Goal: Task Accomplishment & Management: Manage account settings

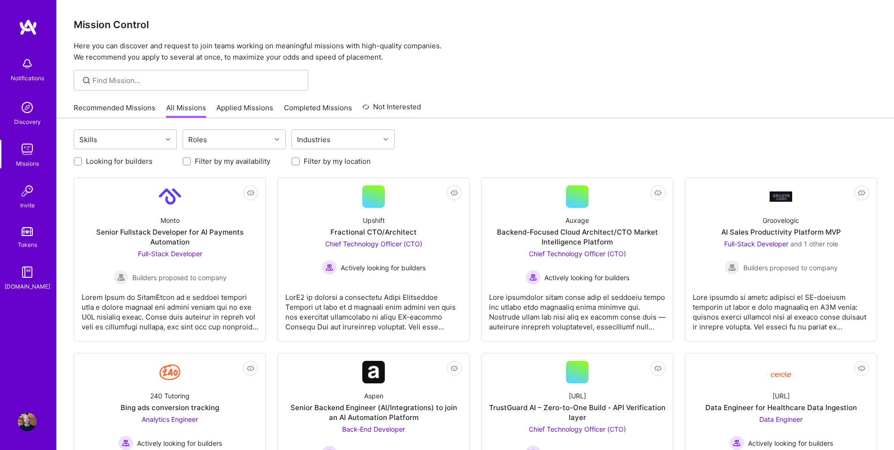
click at [32, 148] on img at bounding box center [27, 149] width 19 height 19
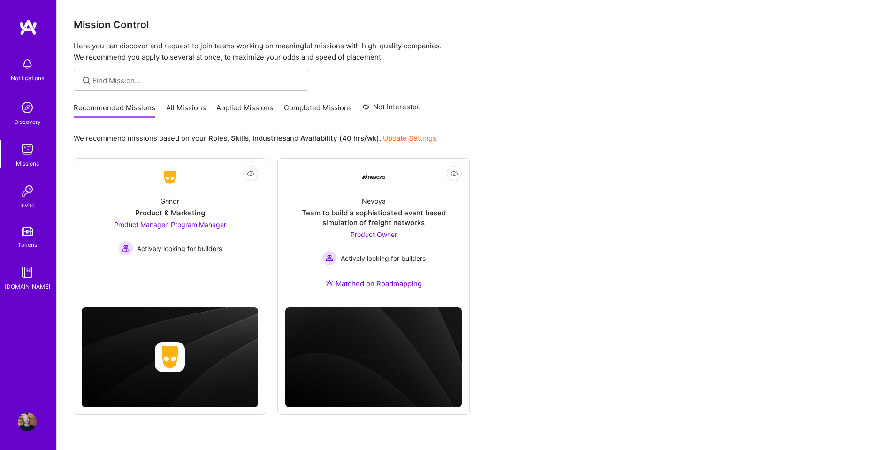
click at [29, 23] on img at bounding box center [28, 27] width 19 height 17
click at [29, 420] on img at bounding box center [27, 422] width 19 height 19
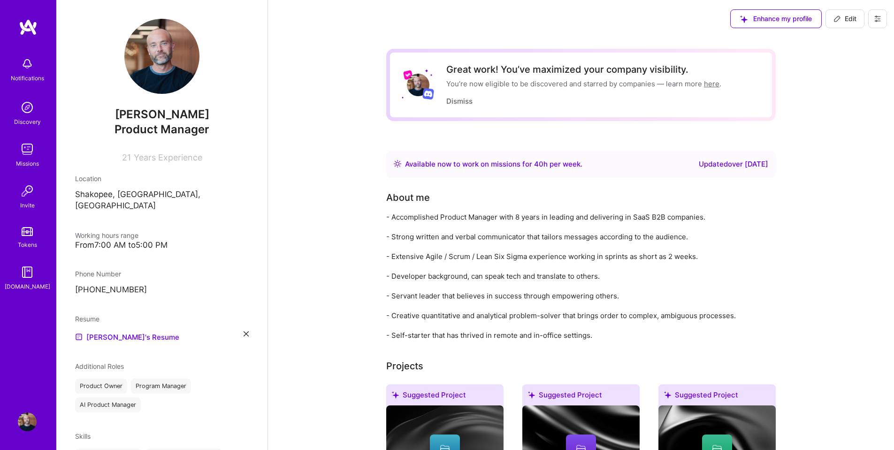
click at [839, 17] on icon at bounding box center [837, 19] width 6 height 6
select select "US"
select select "Right Now"
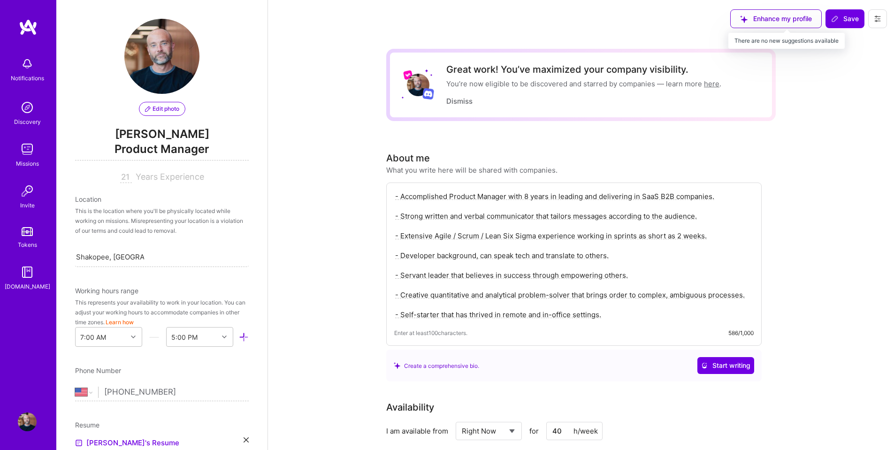
scroll to position [323, 0]
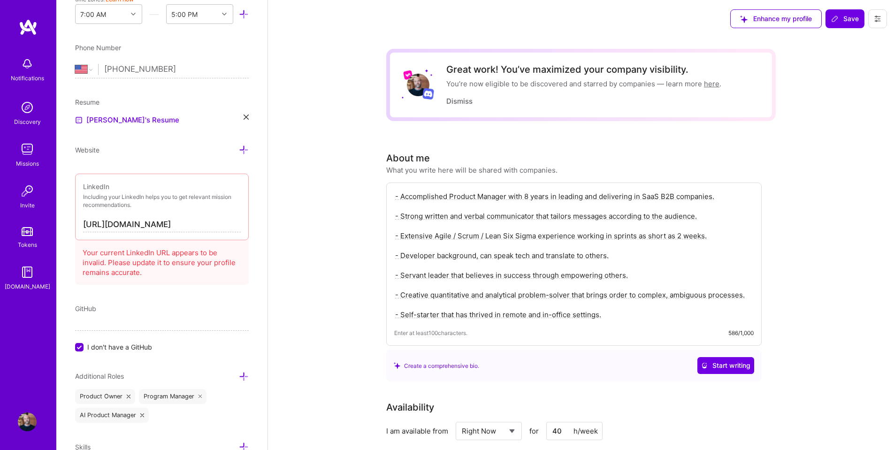
click at [525, 196] on textarea "- Accomplished Product Manager with 8 years in leading and delivering in SaaS B…" at bounding box center [573, 256] width 359 height 130
click at [665, 196] on textarea "- Accomplished Product Manager with 10+ years in leading and delivering in SaaS…" at bounding box center [573, 256] width 359 height 130
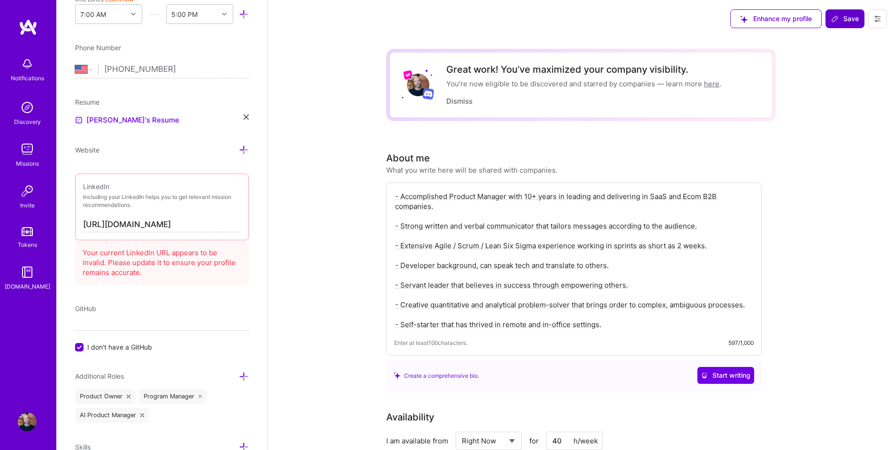
type textarea "- Accomplished Product Manager with 10+ years in leading and delivering in SaaS…"
click at [850, 22] on span "Save" at bounding box center [845, 18] width 28 height 9
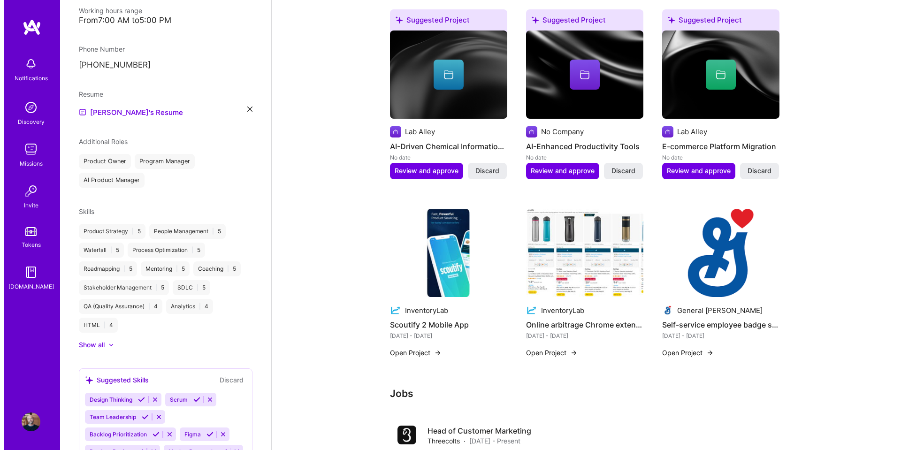
scroll to position [282, 0]
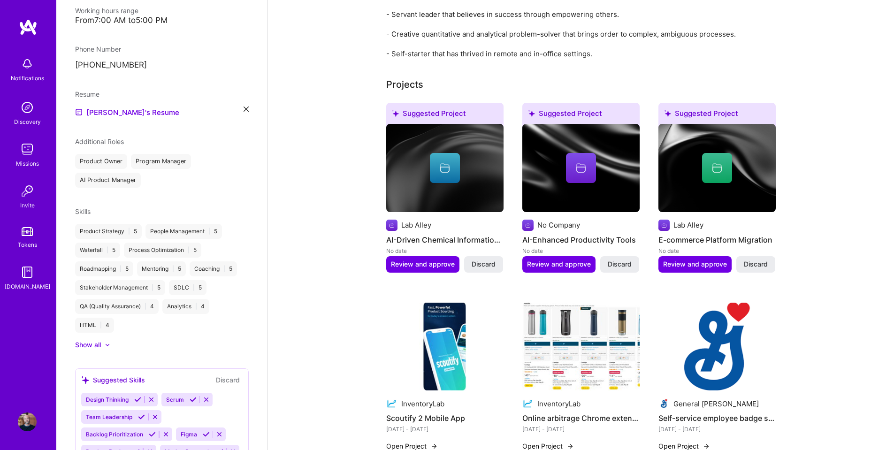
click at [439, 172] on div at bounding box center [445, 168] width 30 height 30
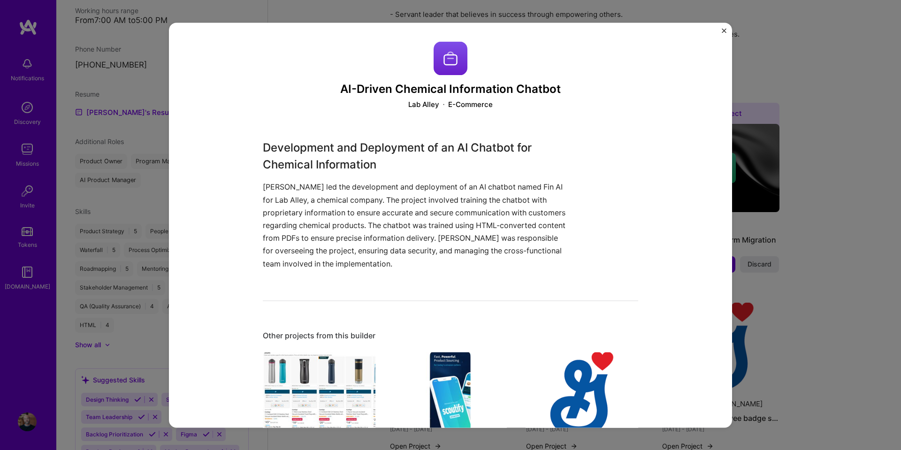
click at [726, 28] on img "Close" at bounding box center [724, 30] width 5 height 5
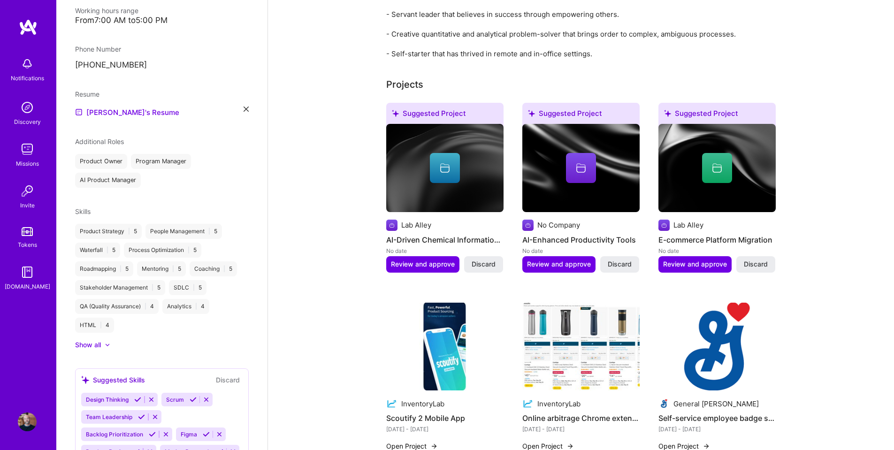
click at [616, 133] on img at bounding box center [580, 168] width 117 height 88
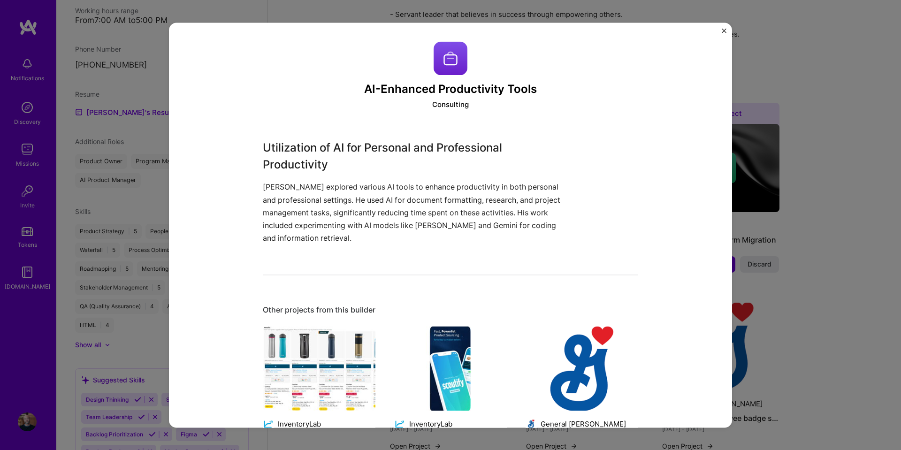
click at [725, 30] on img "Close" at bounding box center [724, 30] width 5 height 5
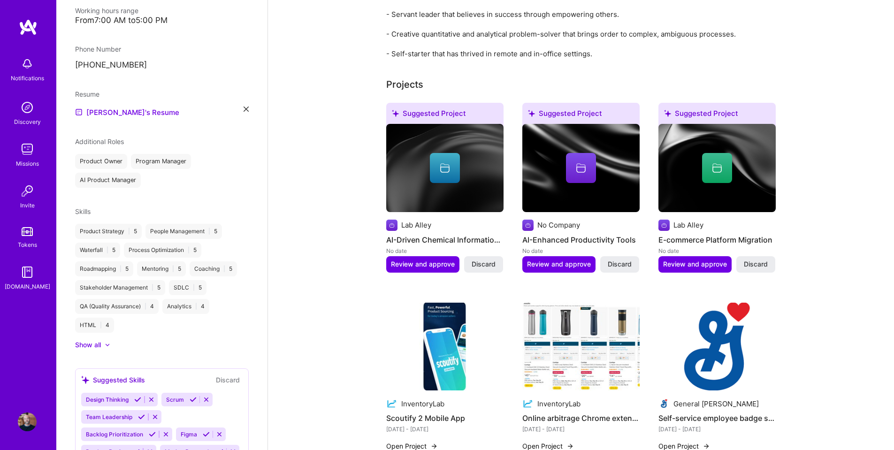
click at [747, 137] on img at bounding box center [716, 168] width 117 height 88
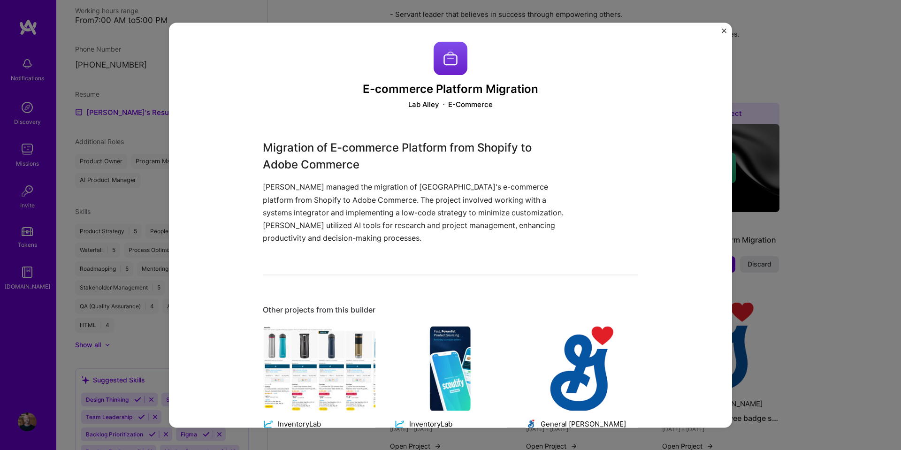
click at [723, 31] on img "Close" at bounding box center [724, 30] width 5 height 5
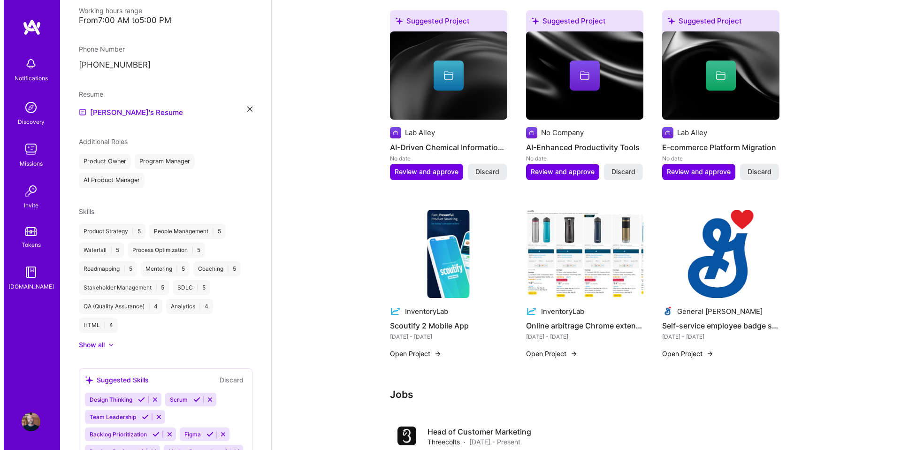
scroll to position [282, 0]
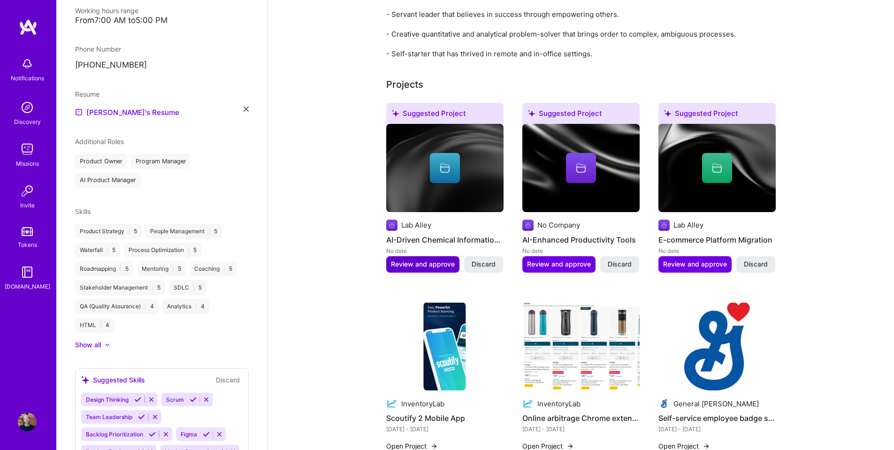
click at [428, 261] on span "Review and approve" at bounding box center [423, 264] width 64 height 9
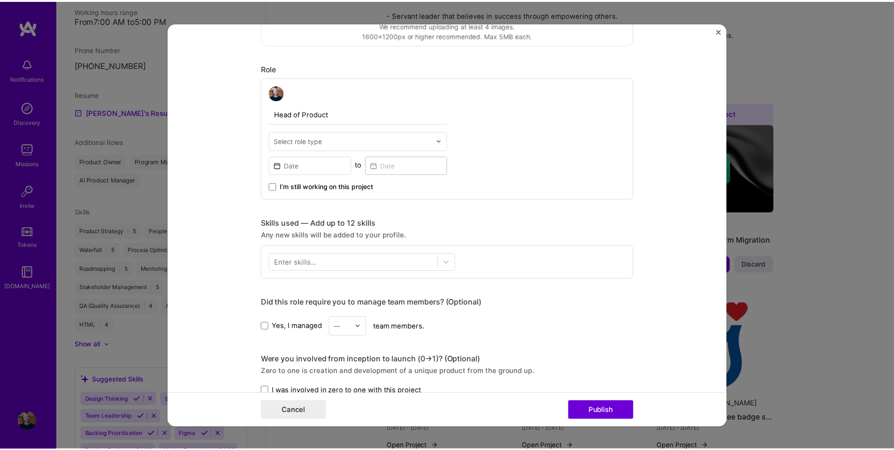
scroll to position [47, 0]
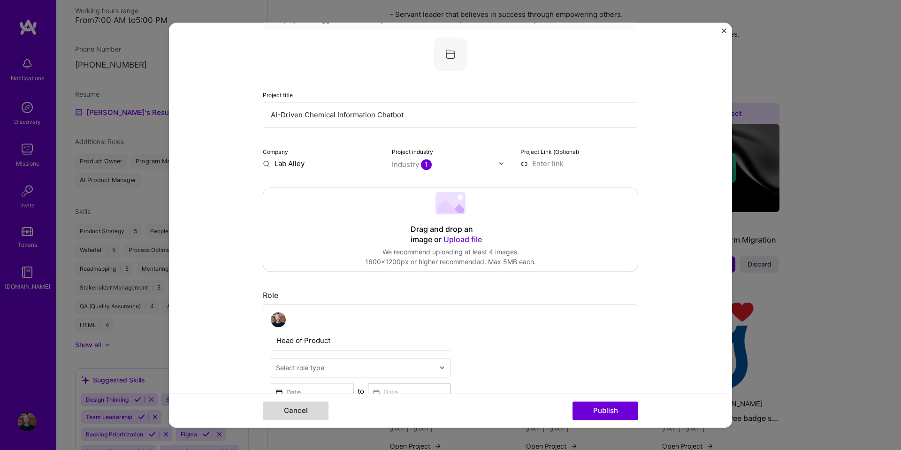
click at [284, 410] on button "Cancel" at bounding box center [296, 410] width 66 height 19
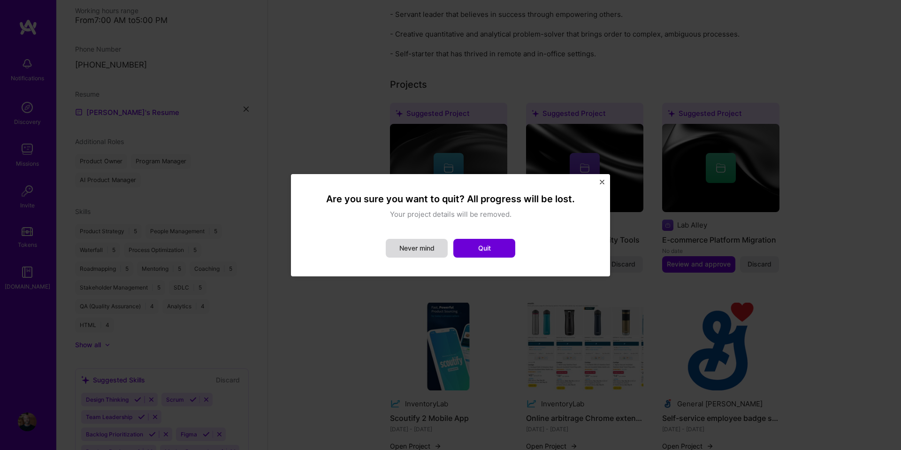
click at [423, 247] on button "Never mind" at bounding box center [417, 248] width 62 height 19
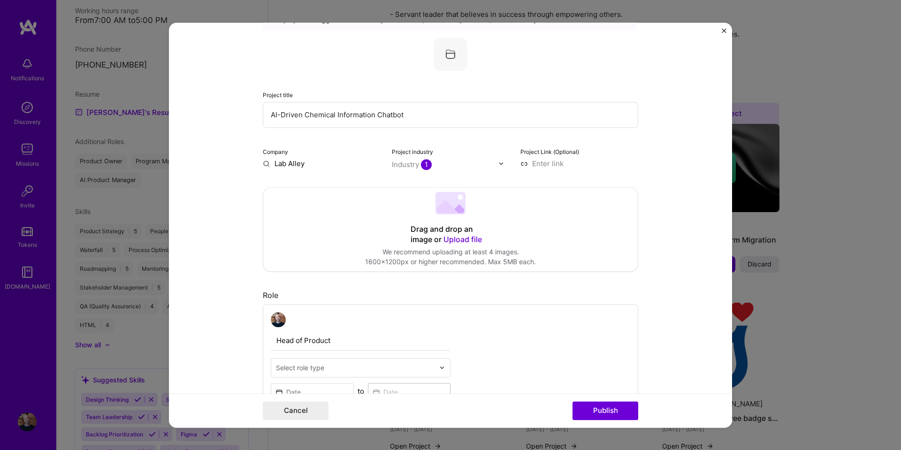
click at [725, 30] on img "Close" at bounding box center [724, 30] width 5 height 5
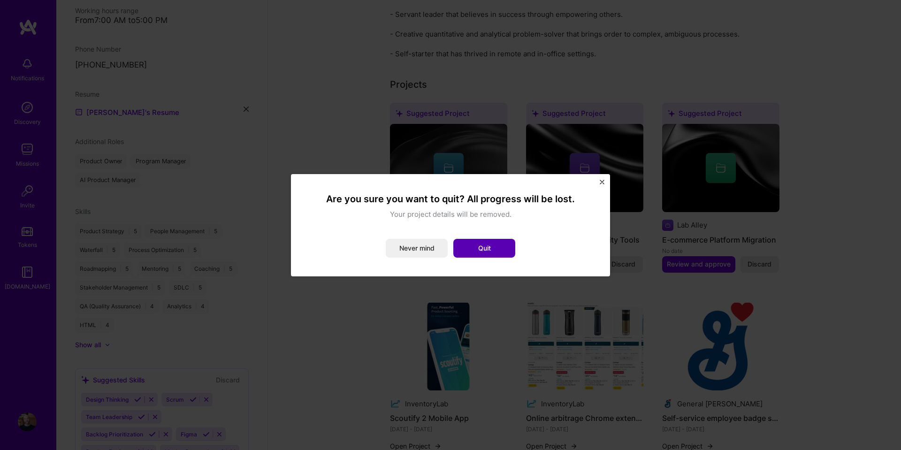
click at [492, 241] on button "Quit" at bounding box center [484, 248] width 62 height 19
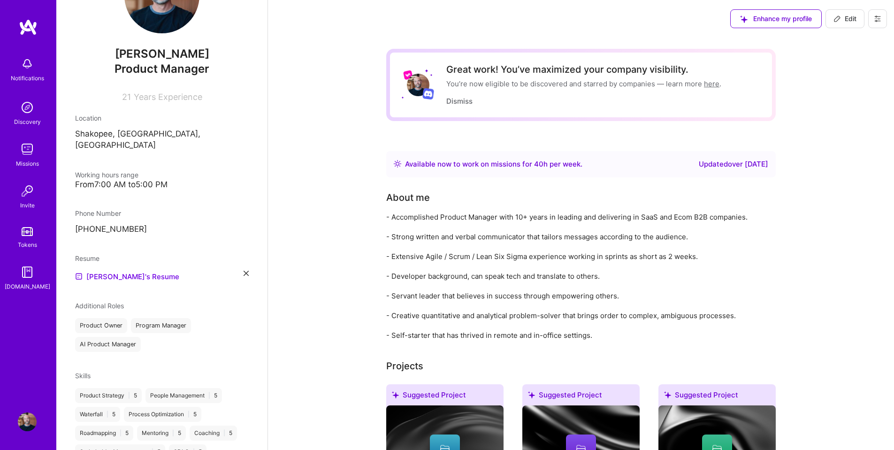
scroll to position [0, 0]
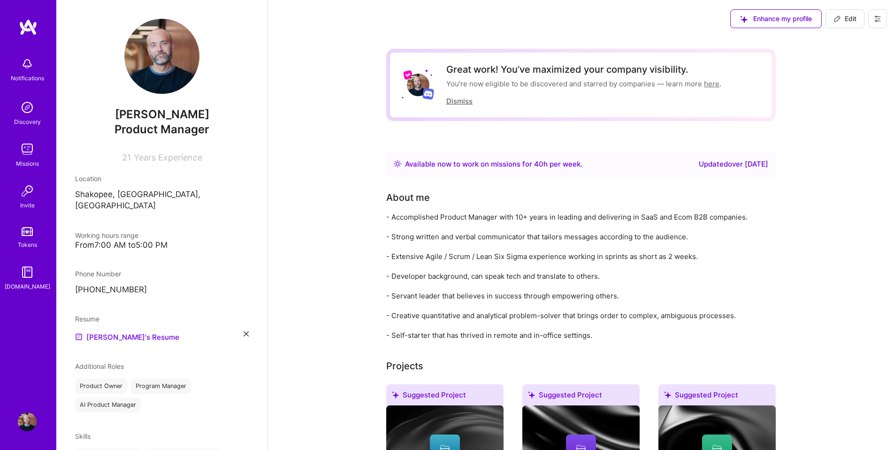
click at [454, 104] on button "Dismiss" at bounding box center [459, 101] width 26 height 10
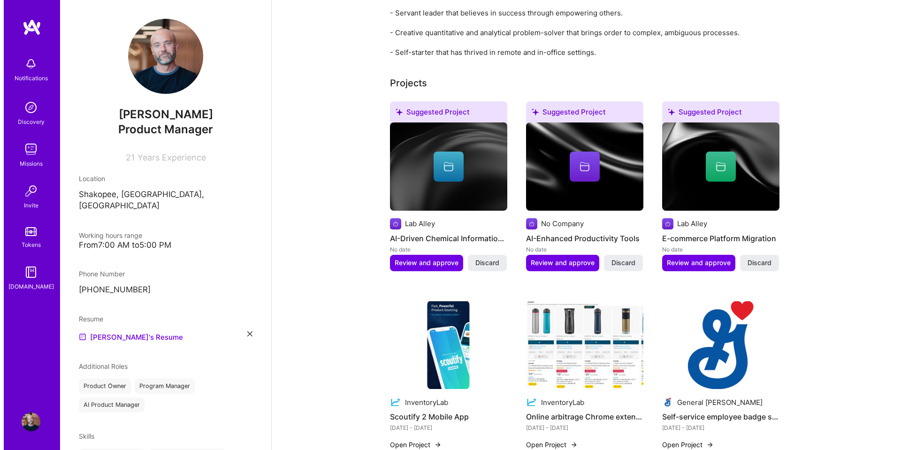
scroll to position [188, 0]
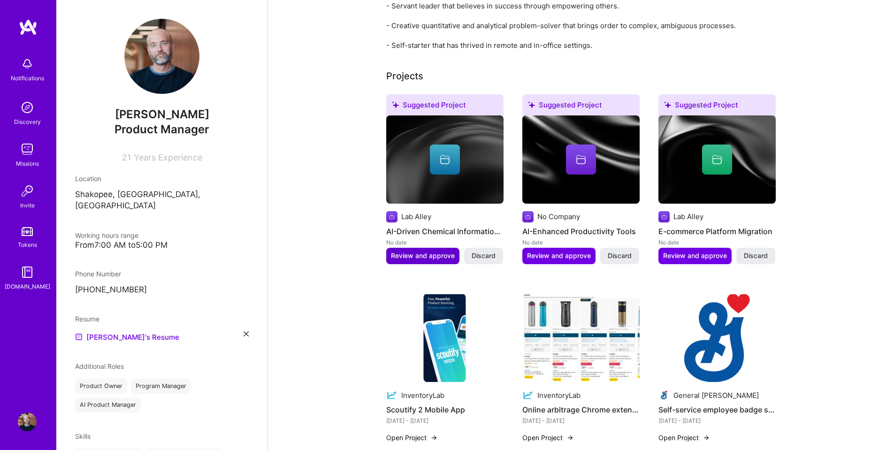
click at [409, 257] on span "Review and approve" at bounding box center [423, 255] width 64 height 9
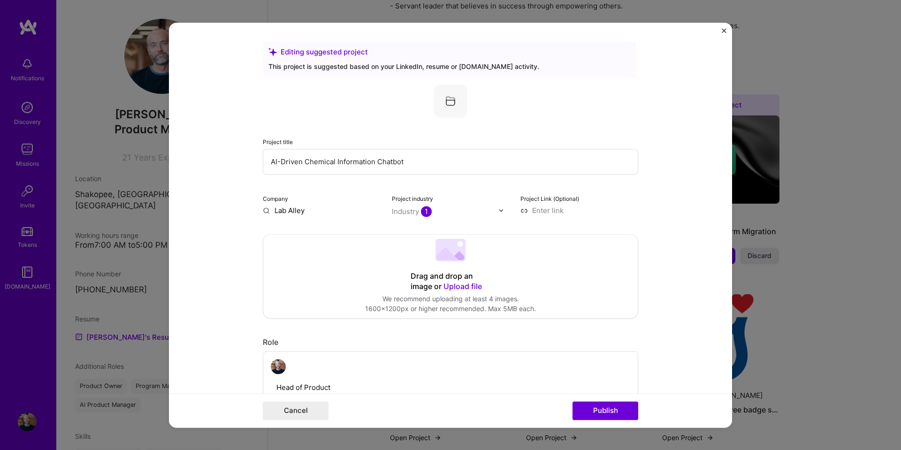
click at [421, 211] on span "1" at bounding box center [426, 211] width 11 height 11
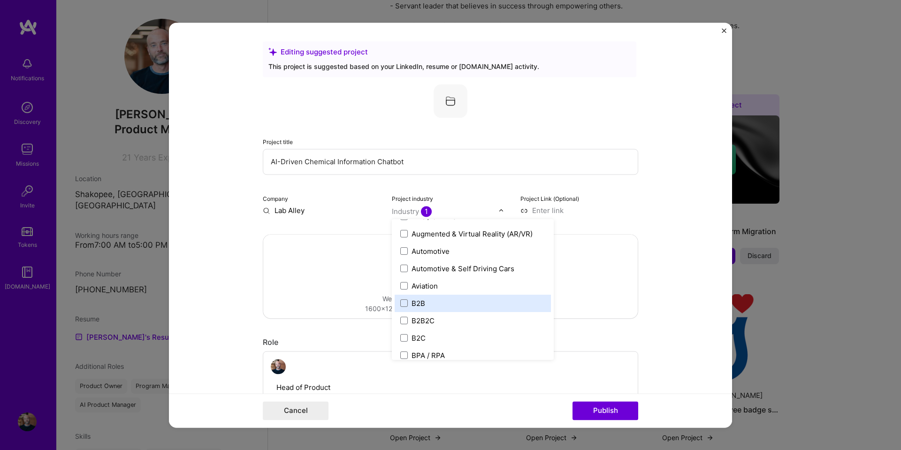
scroll to position [235, 0]
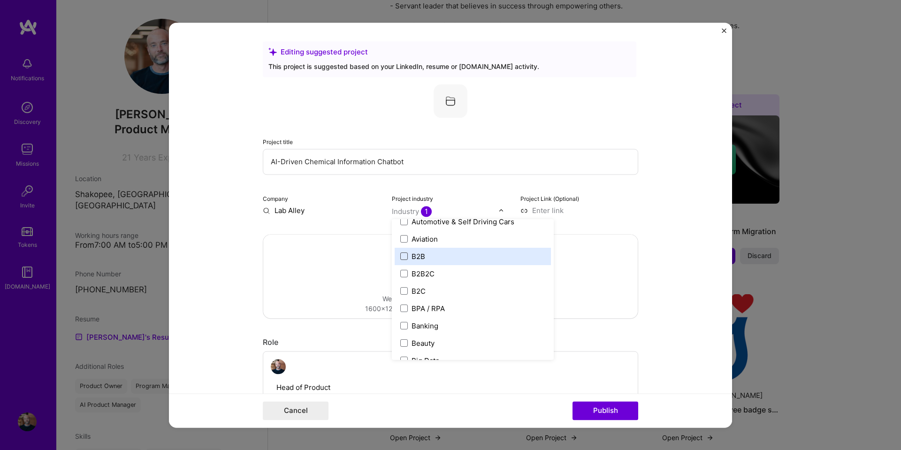
click at [400, 254] on span at bounding box center [404, 256] width 8 height 8
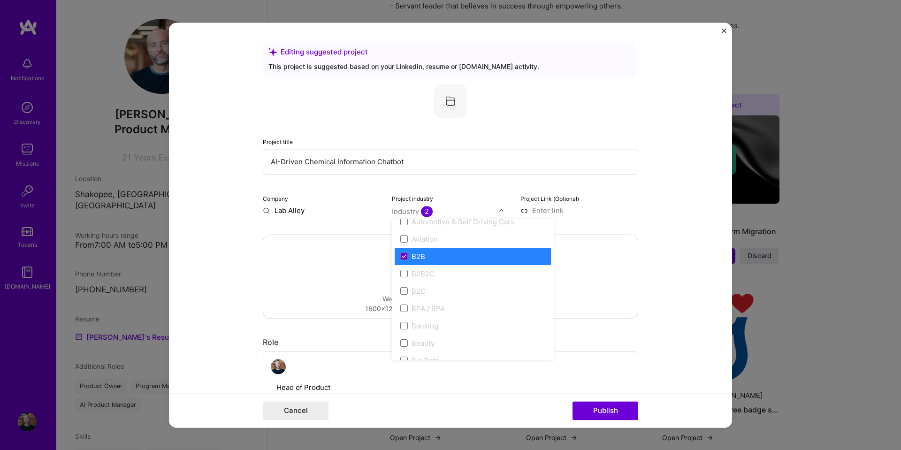
click at [478, 390] on div "Head of Product Select role type to I’m still working on this project" at bounding box center [450, 412] width 375 height 122
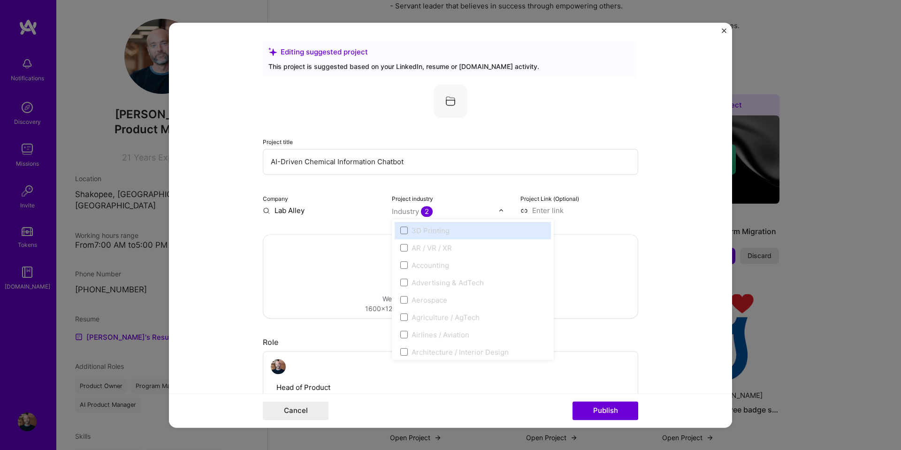
click at [405, 214] on div "Industry 2" at bounding box center [412, 211] width 41 height 10
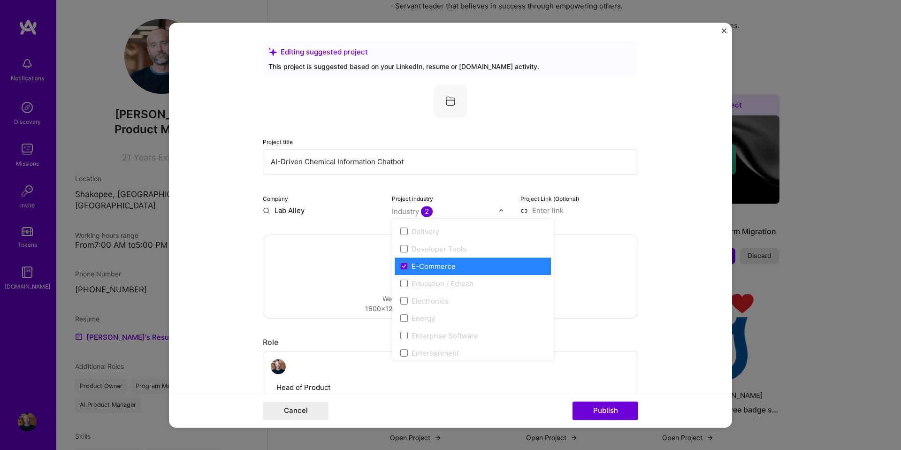
scroll to position [751, 0]
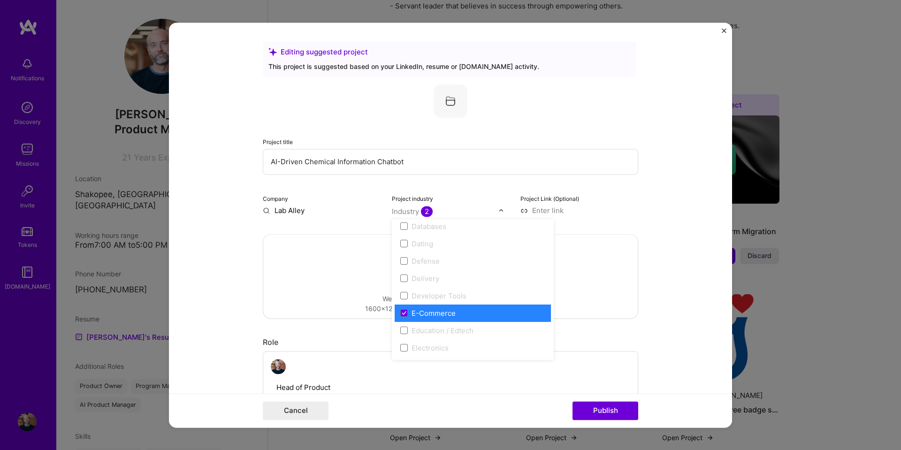
click at [612, 211] on input at bounding box center [579, 211] width 118 height 10
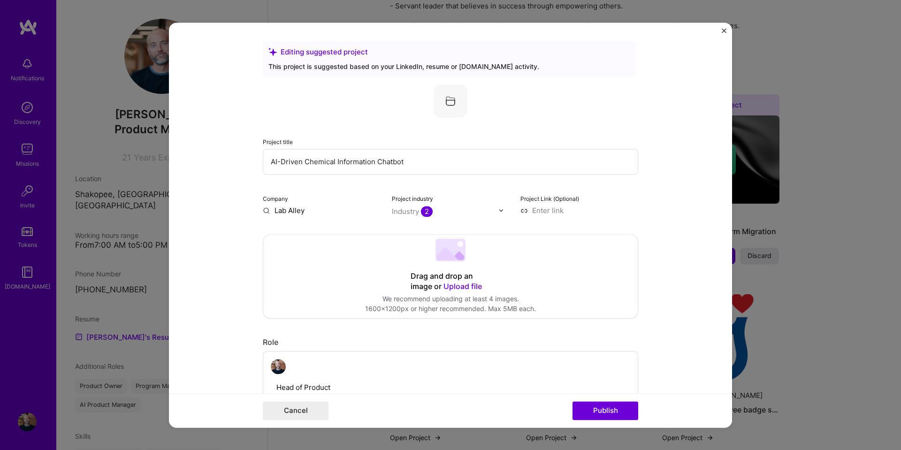
scroll to position [94, 0]
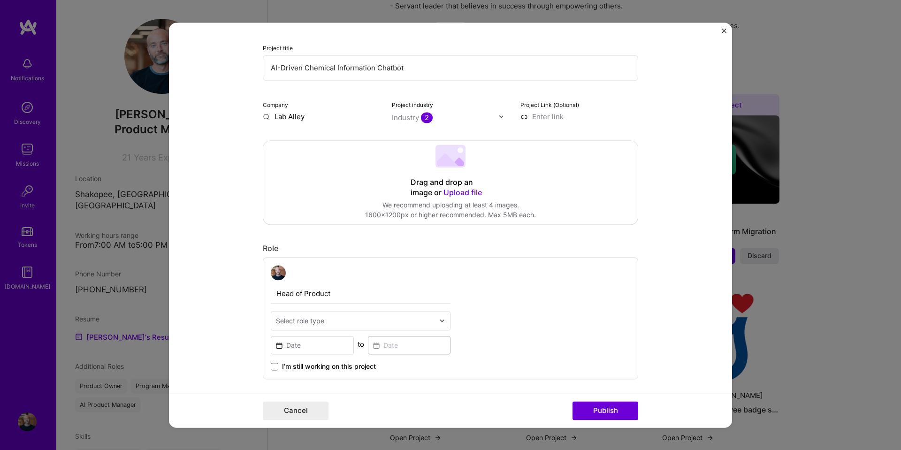
click at [391, 322] on input "text" at bounding box center [355, 321] width 159 height 10
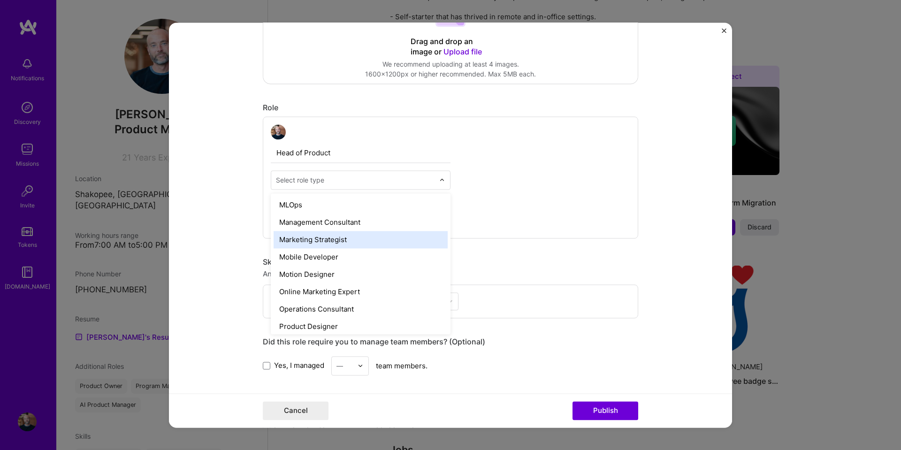
scroll to position [751, 0]
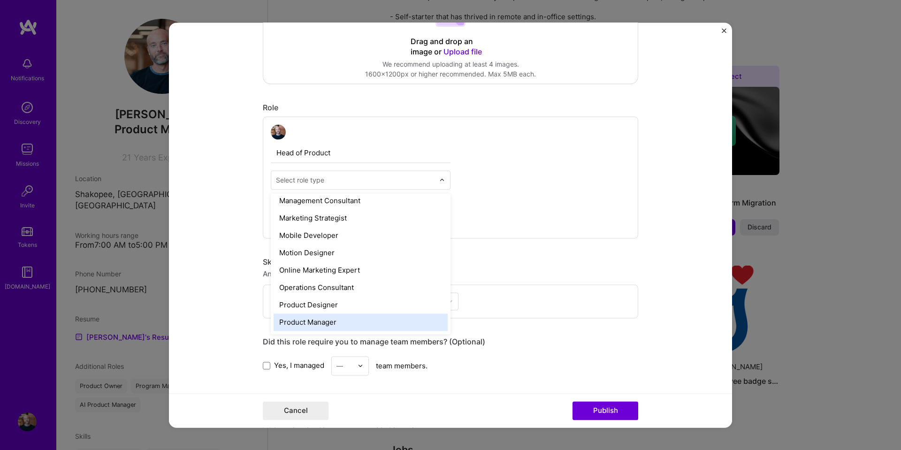
click at [318, 323] on div "Product Manager" at bounding box center [361, 321] width 174 height 17
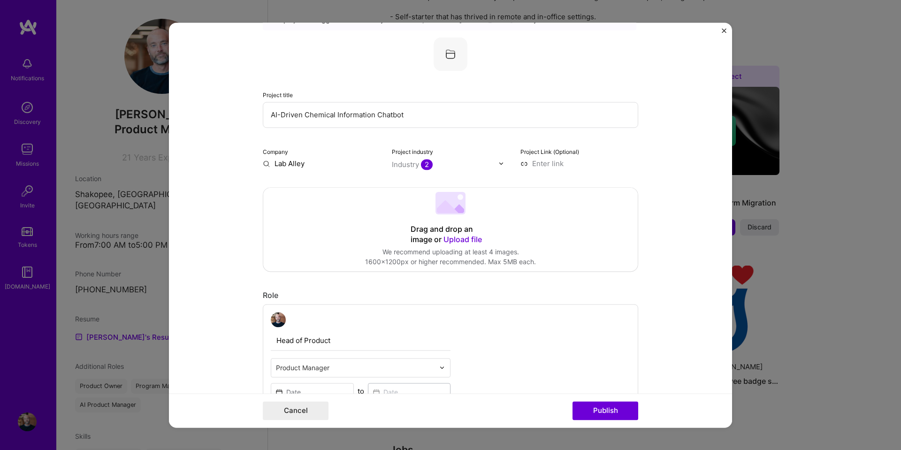
scroll to position [141, 0]
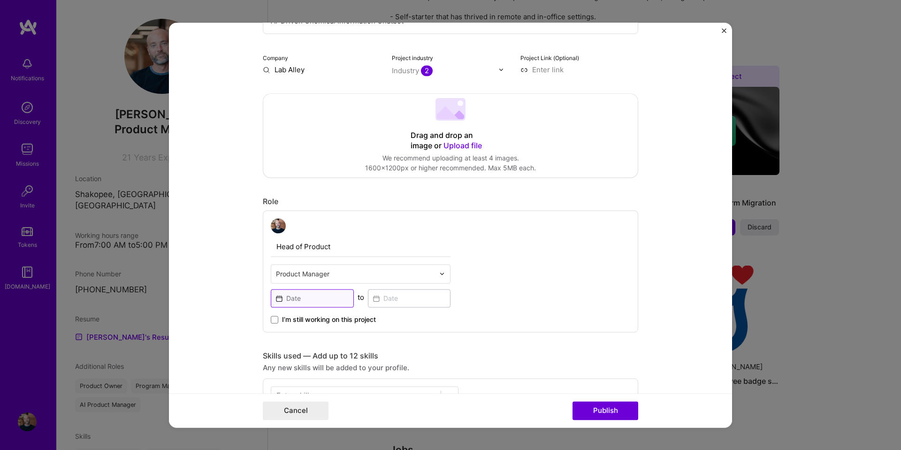
click at [317, 301] on input at bounding box center [312, 298] width 83 height 18
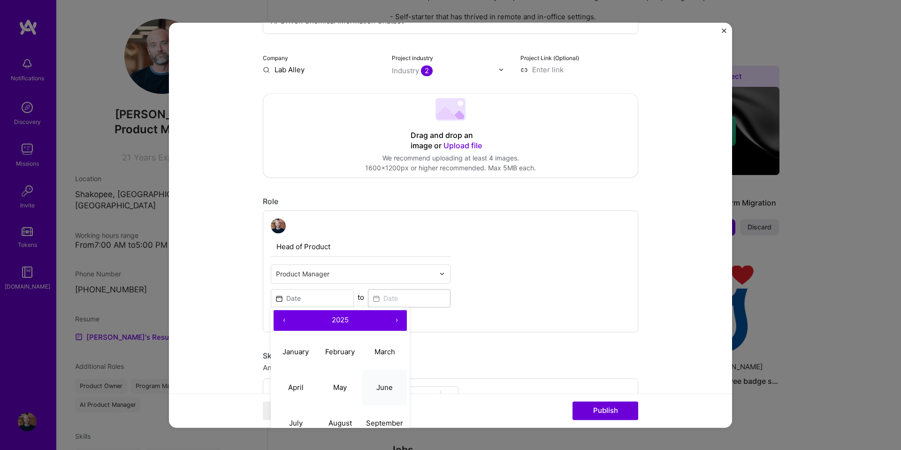
click at [380, 388] on abbr "June" at bounding box center [384, 387] width 16 height 9
type input "[DATE]"
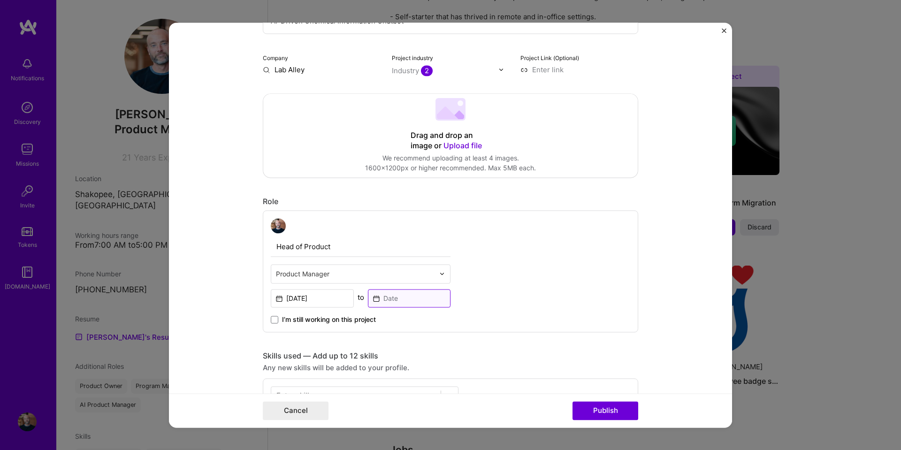
click at [420, 298] on input at bounding box center [409, 298] width 83 height 18
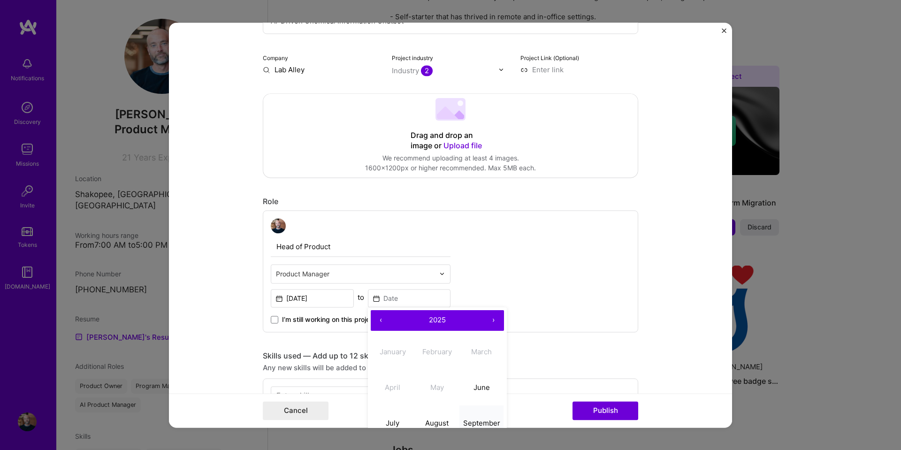
click at [475, 420] on abbr "September" at bounding box center [481, 423] width 37 height 9
type input "[DATE]"
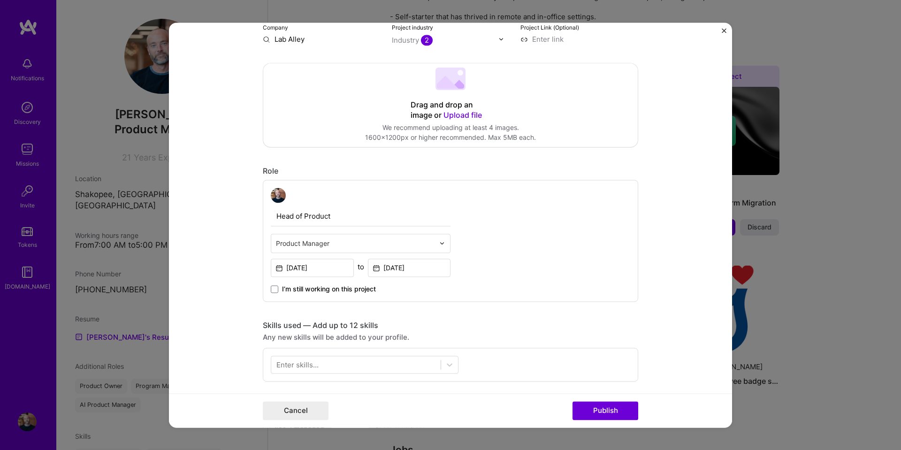
scroll to position [188, 0]
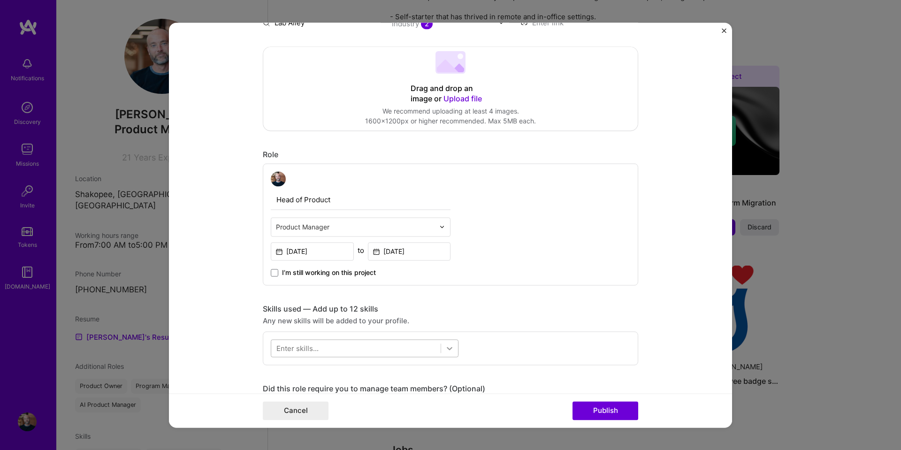
click at [448, 347] on icon at bounding box center [449, 348] width 9 height 9
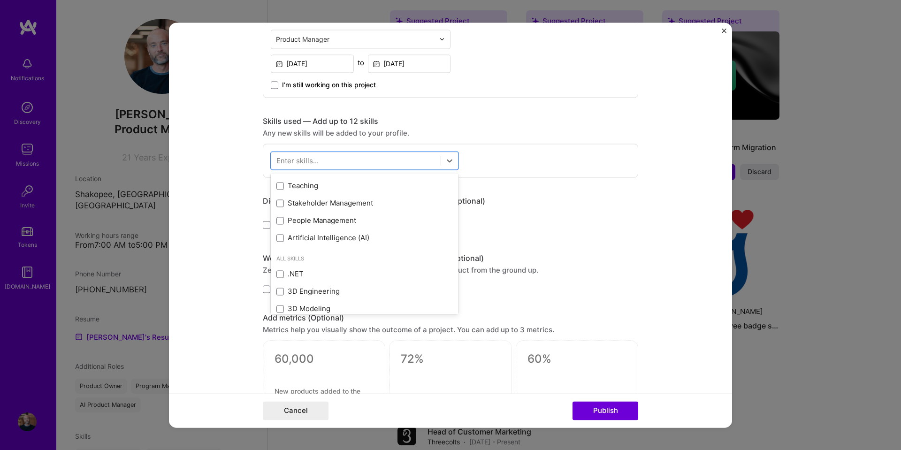
scroll to position [375, 0]
click at [597, 119] on div "Skills used — Add up to 12 skills" at bounding box center [450, 121] width 375 height 10
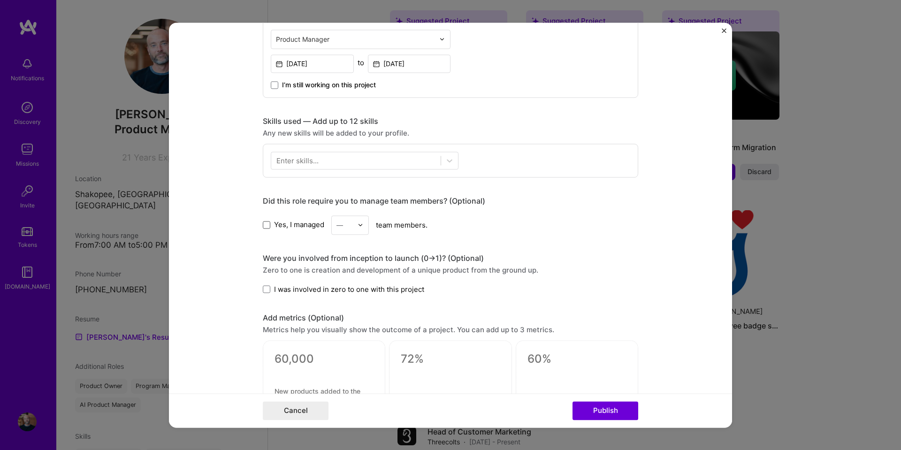
click at [263, 225] on span at bounding box center [267, 225] width 8 height 8
click at [0, 0] on input "Yes, I managed" at bounding box center [0, 0] width 0 height 0
click at [345, 223] on input "text" at bounding box center [344, 225] width 16 height 10
click at [265, 223] on icon at bounding box center [266, 225] width 5 height 4
click at [0, 0] on input "Yes, I managed" at bounding box center [0, 0] width 0 height 0
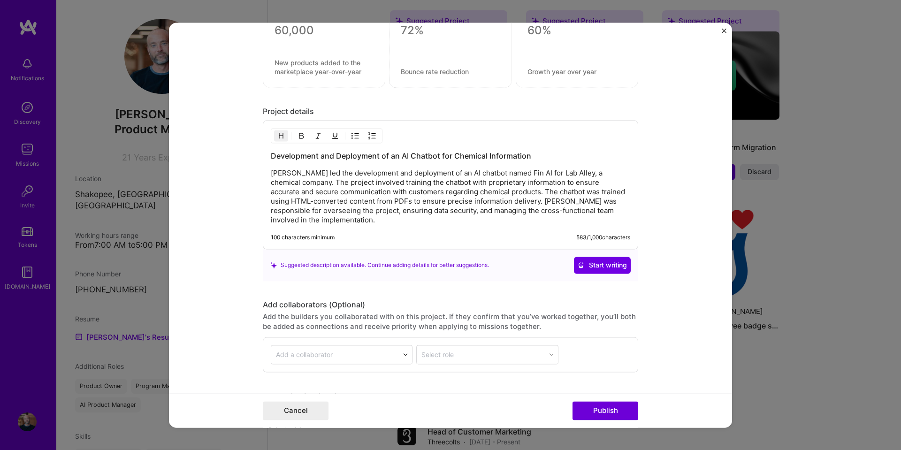
scroll to position [758, 0]
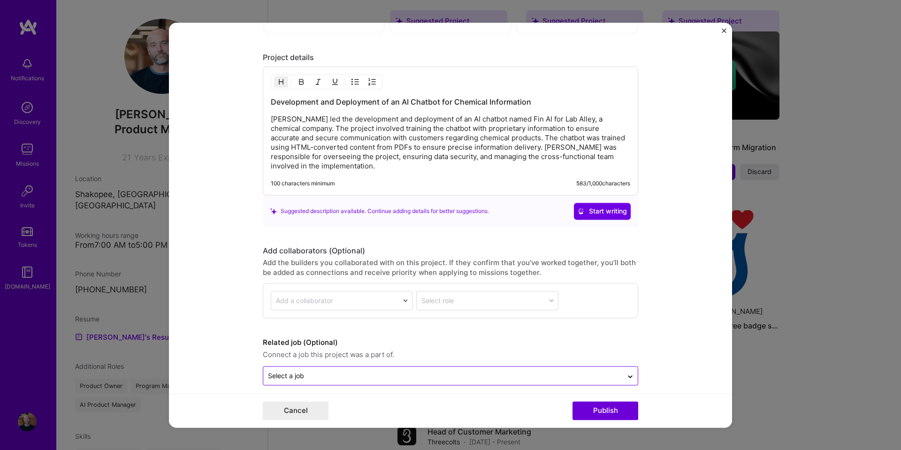
click at [580, 371] on input "text" at bounding box center [443, 376] width 350 height 10
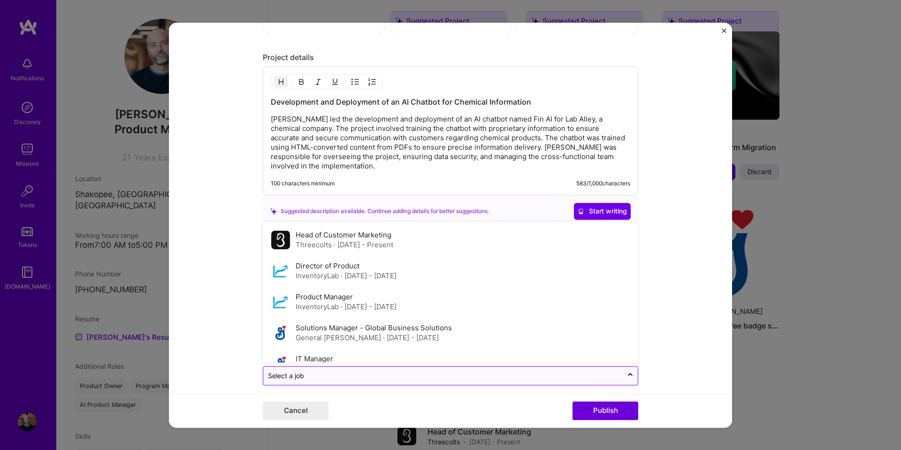
click at [580, 371] on input "text" at bounding box center [443, 376] width 350 height 10
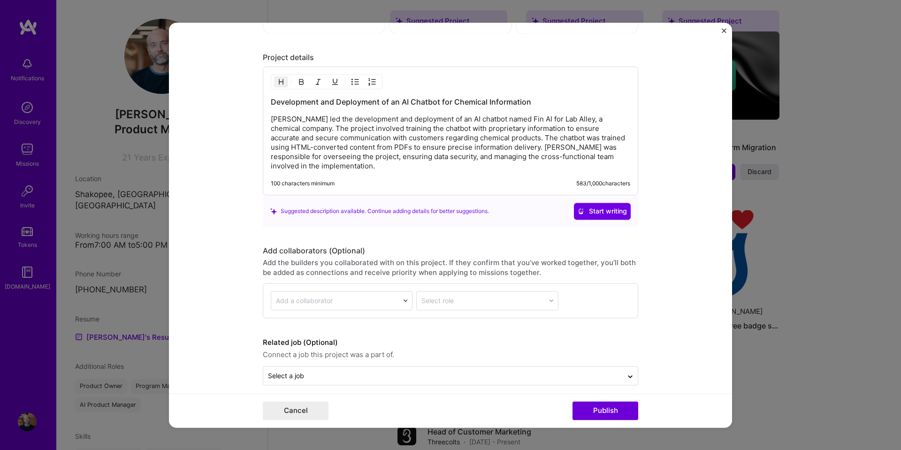
click at [684, 330] on form "Editing suggested project This project is suggested based on your LinkedIn, res…" at bounding box center [450, 225] width 563 height 405
click at [602, 413] on button "Publish" at bounding box center [606, 410] width 66 height 19
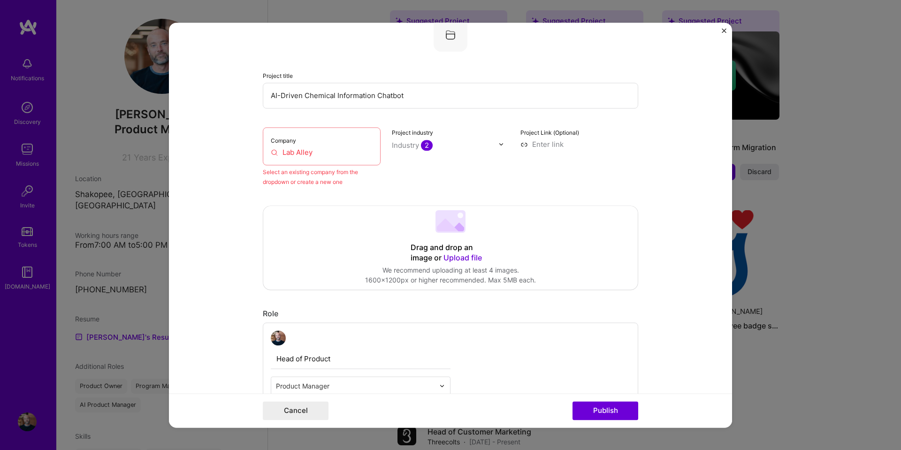
scroll to position [61, 0]
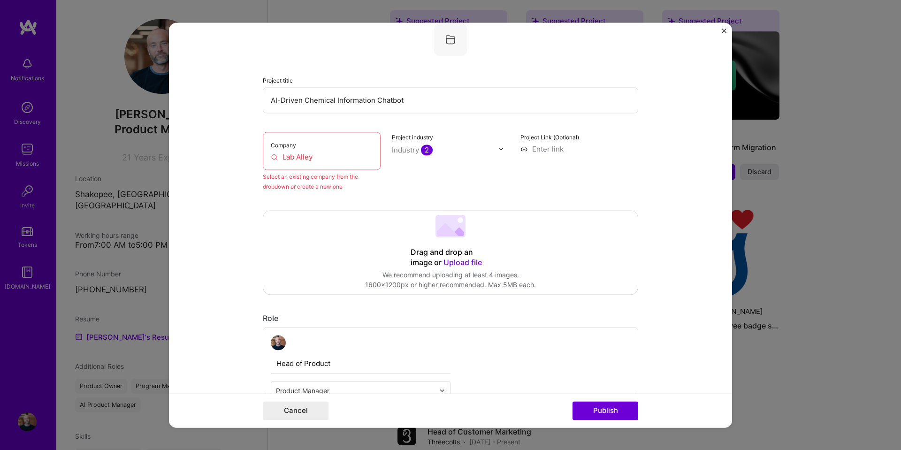
click at [337, 149] on div "Company Lab Alley" at bounding box center [322, 151] width 118 height 38
click at [299, 152] on input "Lab Alley" at bounding box center [322, 157] width 102 height 10
click at [294, 413] on button "Cancel" at bounding box center [296, 410] width 66 height 19
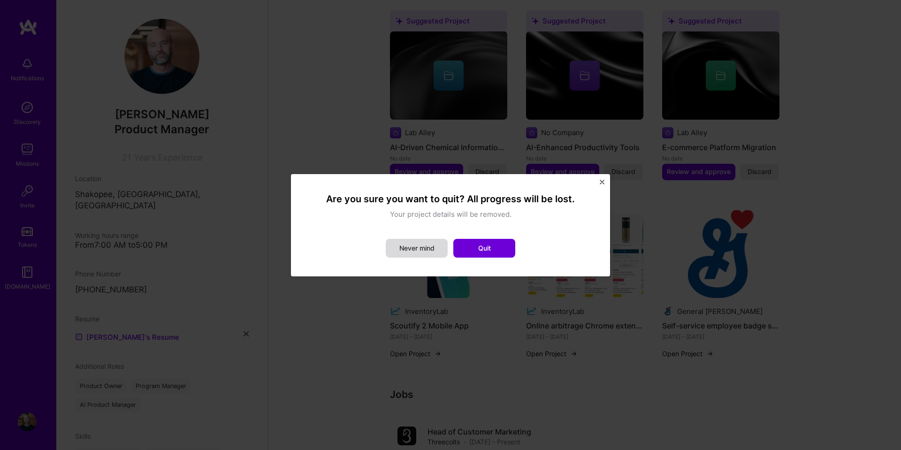
click at [427, 247] on button "Never mind" at bounding box center [417, 248] width 62 height 19
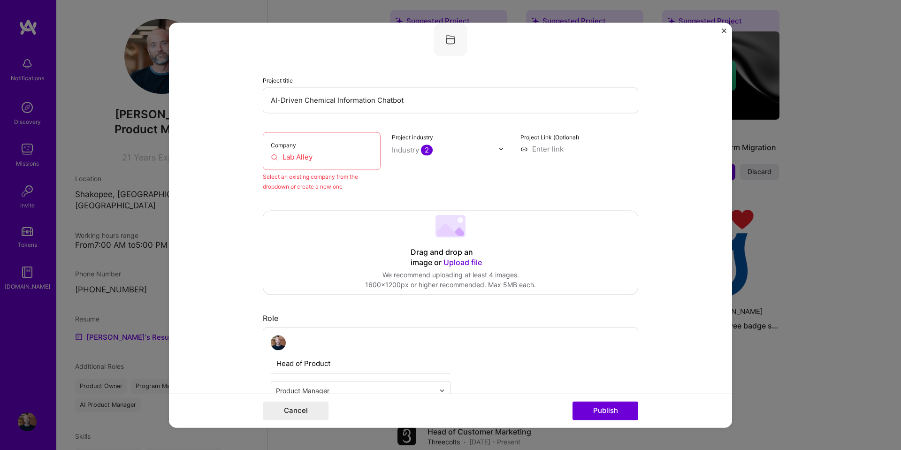
click at [447, 38] on img at bounding box center [451, 40] width 34 height 34
click at [626, 413] on button "Publish" at bounding box center [606, 410] width 66 height 19
click at [604, 409] on button "Publish" at bounding box center [606, 410] width 66 height 19
click at [321, 152] on input "Lab Alley" at bounding box center [322, 157] width 102 height 10
drag, startPoint x: 317, startPoint y: 159, endPoint x: 246, endPoint y: 157, distance: 70.9
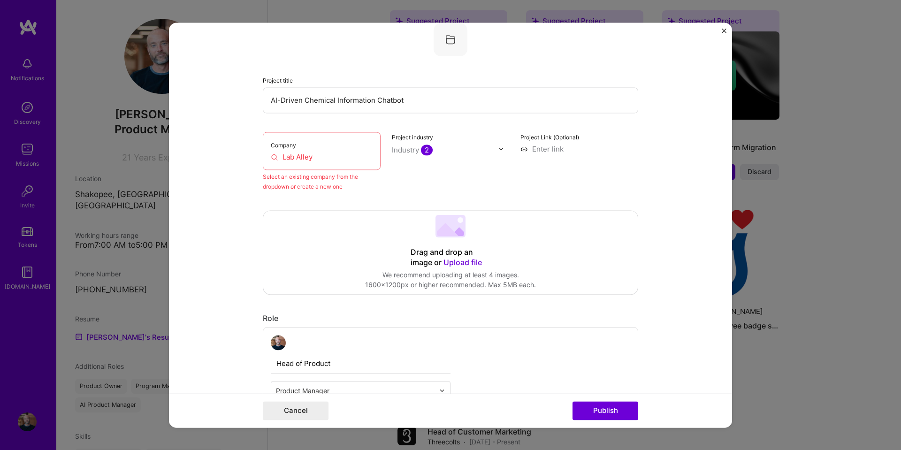
click at [246, 157] on form "Editing suggested project This project is suggested based on your LinkedIn, res…" at bounding box center [450, 225] width 563 height 405
drag, startPoint x: 306, startPoint y: 193, endPoint x: 305, endPoint y: 187, distance: 6.7
click at [311, 161] on input "Lab Alley" at bounding box center [322, 157] width 102 height 10
click at [298, 153] on input "Lab Alley" at bounding box center [322, 157] width 102 height 10
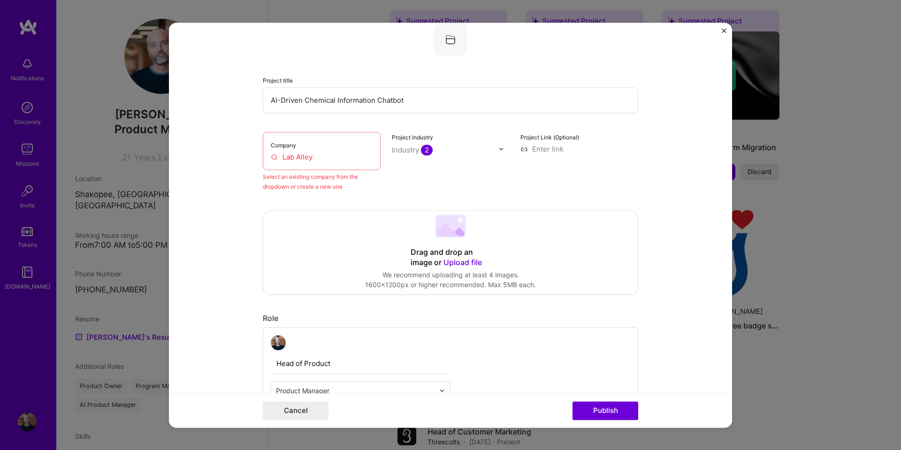
click at [298, 153] on input "Lab Alley" at bounding box center [322, 157] width 102 height 10
click at [320, 157] on input "Lab Alley" at bounding box center [322, 157] width 102 height 10
click at [314, 167] on div "Company Lab Alley" at bounding box center [322, 151] width 118 height 38
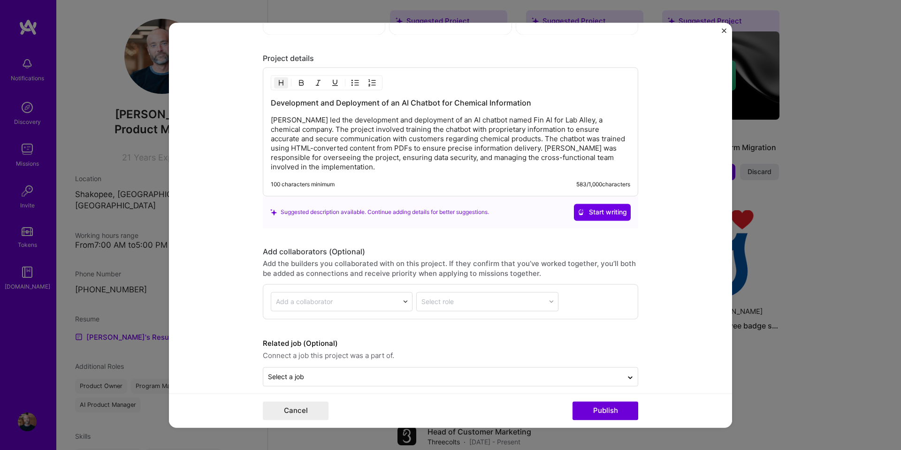
scroll to position [819, 0]
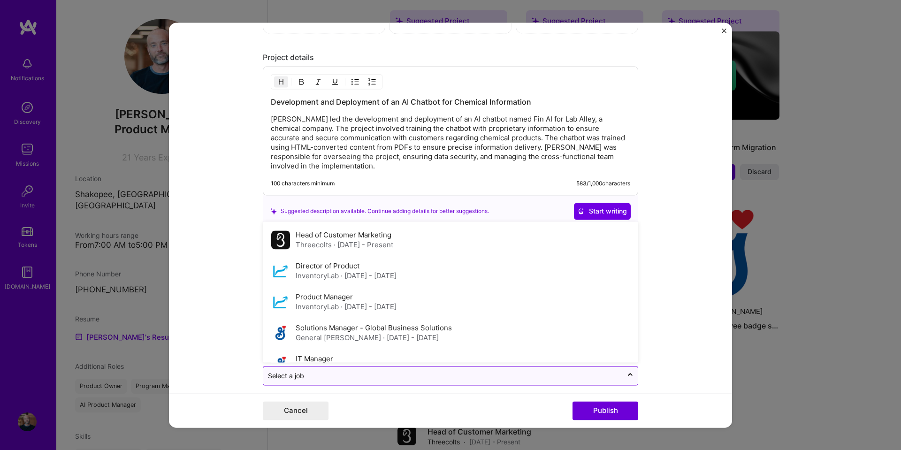
click at [417, 367] on div "Select a job" at bounding box center [442, 376] width 359 height 18
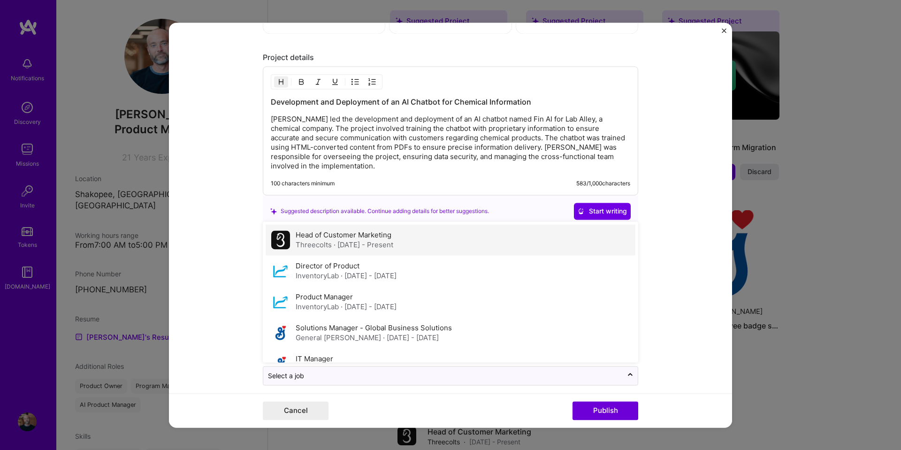
click at [364, 230] on label "Head of Customer Marketing" at bounding box center [344, 234] width 96 height 9
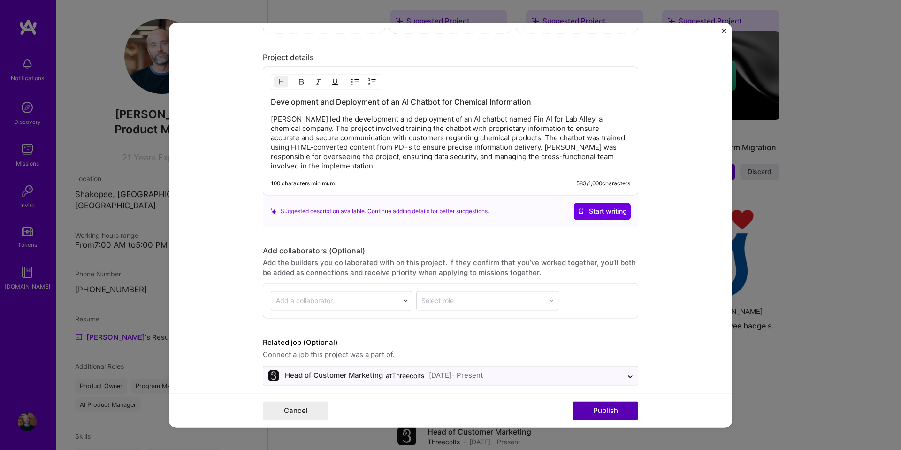
click at [622, 414] on button "Publish" at bounding box center [606, 410] width 66 height 19
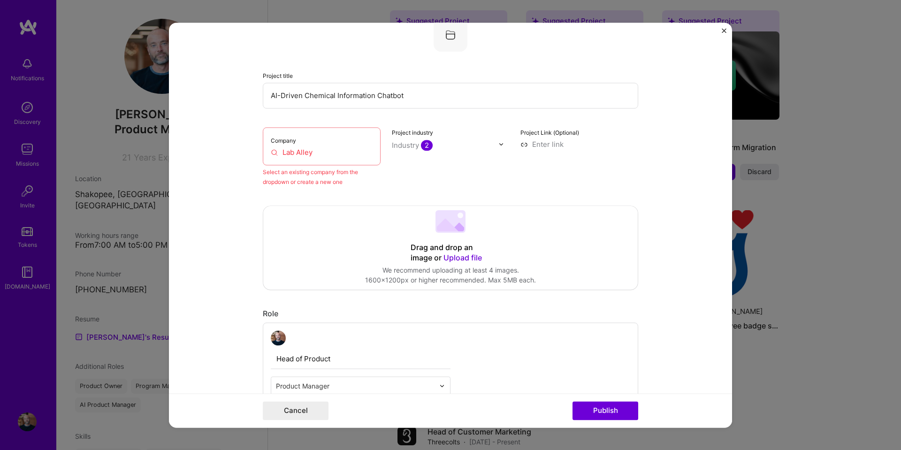
scroll to position [61, 0]
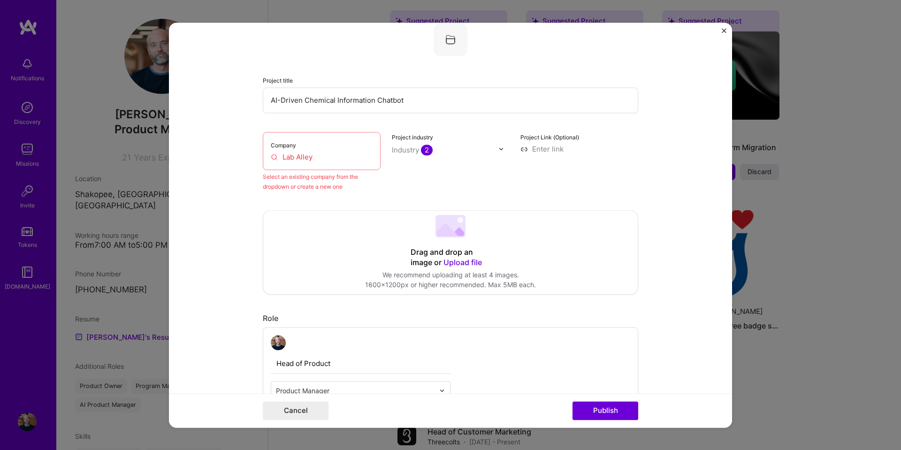
click at [336, 165] on div "Company Lab Alley" at bounding box center [322, 151] width 118 height 38
click at [303, 157] on input "Lab Alley" at bounding box center [322, 157] width 102 height 10
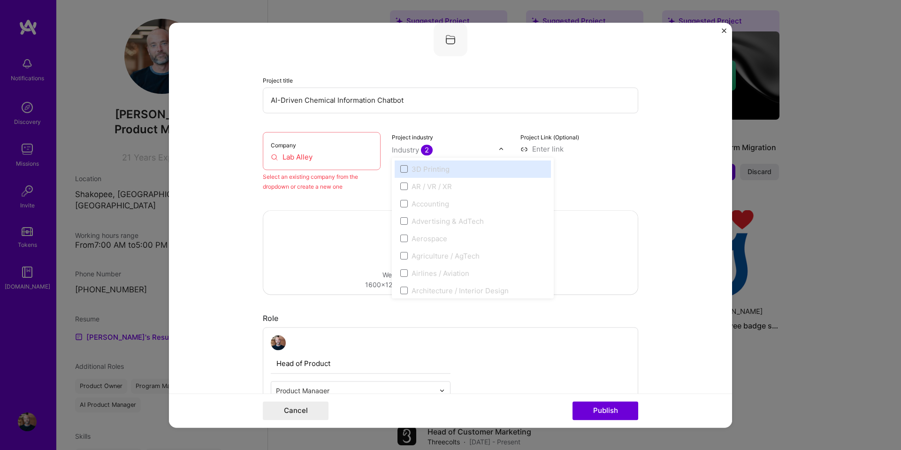
click at [488, 148] on input "text" at bounding box center [445, 150] width 107 height 10
drag, startPoint x: 362, startPoint y: 160, endPoint x: 343, endPoint y: 159, distance: 19.3
click at [362, 160] on input "Lab Alley" at bounding box center [322, 157] width 102 height 10
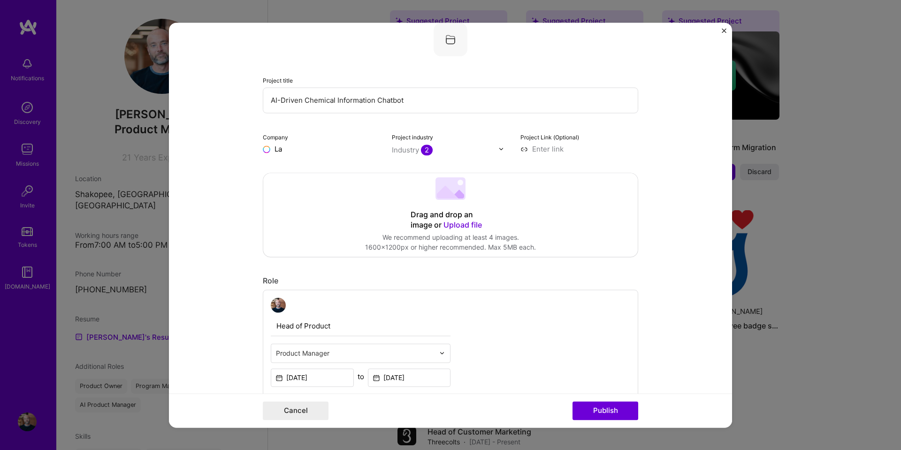
type input "L"
click at [313, 151] on input "text" at bounding box center [322, 149] width 118 height 10
click at [311, 148] on input "text" at bounding box center [322, 149] width 118 height 10
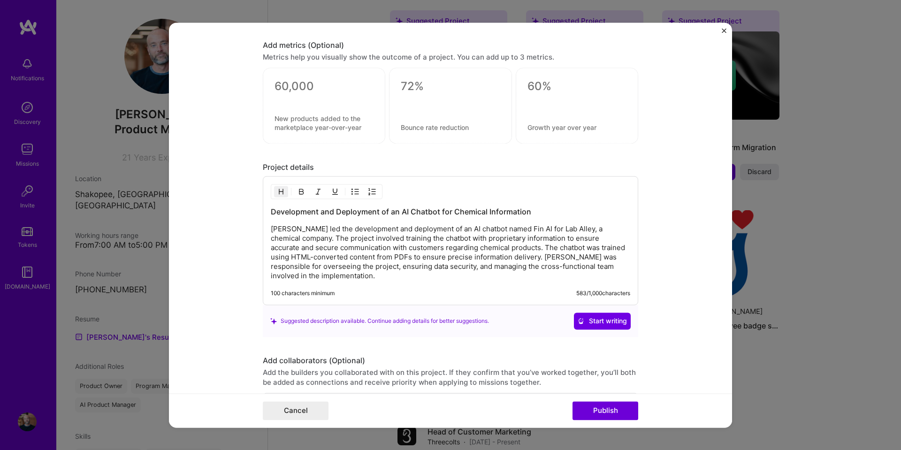
scroll to position [781, 0]
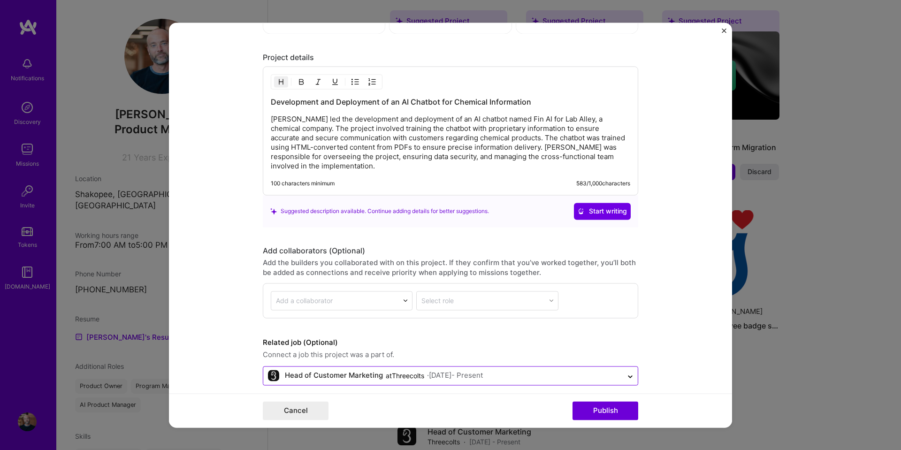
click at [549, 371] on input "text" at bounding box center [443, 376] width 350 height 10
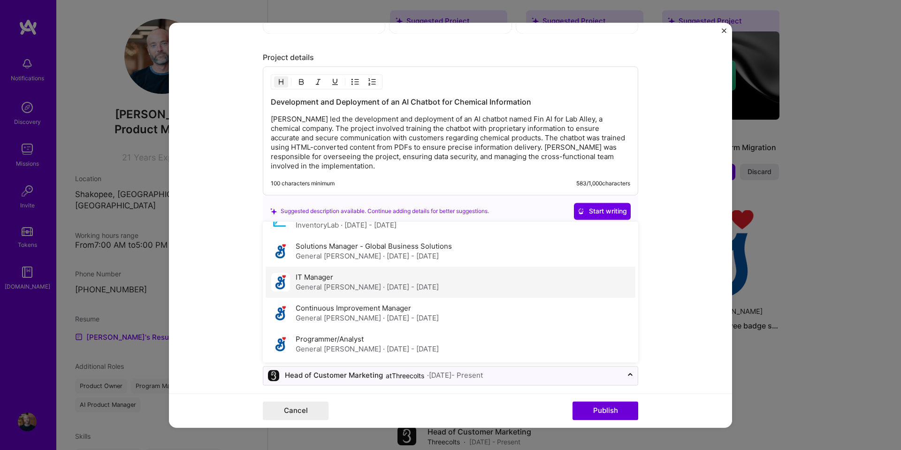
scroll to position [0, 0]
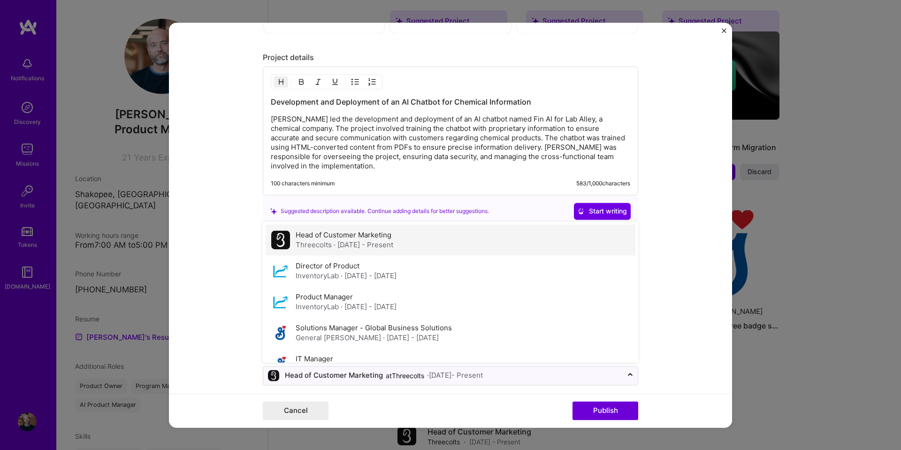
click at [452, 232] on div "Head of Customer Marketing Threecolts · [DATE] - Present" at bounding box center [451, 239] width 370 height 31
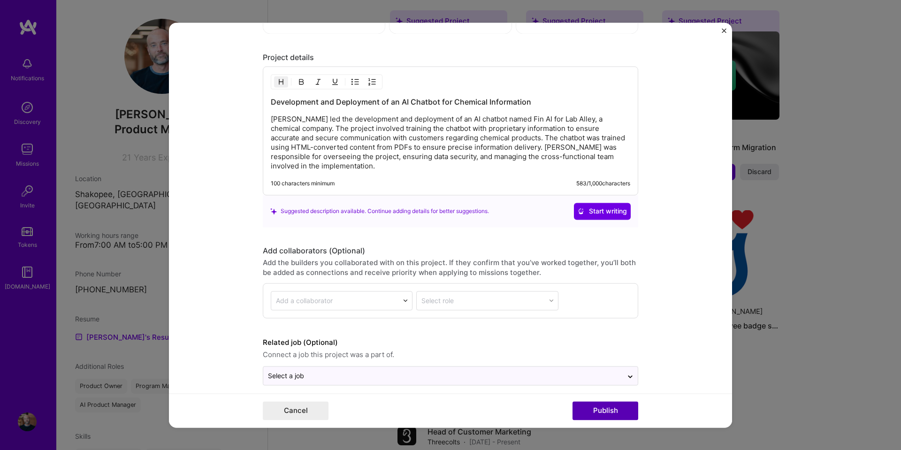
click at [599, 409] on button "Publish" at bounding box center [606, 410] width 66 height 19
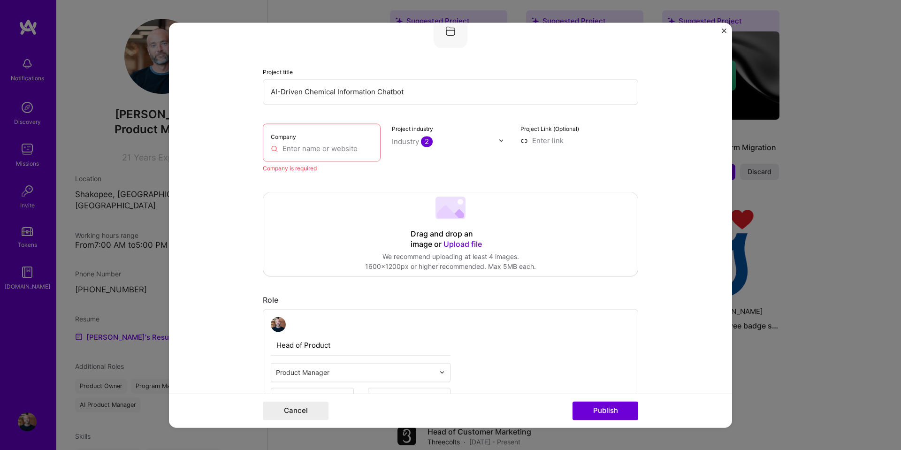
scroll to position [61, 0]
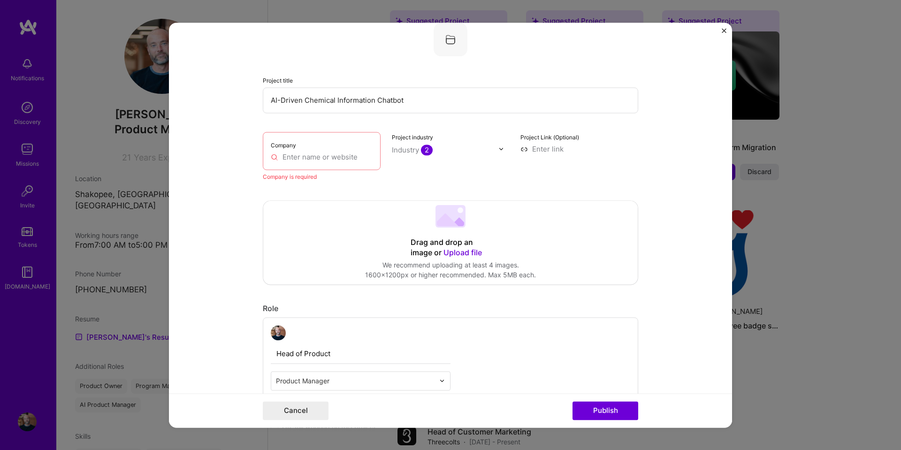
click at [321, 149] on div "Company" at bounding box center [322, 151] width 118 height 38
click at [321, 155] on input "text" at bounding box center [322, 157] width 102 height 10
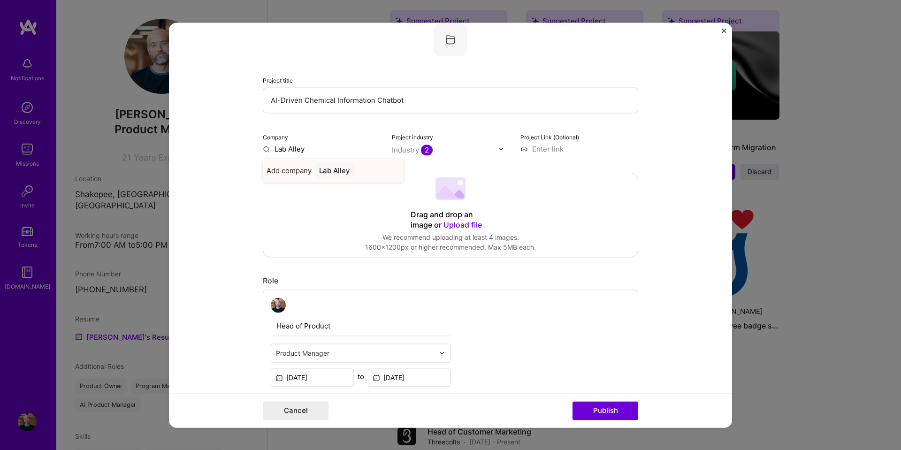
type input "Lab Alley"
click at [326, 172] on div "Lab Alley" at bounding box center [334, 170] width 38 height 16
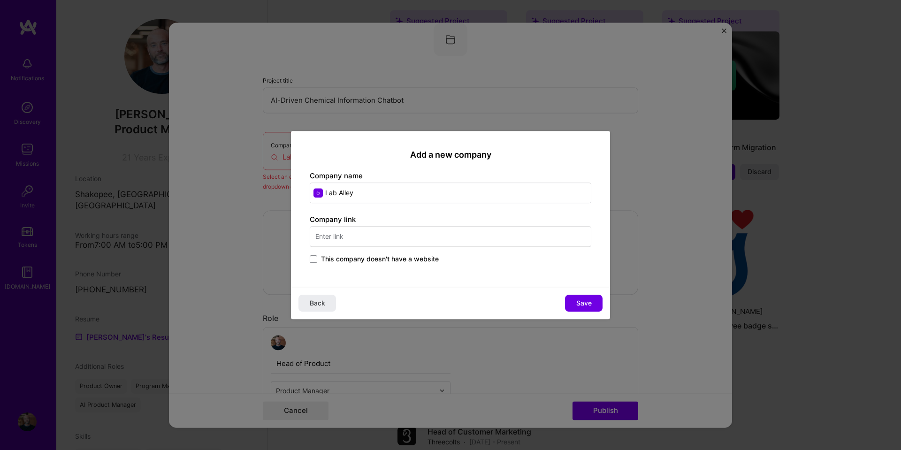
click at [379, 237] on input "text" at bounding box center [451, 236] width 282 height 21
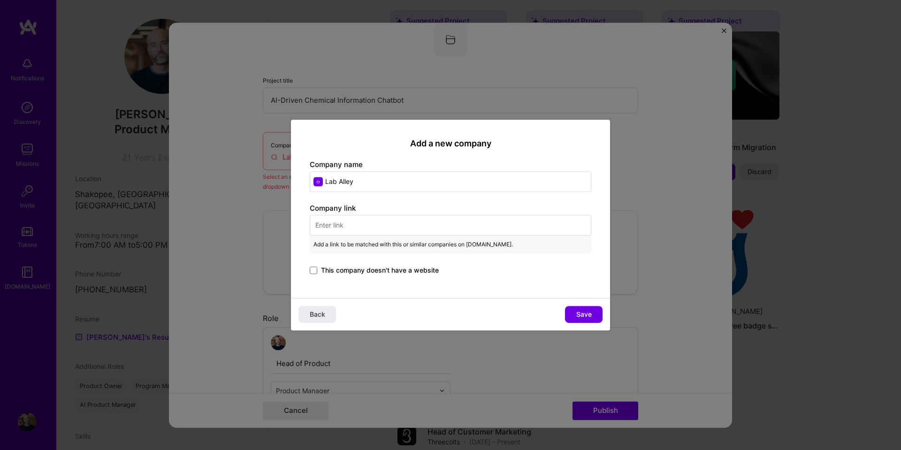
type input "h"
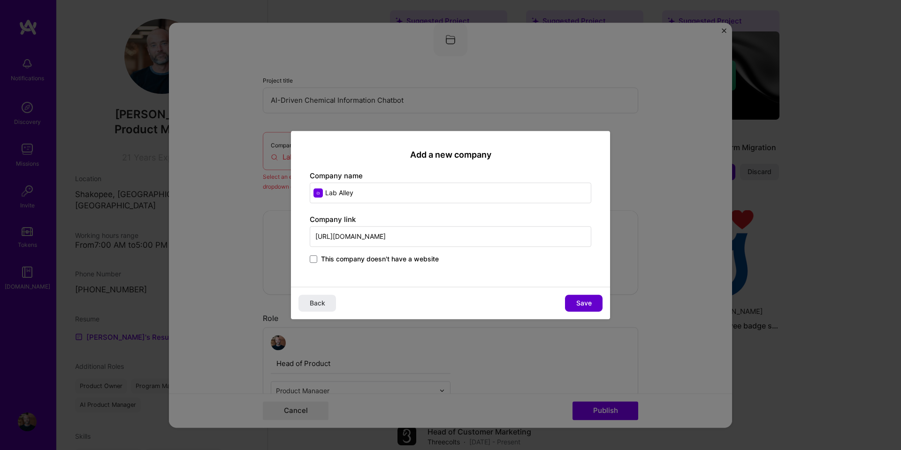
type input "[URL][DOMAIN_NAME]"
click at [584, 306] on span "Save" at bounding box center [583, 302] width 15 height 9
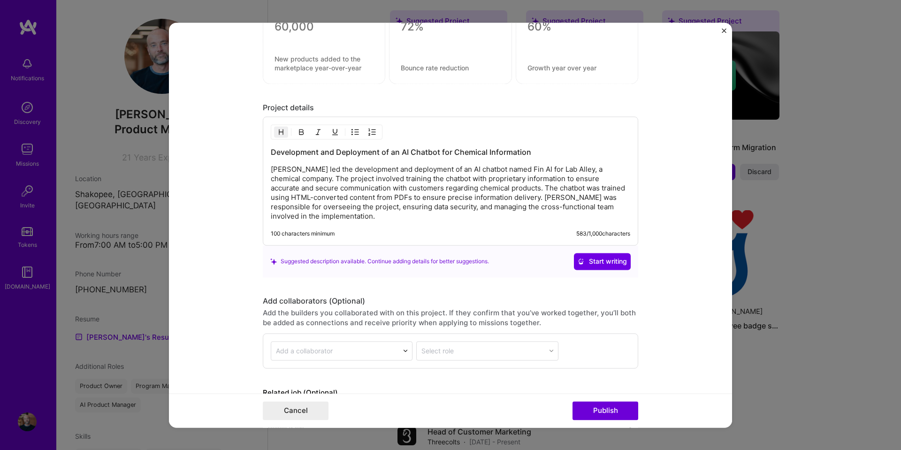
scroll to position [781, 0]
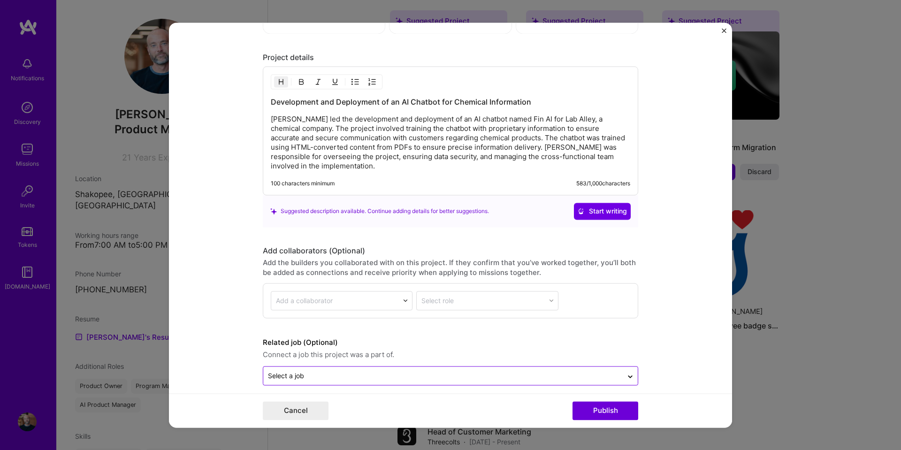
click at [476, 371] on input "text" at bounding box center [443, 376] width 350 height 10
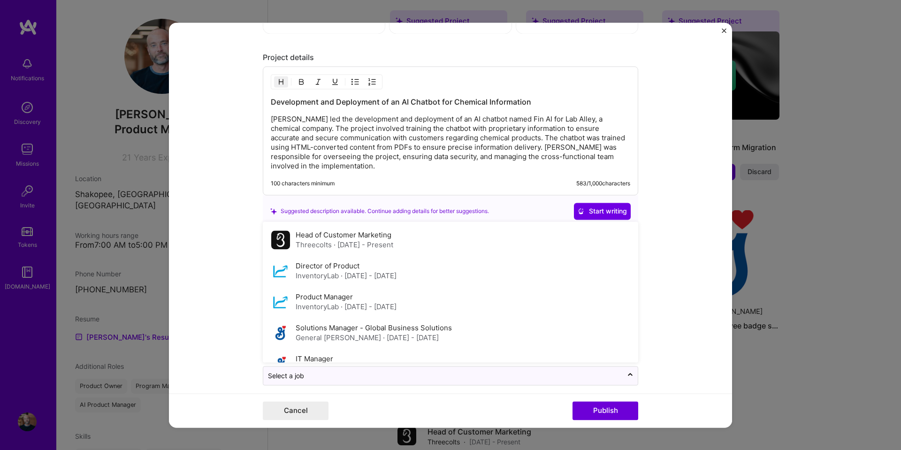
click at [673, 287] on form "Editing suggested project This project is suggested based on your LinkedIn, res…" at bounding box center [450, 225] width 563 height 405
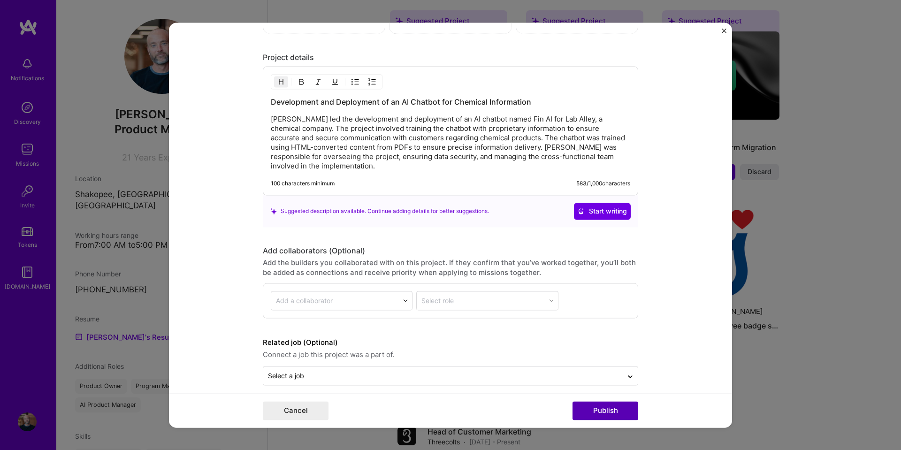
click at [611, 408] on button "Publish" at bounding box center [606, 410] width 66 height 19
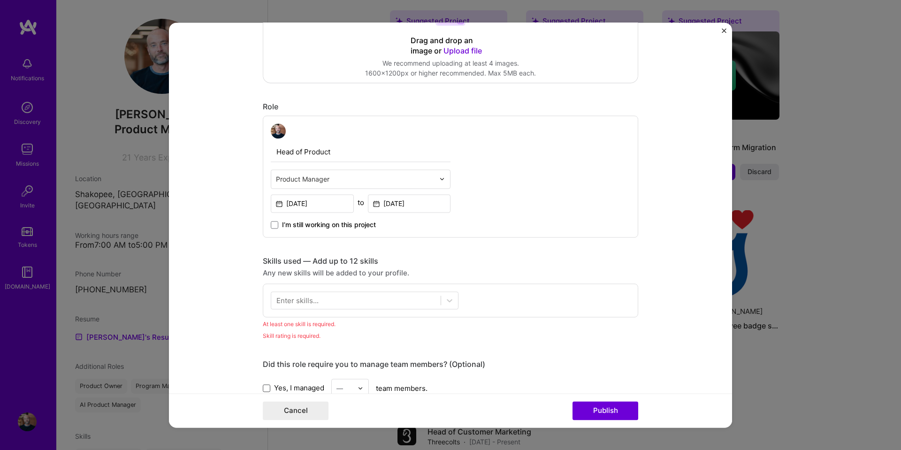
scroll to position [235, 0]
click at [447, 302] on icon at bounding box center [450, 301] width 6 height 3
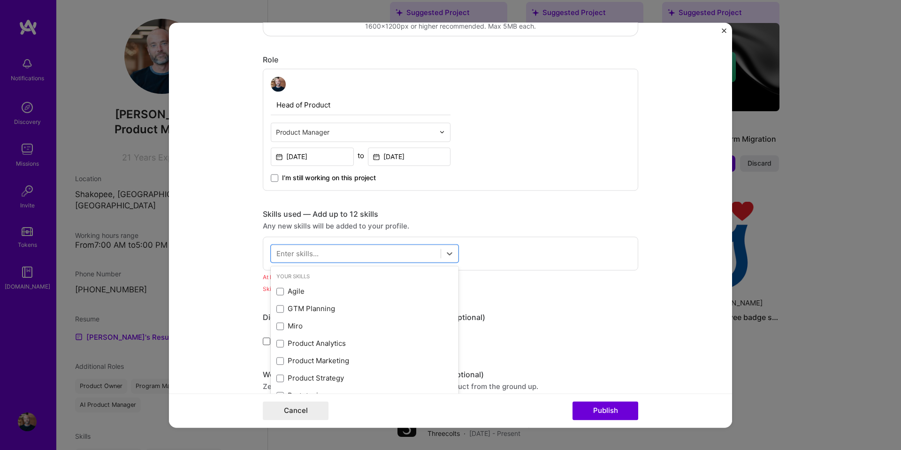
scroll to position [329, 0]
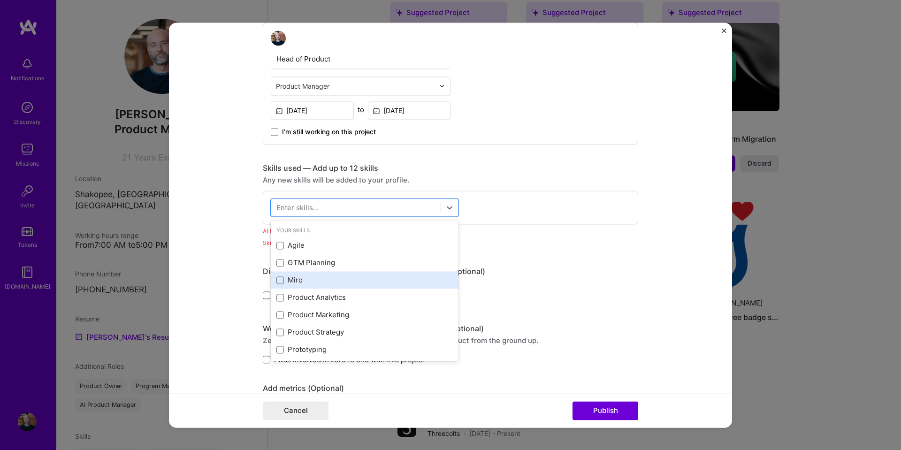
drag, startPoint x: 274, startPoint y: 266, endPoint x: 292, endPoint y: 278, distance: 21.9
click at [276, 265] on span at bounding box center [280, 263] width 8 height 8
click at [0, 0] on input "checkbox" at bounding box center [0, 0] width 0 height 0
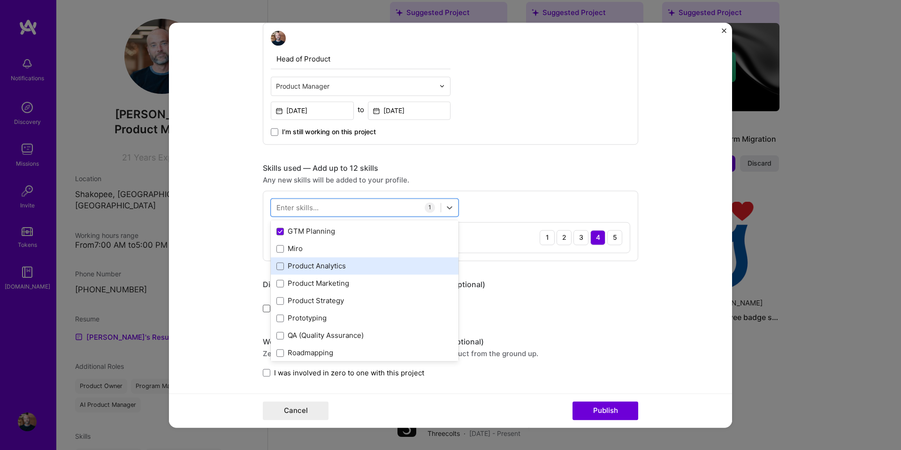
scroll to position [47, 0]
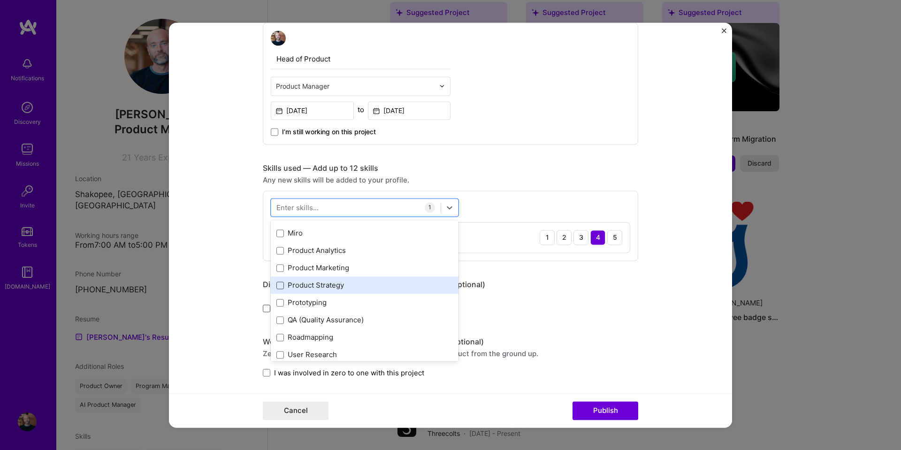
click at [276, 283] on span at bounding box center [280, 286] width 8 height 8
click at [0, 0] on input "checkbox" at bounding box center [0, 0] width 0 height 0
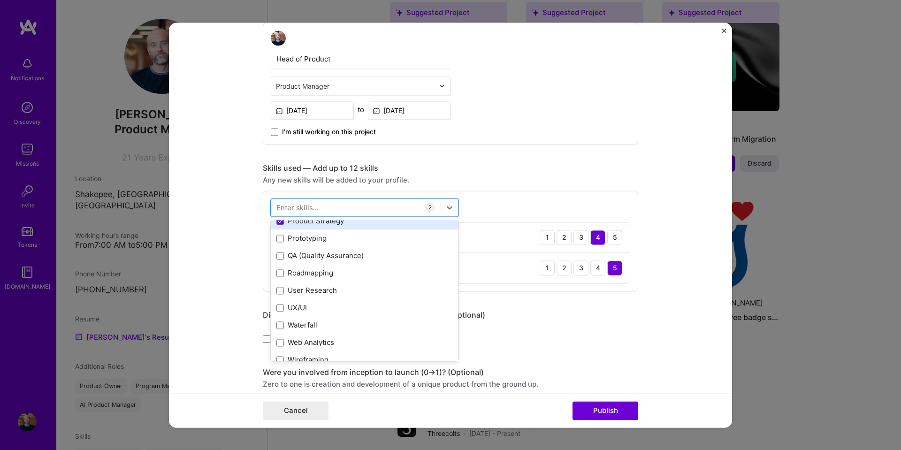
scroll to position [141, 0]
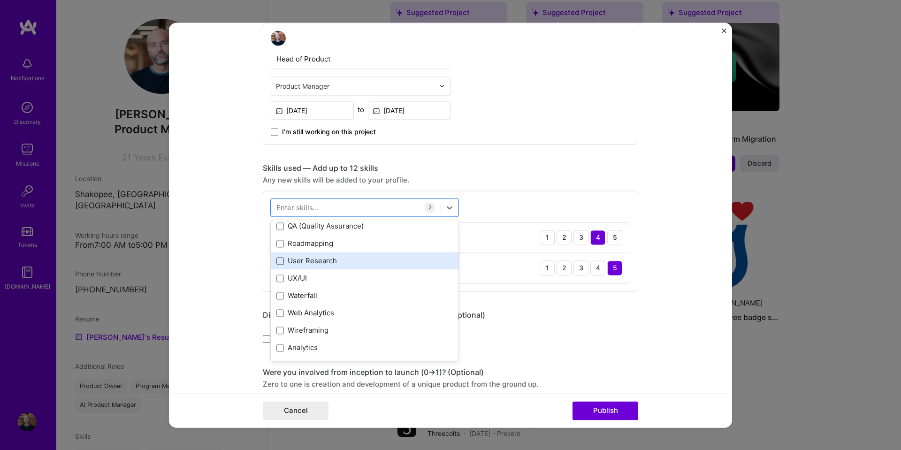
click at [276, 261] on span at bounding box center [280, 261] width 8 height 8
click at [0, 0] on input "checkbox" at bounding box center [0, 0] width 0 height 0
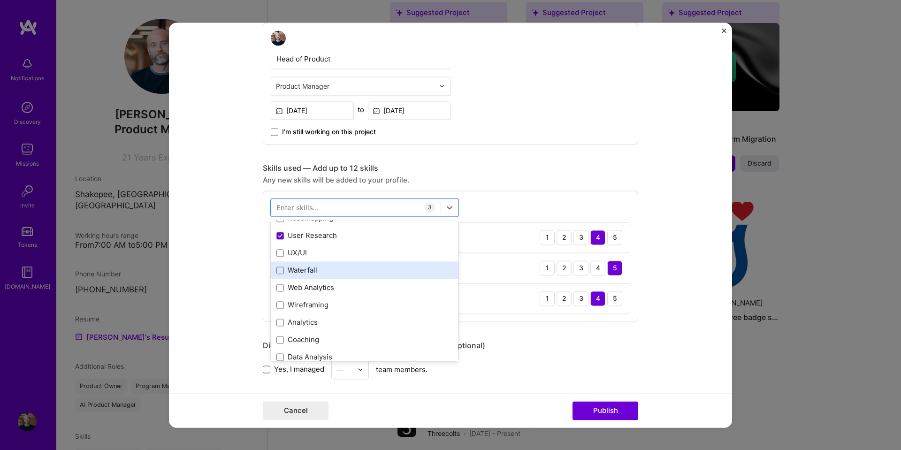
scroll to position [188, 0]
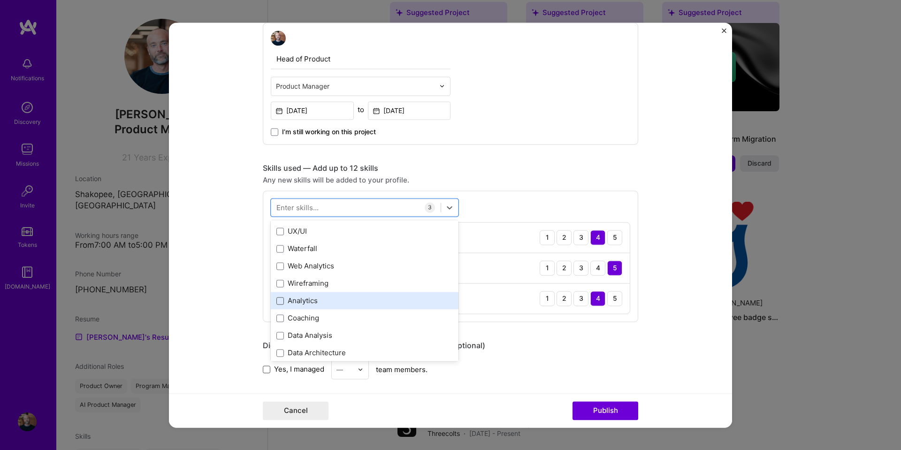
click at [278, 299] on span at bounding box center [280, 301] width 8 height 8
click at [0, 0] on input "checkbox" at bounding box center [0, 0] width 0 height 0
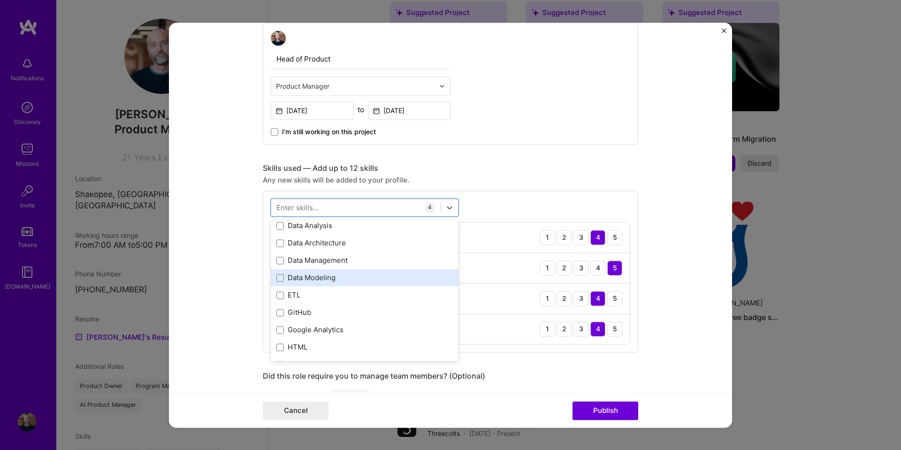
scroll to position [282, 0]
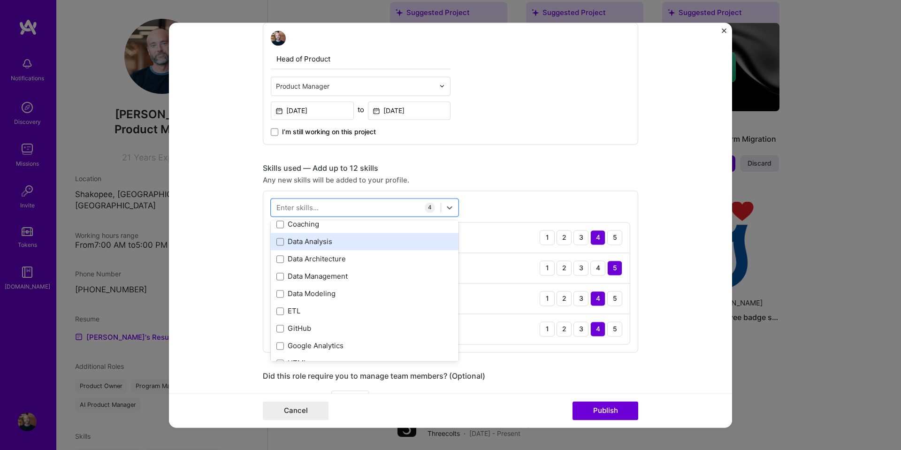
click at [280, 246] on div "Data Analysis" at bounding box center [364, 242] width 176 height 10
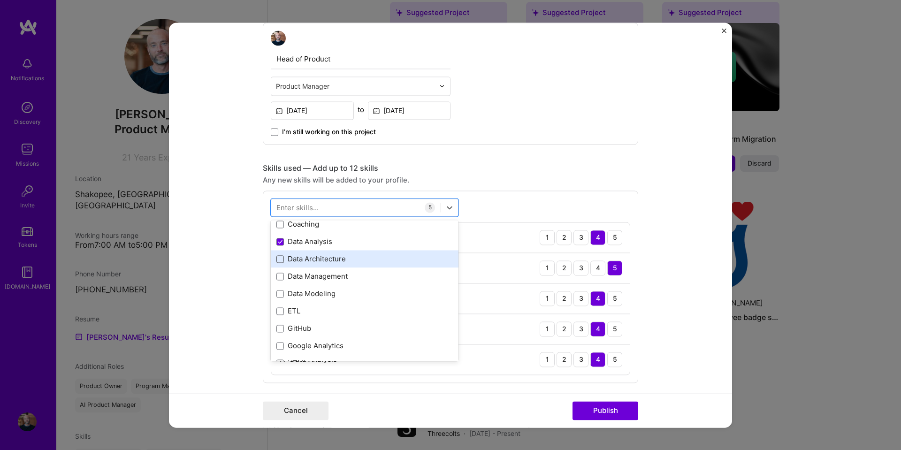
click at [276, 260] on span at bounding box center [280, 259] width 8 height 8
click at [0, 0] on input "checkbox" at bounding box center [0, 0] width 0 height 0
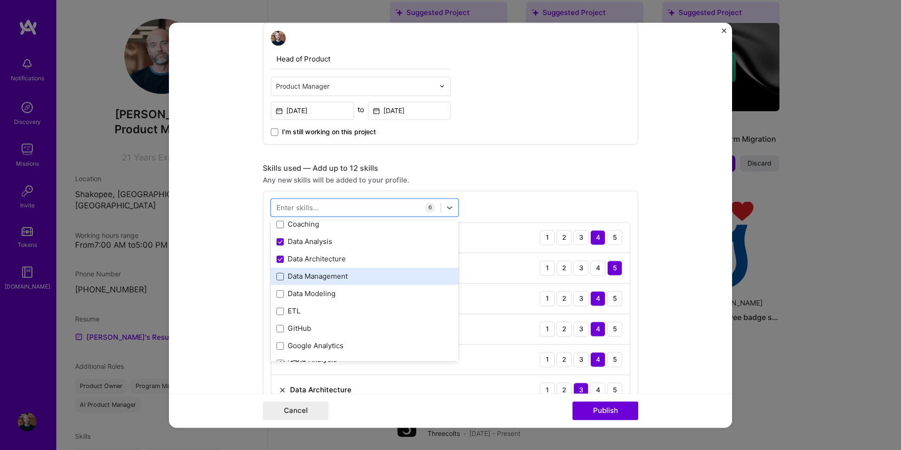
click at [277, 277] on span at bounding box center [280, 277] width 8 height 8
click at [0, 0] on input "checkbox" at bounding box center [0, 0] width 0 height 0
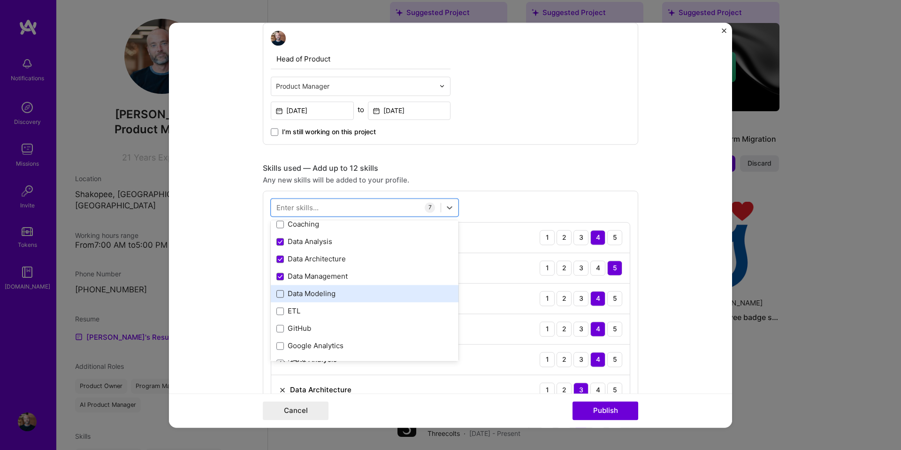
click at [279, 290] on span at bounding box center [280, 294] width 8 height 8
click at [0, 0] on input "checkbox" at bounding box center [0, 0] width 0 height 0
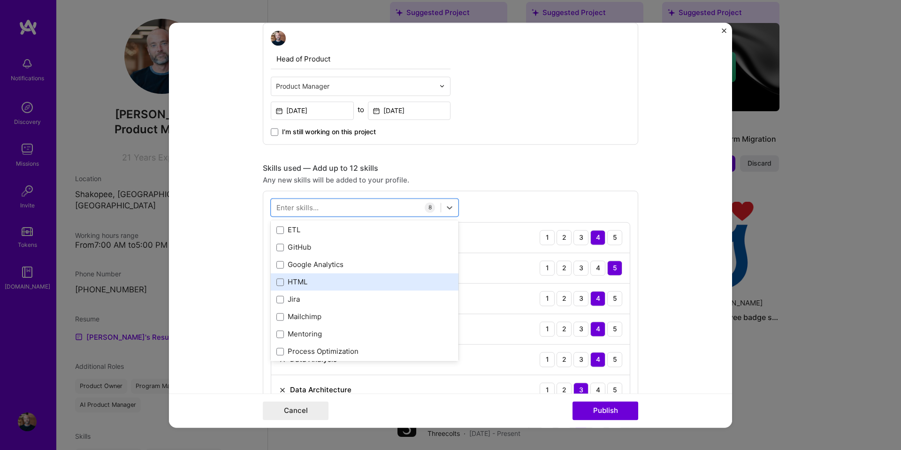
scroll to position [375, 0]
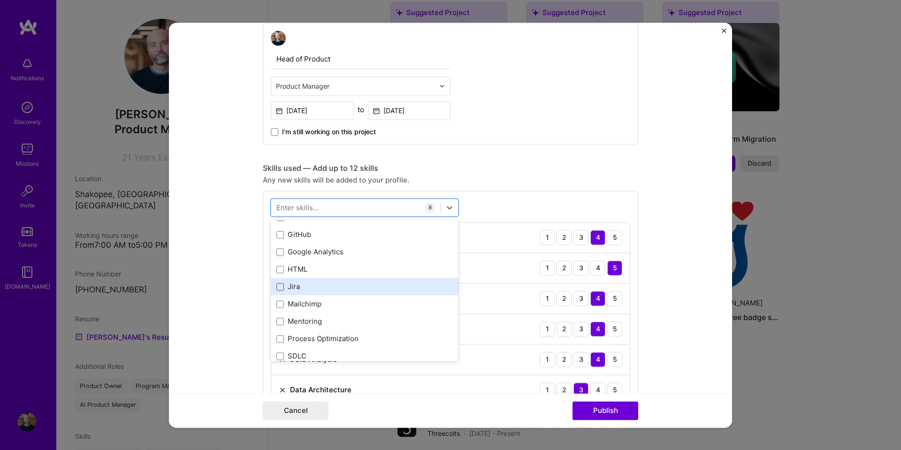
click at [276, 288] on span at bounding box center [280, 287] width 8 height 8
click at [0, 0] on input "checkbox" at bounding box center [0, 0] width 0 height 0
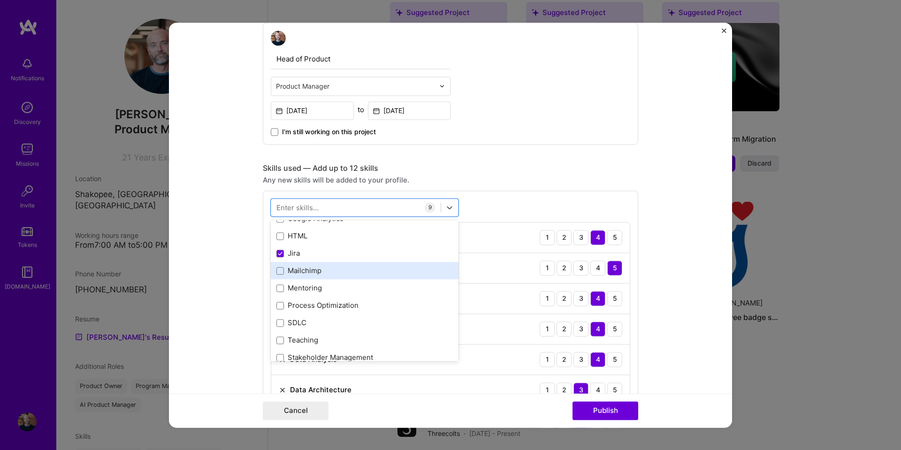
scroll to position [422, 0]
click at [276, 271] on span at bounding box center [280, 275] width 8 height 8
click at [0, 0] on input "checkbox" at bounding box center [0, 0] width 0 height 0
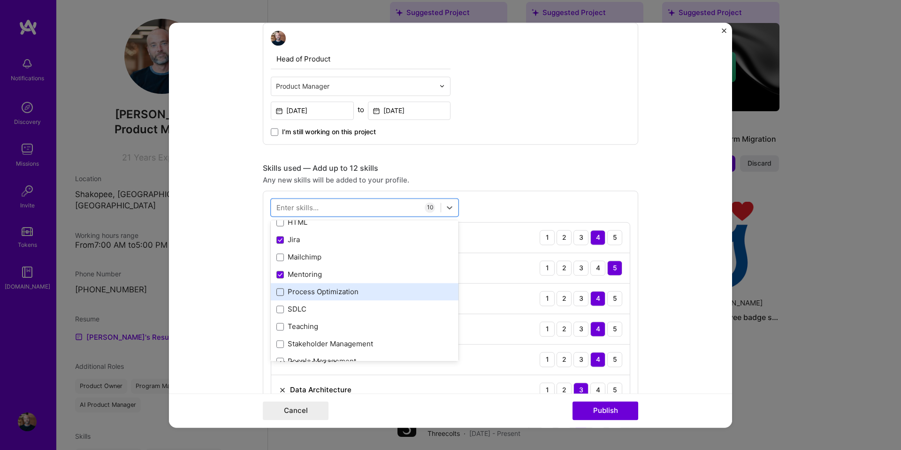
click at [276, 292] on span at bounding box center [280, 292] width 8 height 8
click at [0, 0] on input "checkbox" at bounding box center [0, 0] width 0 height 0
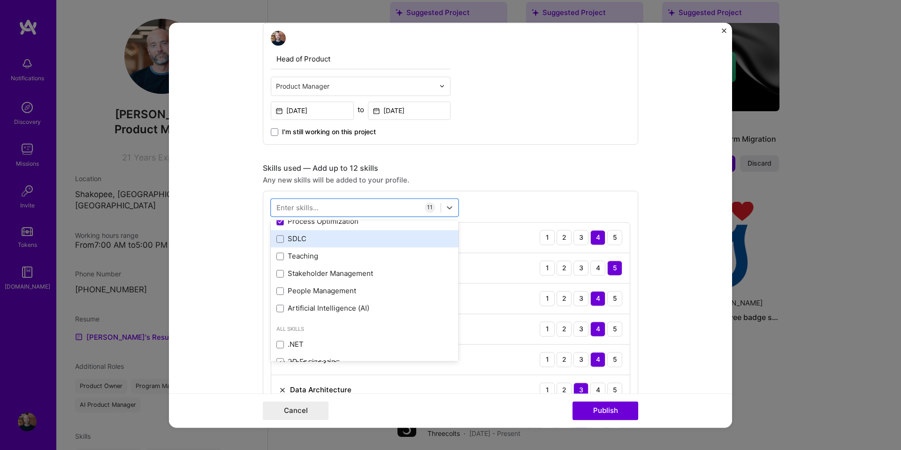
scroll to position [516, 0]
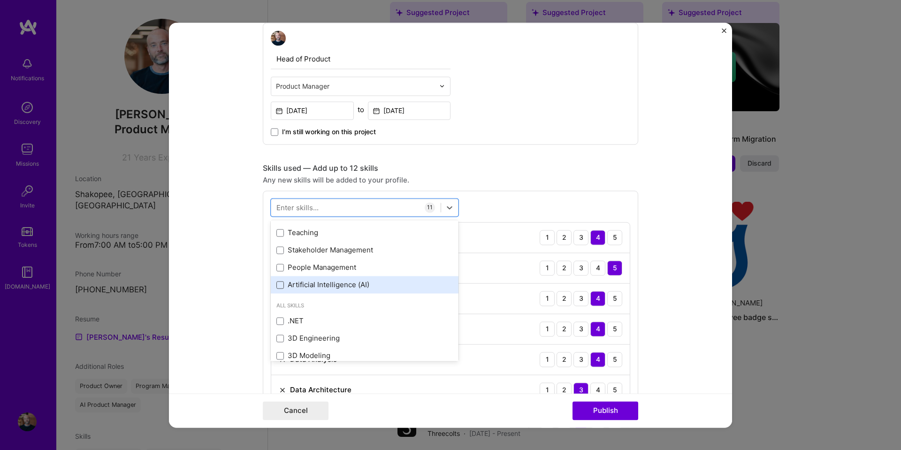
click at [278, 284] on span at bounding box center [280, 285] width 8 height 8
click at [0, 0] on input "checkbox" at bounding box center [0, 0] width 0 height 0
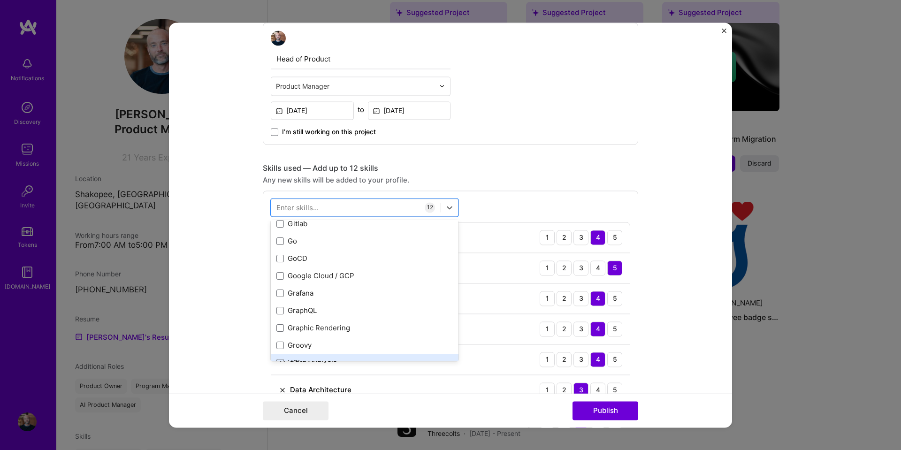
scroll to position [3004, 0]
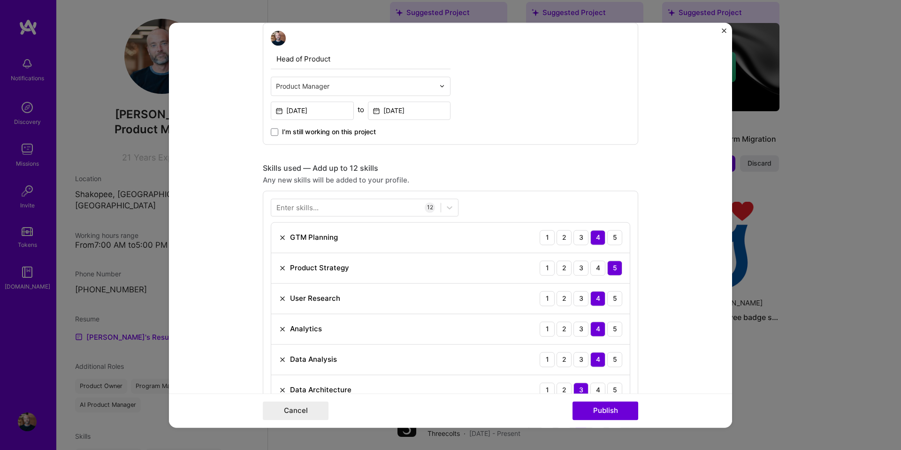
click at [537, 158] on div "Editing suggested project This project is suggested based on your LinkedIn, res…" at bounding box center [450, 450] width 375 height 1474
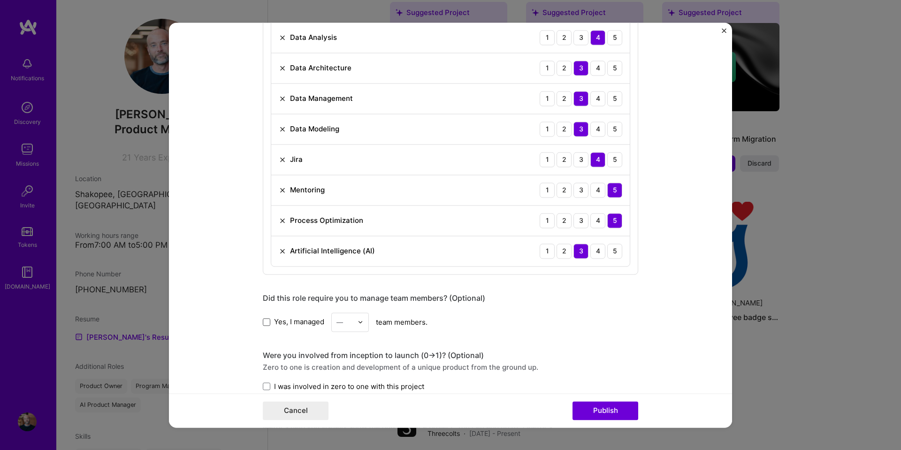
scroll to position [657, 0]
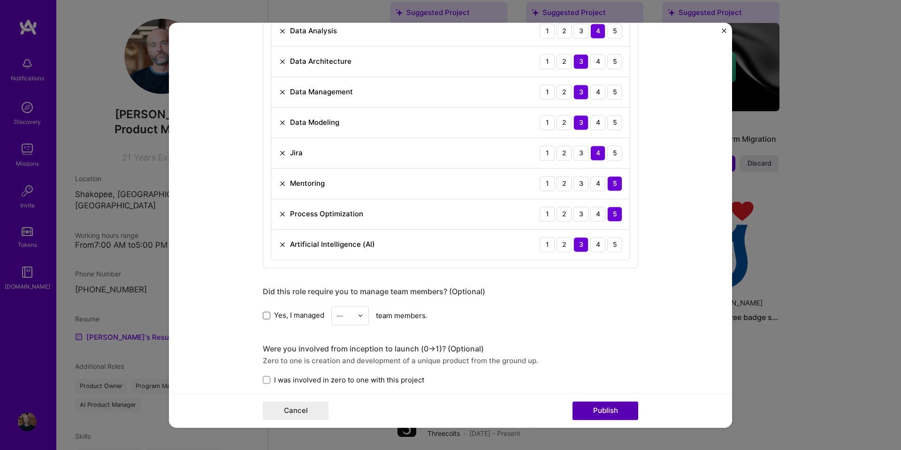
click at [608, 411] on button "Publish" at bounding box center [606, 410] width 66 height 19
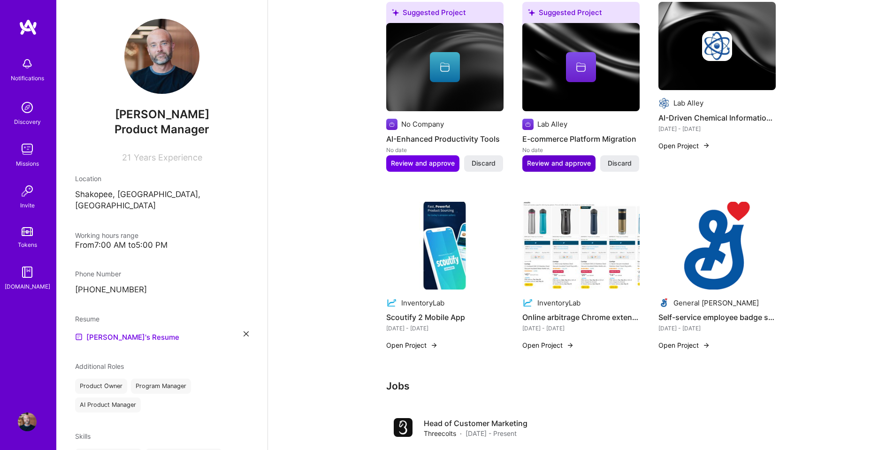
click at [559, 162] on span "Review and approve" at bounding box center [559, 163] width 64 height 9
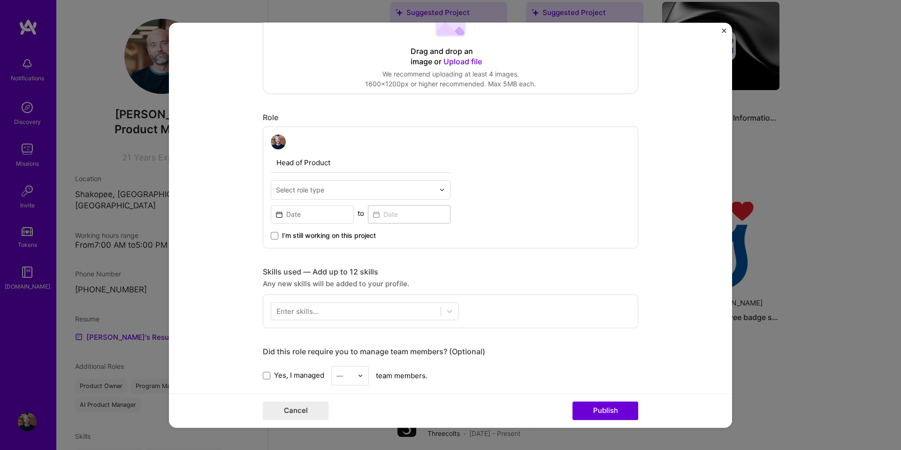
scroll to position [235, 0]
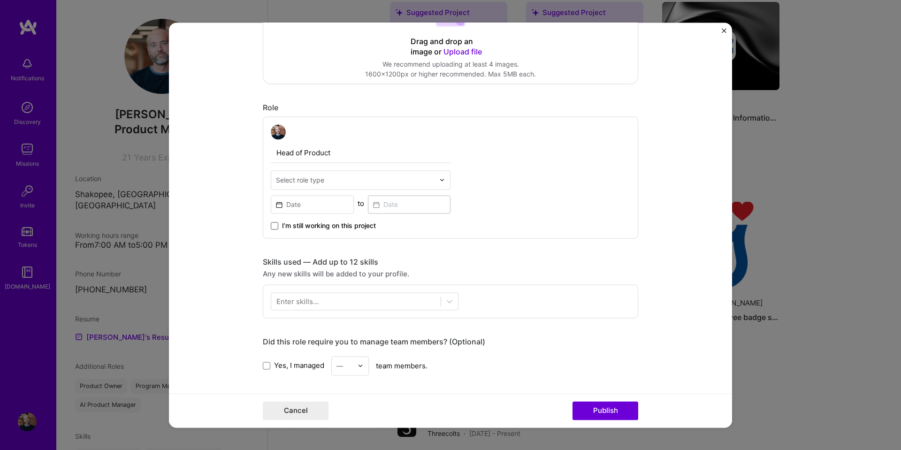
click at [271, 224] on span at bounding box center [275, 226] width 8 height 8
click at [0, 0] on input "I’m still working on this project" at bounding box center [0, 0] width 0 height 0
click at [386, 174] on div at bounding box center [355, 180] width 159 height 12
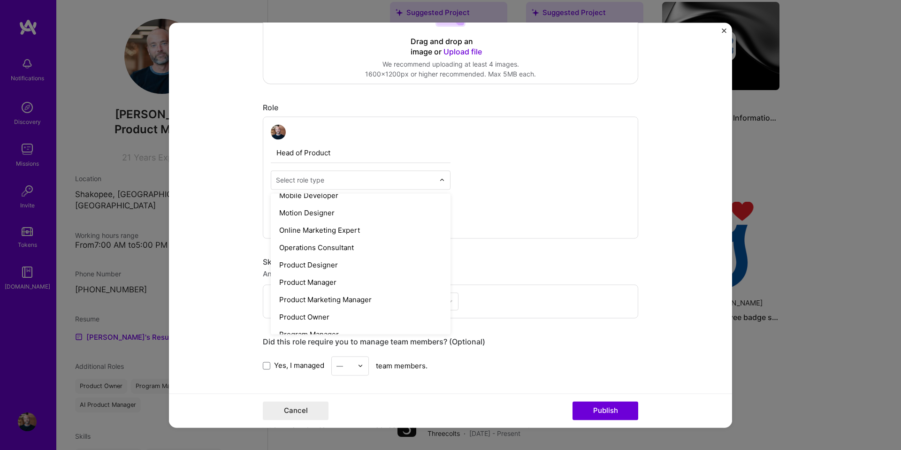
scroll to position [798, 0]
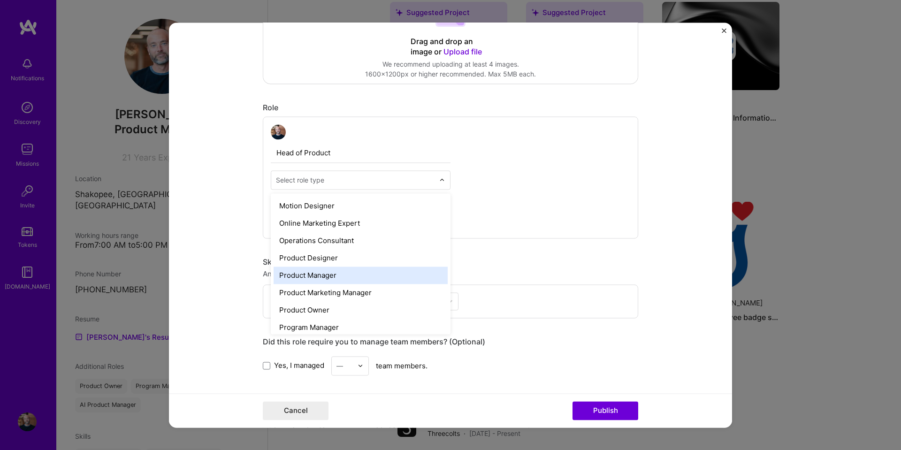
click at [308, 272] on div "Product Manager" at bounding box center [361, 275] width 174 height 17
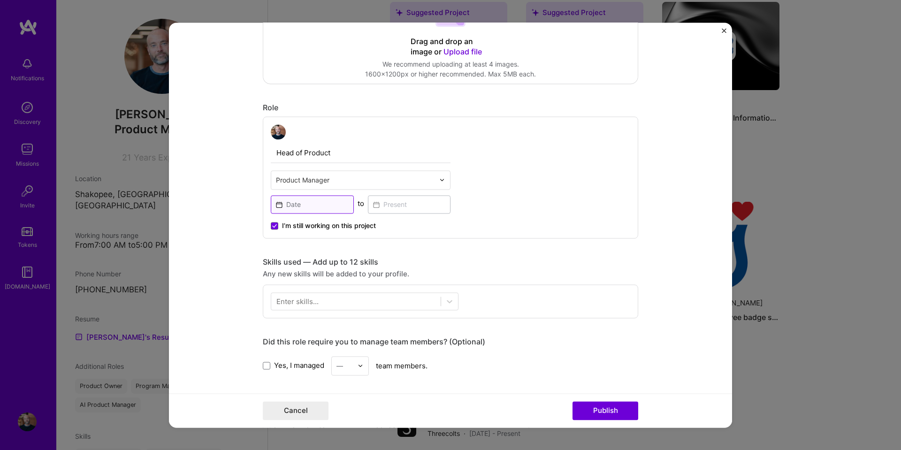
click at [311, 205] on input at bounding box center [312, 204] width 83 height 18
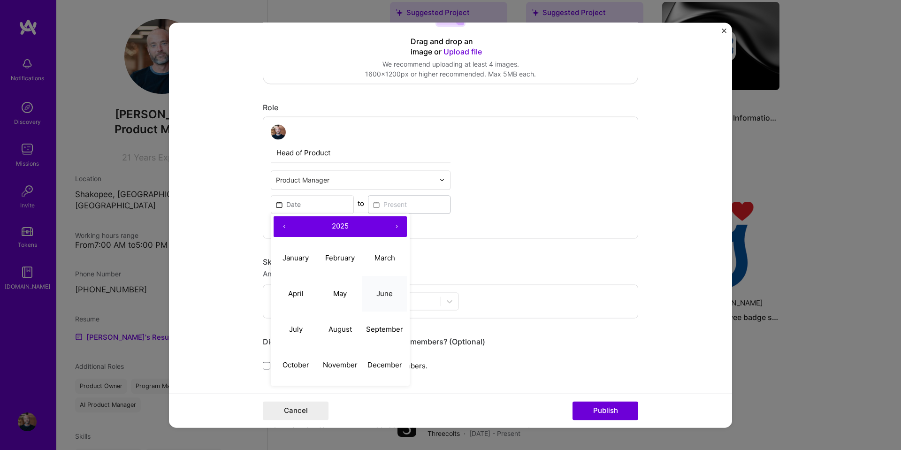
click at [385, 294] on abbr "June" at bounding box center [384, 293] width 16 height 9
type input "[DATE]"
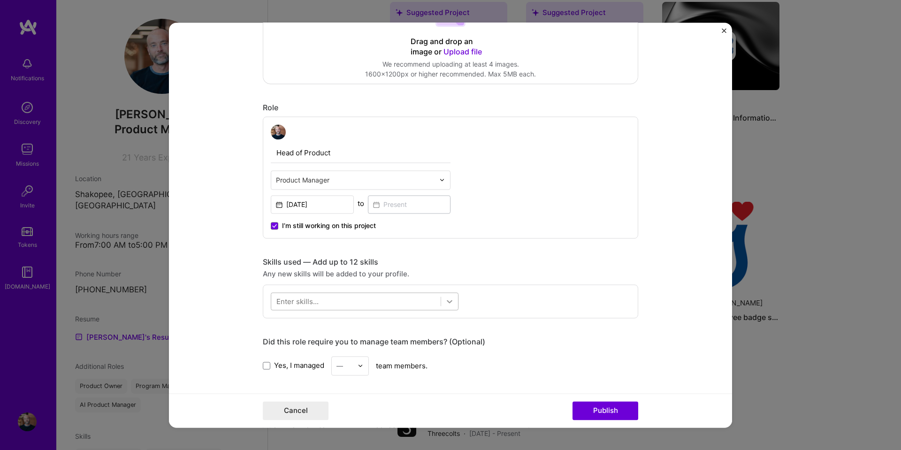
click at [446, 299] on icon at bounding box center [449, 301] width 9 height 9
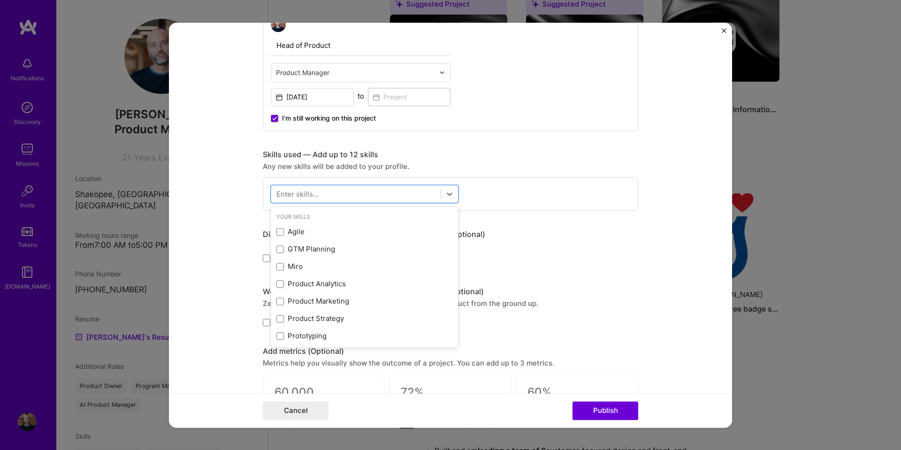
scroll to position [375, 0]
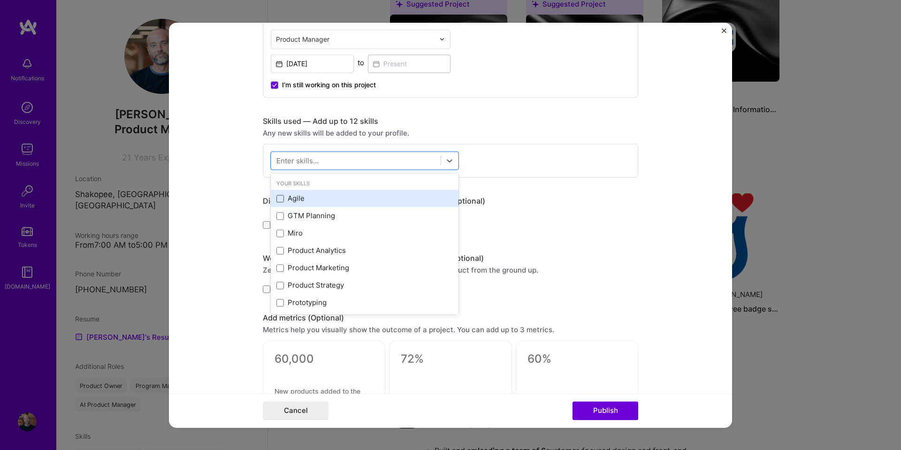
click at [277, 196] on span at bounding box center [280, 199] width 8 height 8
click at [0, 0] on input "checkbox" at bounding box center [0, 0] width 0 height 0
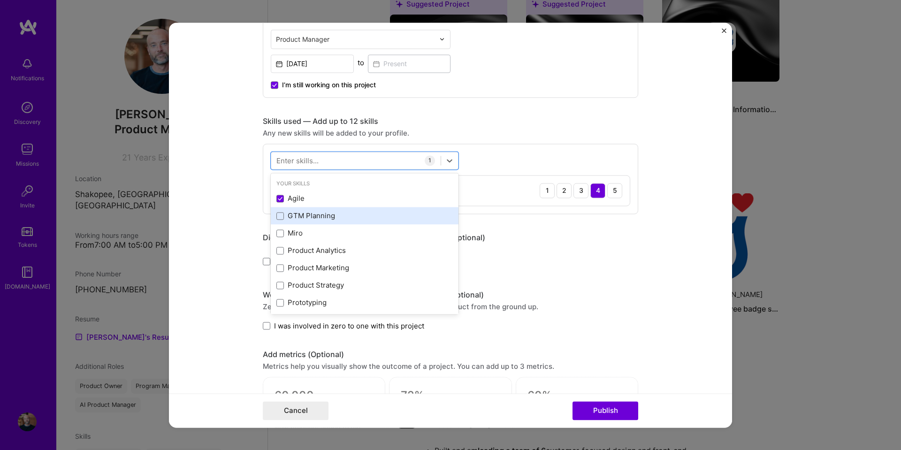
click at [282, 214] on div "GTM Planning" at bounding box center [364, 216] width 176 height 10
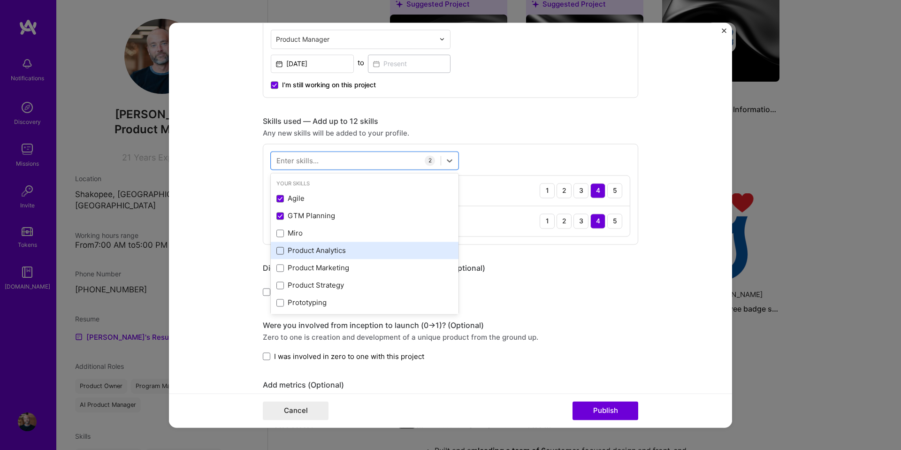
click at [276, 250] on span at bounding box center [280, 251] width 8 height 8
click at [0, 0] on input "checkbox" at bounding box center [0, 0] width 0 height 0
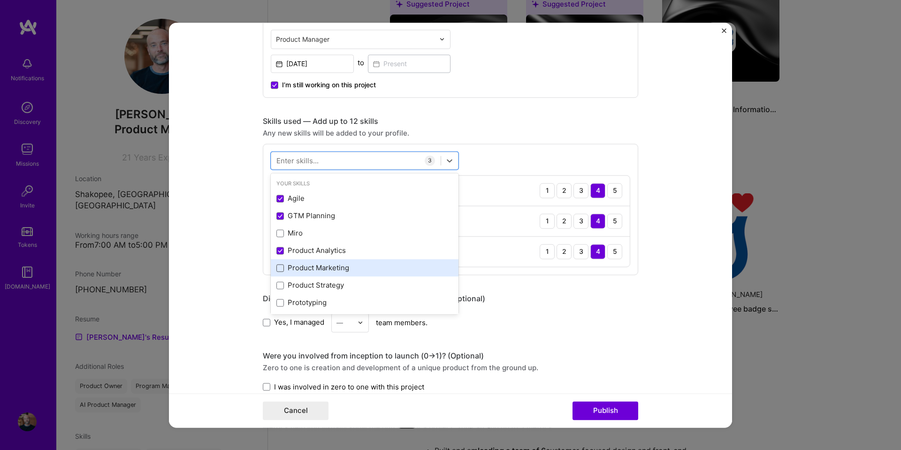
click at [276, 266] on span at bounding box center [280, 268] width 8 height 8
click at [0, 0] on input "checkbox" at bounding box center [0, 0] width 0 height 0
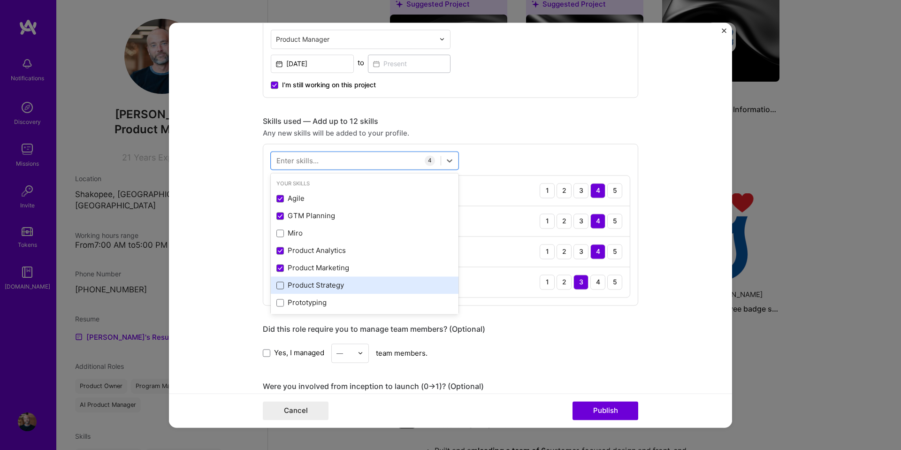
click at [277, 286] on span at bounding box center [280, 286] width 8 height 8
click at [0, 0] on input "checkbox" at bounding box center [0, 0] width 0 height 0
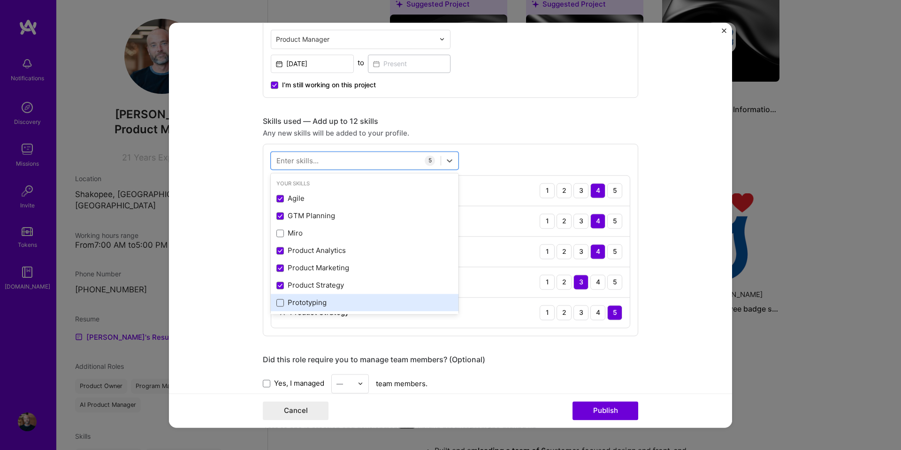
click at [278, 301] on span at bounding box center [280, 303] width 8 height 8
click at [0, 0] on input "checkbox" at bounding box center [0, 0] width 0 height 0
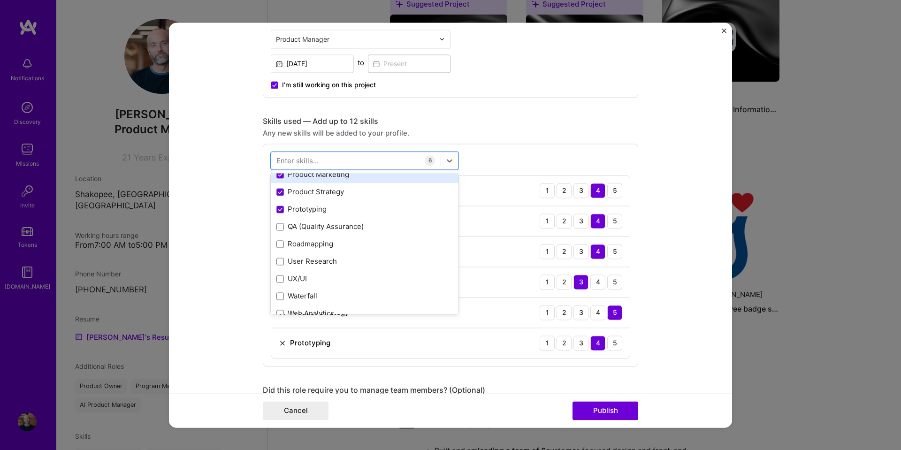
scroll to position [94, 0]
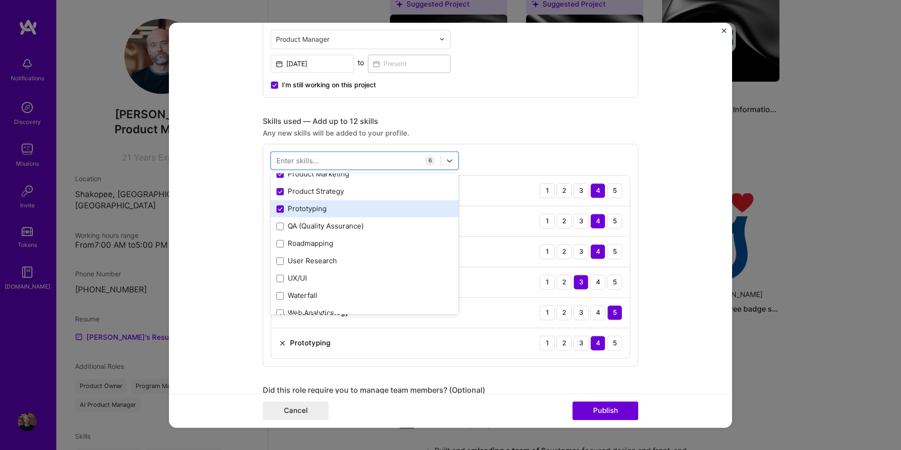
click at [276, 205] on span at bounding box center [280, 209] width 8 height 8
click at [0, 0] on input "checkbox" at bounding box center [0, 0] width 0 height 0
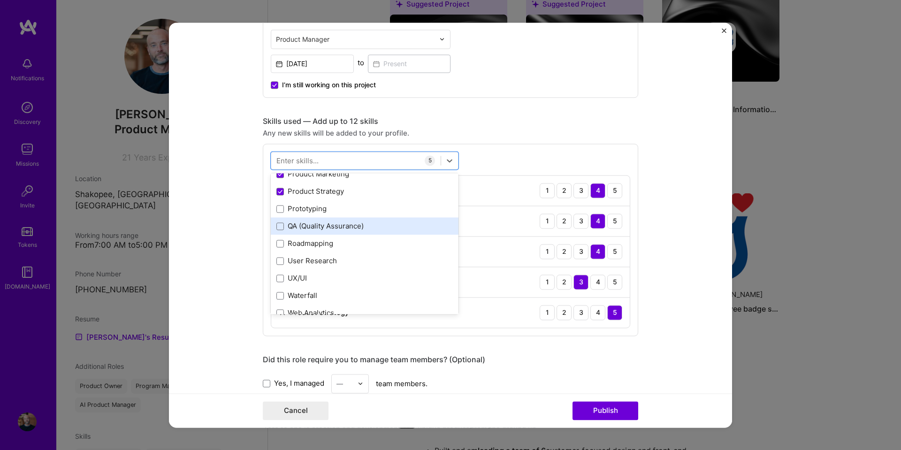
click at [277, 222] on div "QA (Quality Assurance)" at bounding box center [364, 227] width 176 height 10
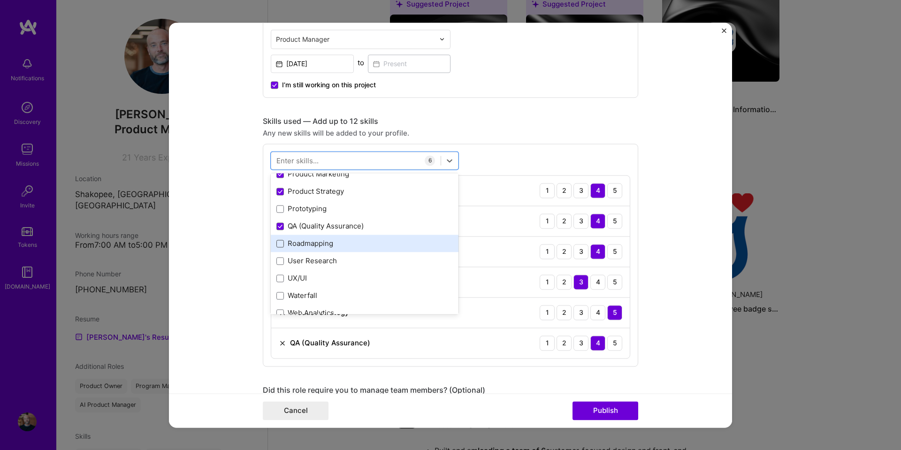
click at [276, 242] on span at bounding box center [280, 244] width 8 height 8
click at [0, 0] on input "checkbox" at bounding box center [0, 0] width 0 height 0
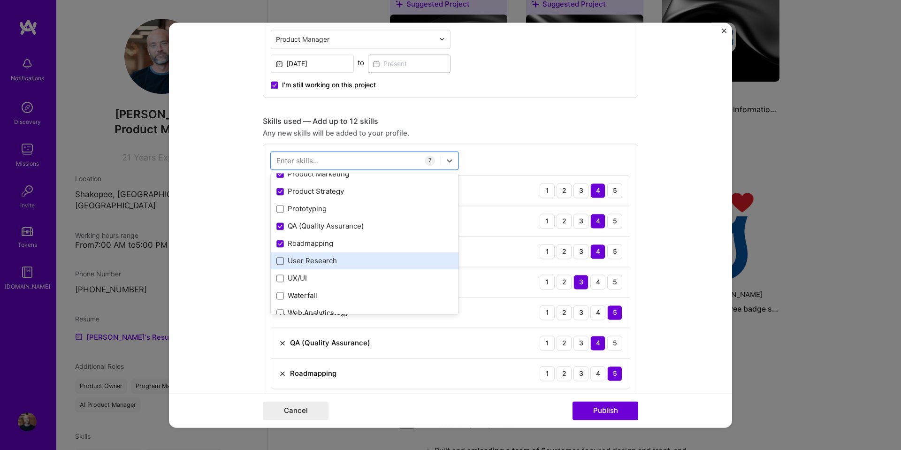
click at [276, 258] on span at bounding box center [280, 261] width 8 height 8
click at [0, 0] on input "checkbox" at bounding box center [0, 0] width 0 height 0
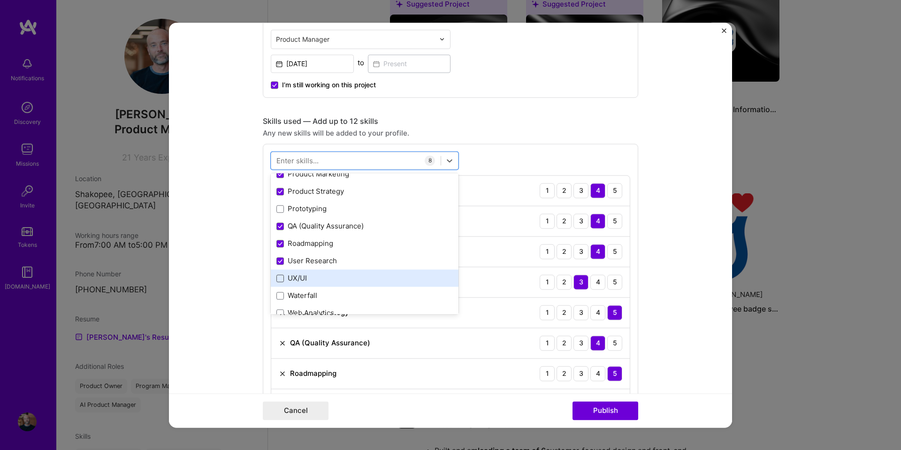
click at [276, 278] on span at bounding box center [280, 279] width 8 height 8
click at [0, 0] on input "checkbox" at bounding box center [0, 0] width 0 height 0
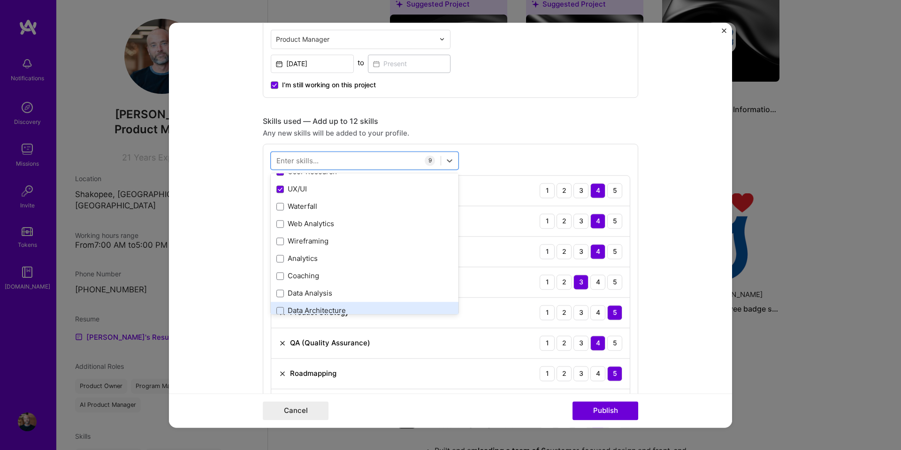
scroll to position [235, 0]
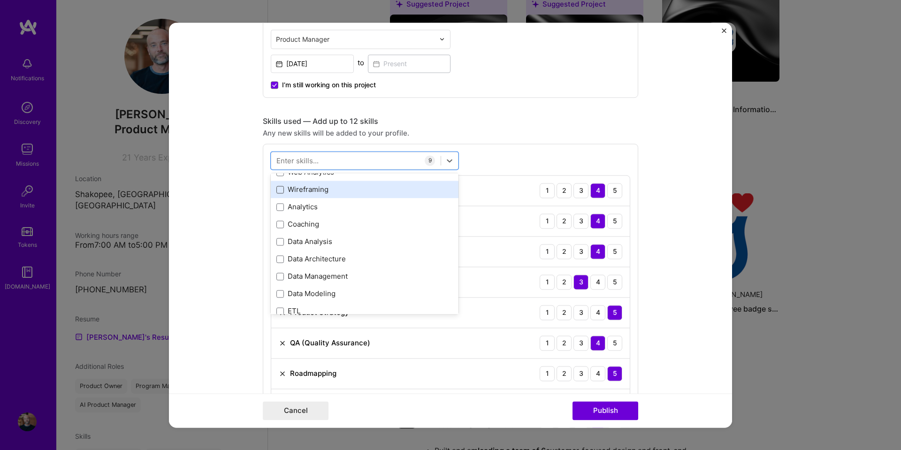
click at [279, 188] on span at bounding box center [280, 190] width 8 height 8
click at [0, 0] on input "checkbox" at bounding box center [0, 0] width 0 height 0
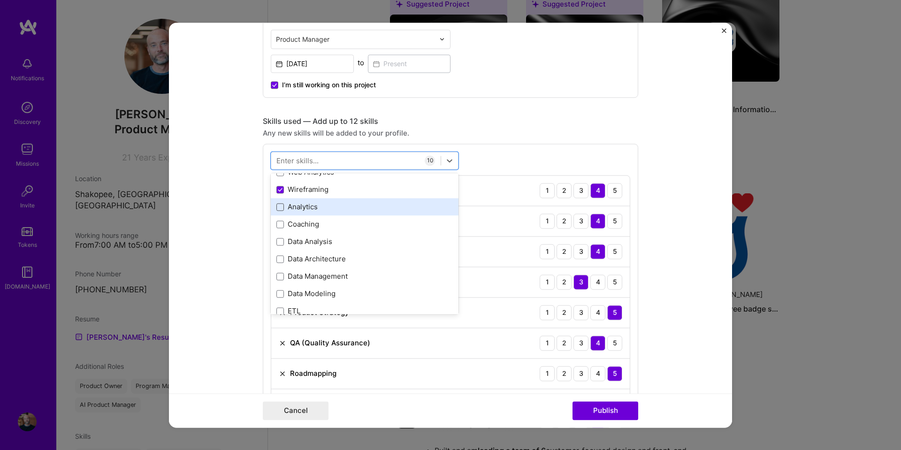
click at [276, 207] on span at bounding box center [280, 207] width 8 height 8
click at [0, 0] on input "checkbox" at bounding box center [0, 0] width 0 height 0
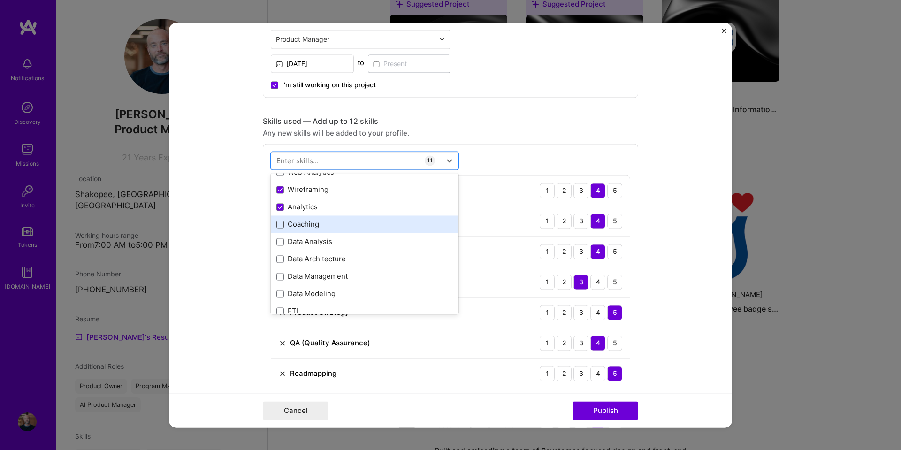
click at [276, 224] on span at bounding box center [280, 225] width 8 height 8
click at [0, 0] on input "checkbox" at bounding box center [0, 0] width 0 height 0
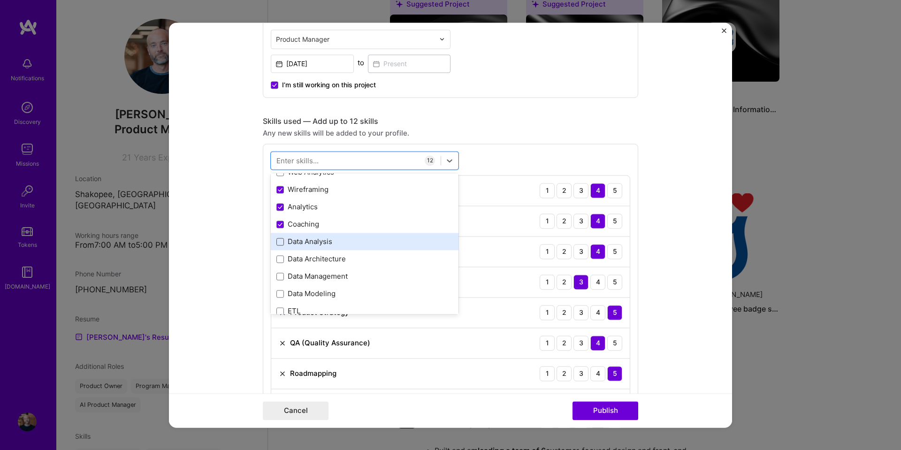
click at [276, 241] on span at bounding box center [280, 242] width 8 height 8
click at [0, 0] on input "checkbox" at bounding box center [0, 0] width 0 height 0
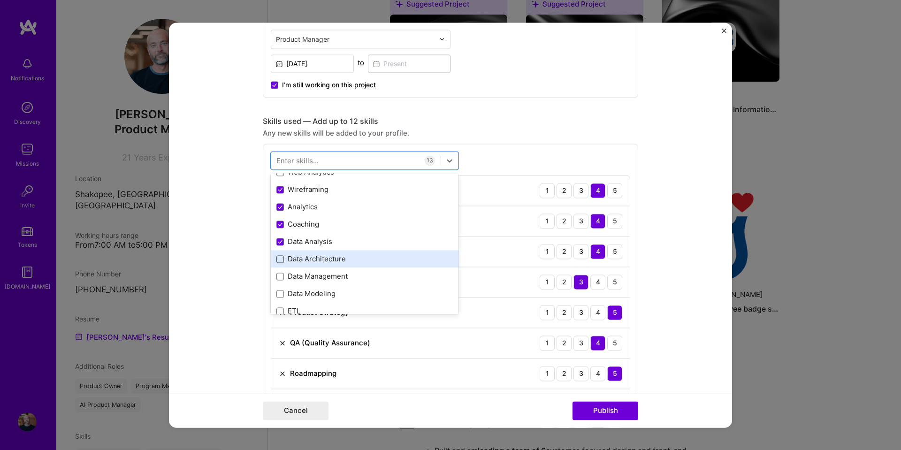
click at [276, 256] on span at bounding box center [280, 259] width 8 height 8
click at [0, 0] on input "checkbox" at bounding box center [0, 0] width 0 height 0
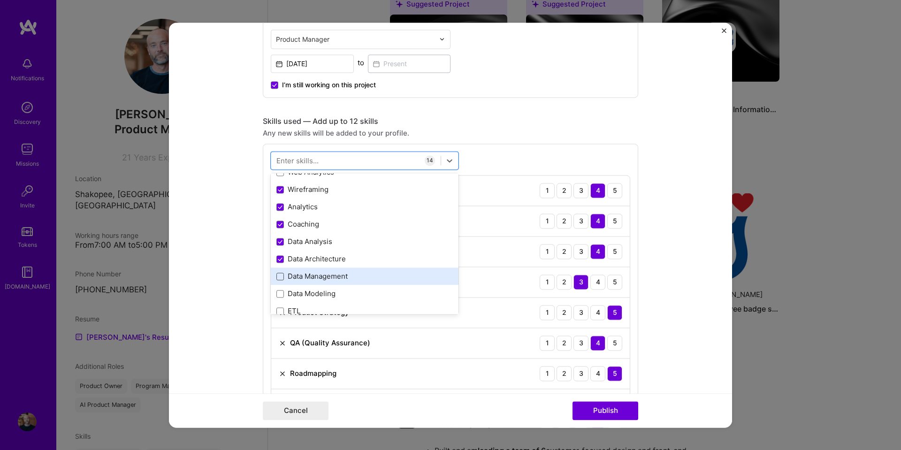
click at [276, 277] on span at bounding box center [280, 277] width 8 height 8
click at [0, 0] on input "checkbox" at bounding box center [0, 0] width 0 height 0
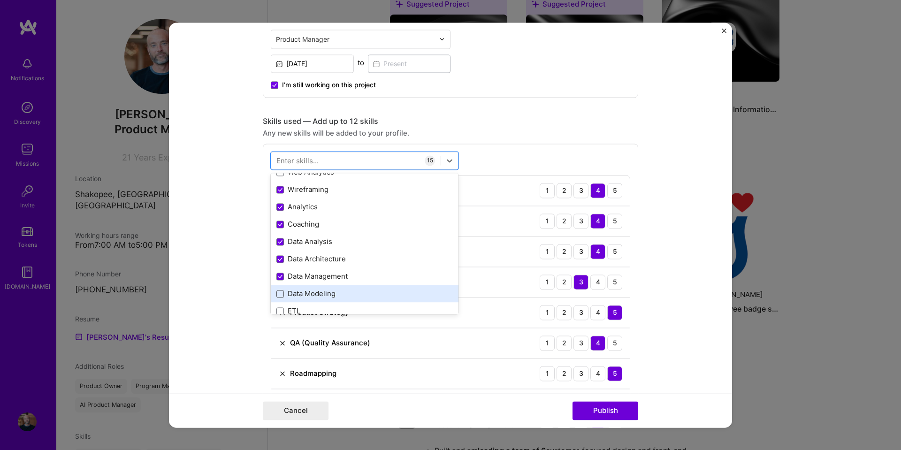
click at [277, 293] on span at bounding box center [280, 294] width 8 height 8
click at [0, 0] on input "checkbox" at bounding box center [0, 0] width 0 height 0
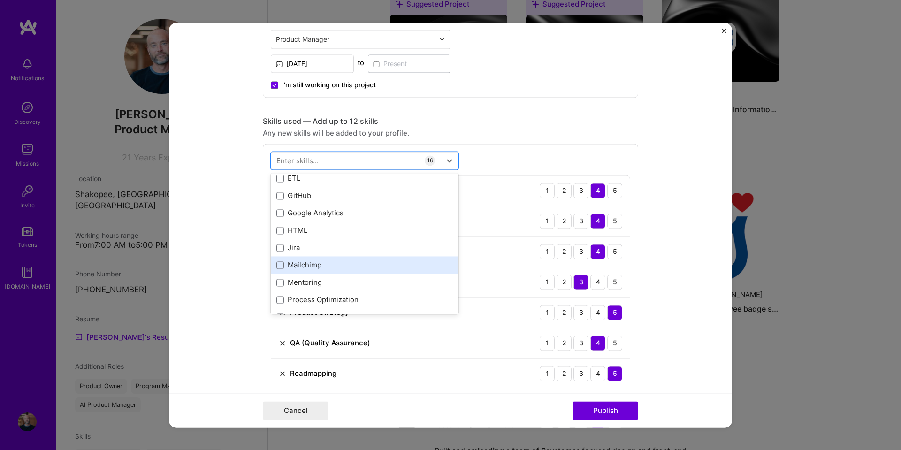
scroll to position [375, 0]
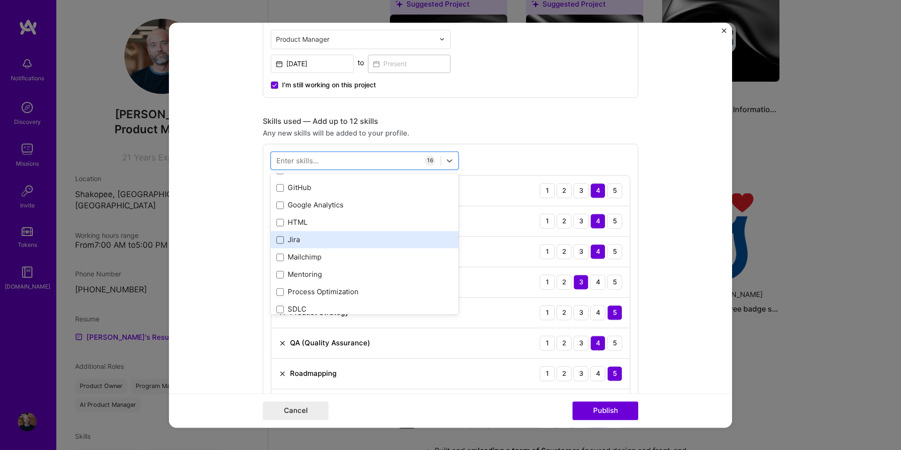
click at [276, 240] on span at bounding box center [280, 240] width 8 height 8
click at [0, 0] on input "checkbox" at bounding box center [0, 0] width 0 height 0
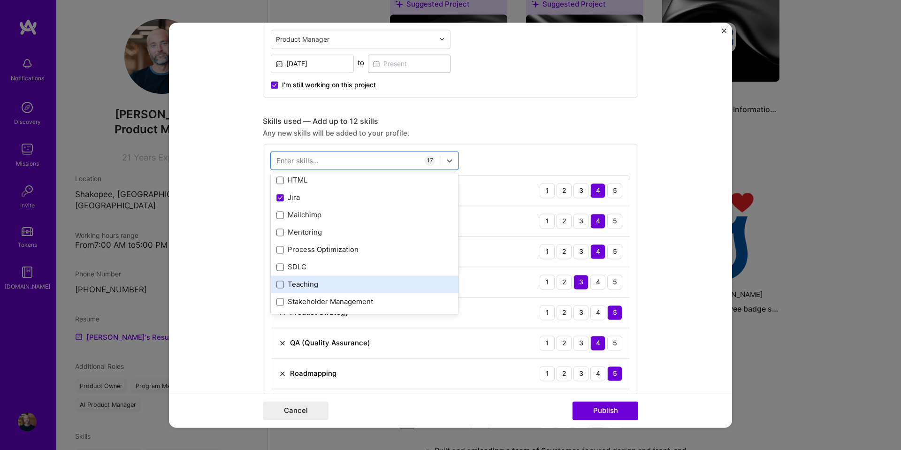
scroll to position [469, 0]
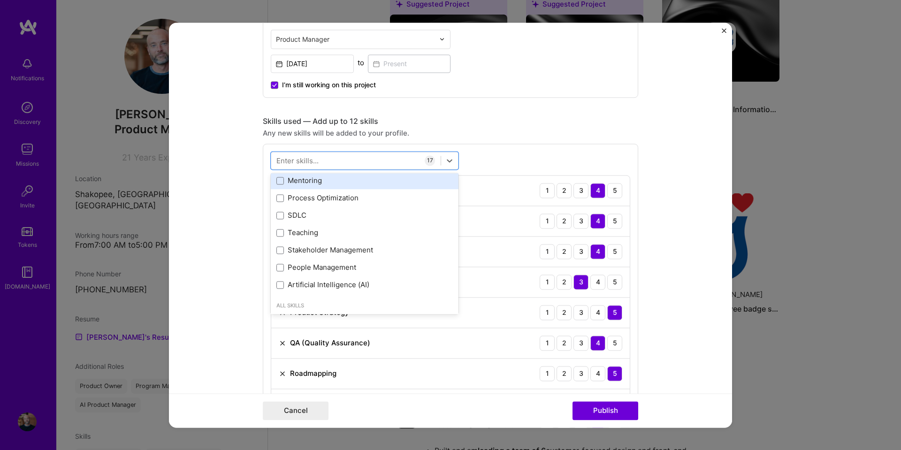
click at [281, 178] on div "Mentoring" at bounding box center [364, 181] width 176 height 10
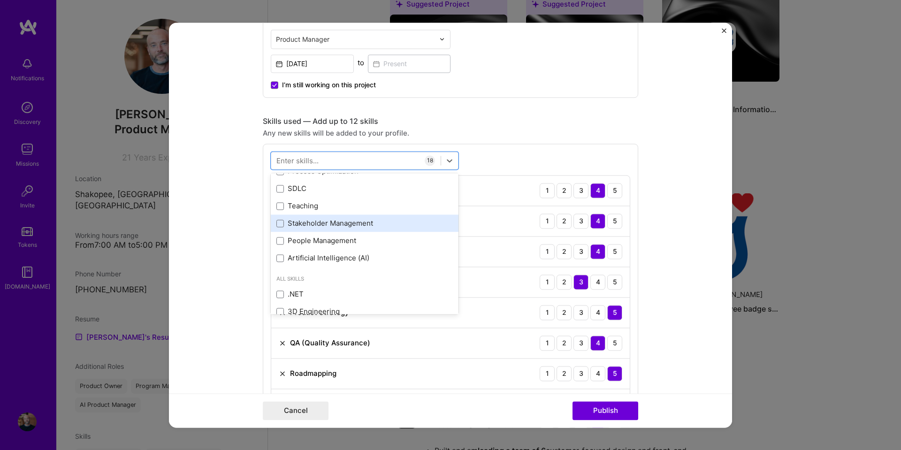
scroll to position [516, 0]
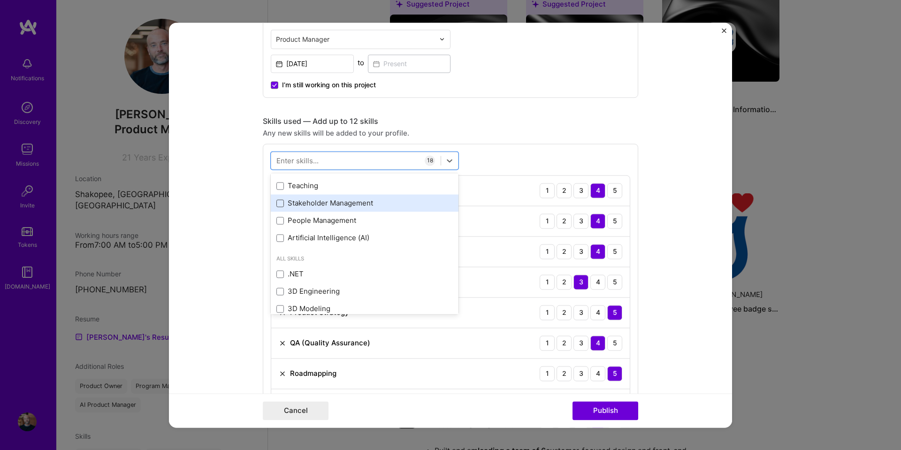
click at [276, 202] on span at bounding box center [280, 203] width 8 height 8
click at [0, 0] on input "checkbox" at bounding box center [0, 0] width 0 height 0
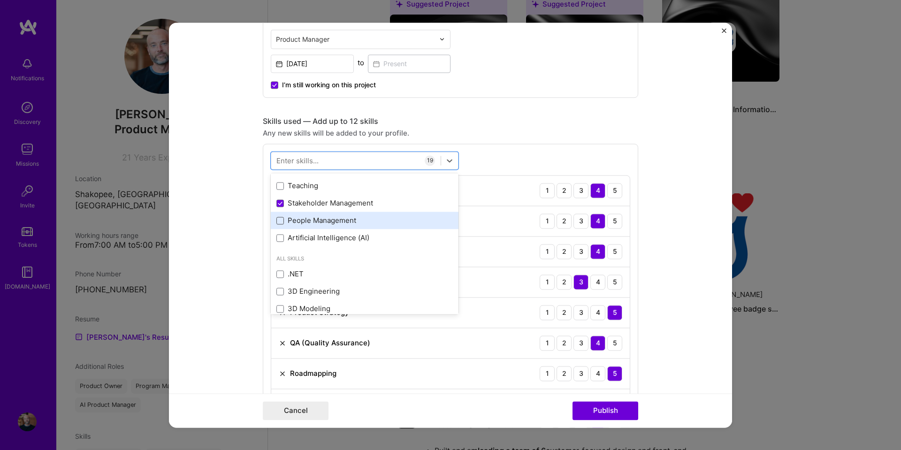
click at [279, 219] on span at bounding box center [280, 221] width 8 height 8
click at [0, 0] on input "checkbox" at bounding box center [0, 0] width 0 height 0
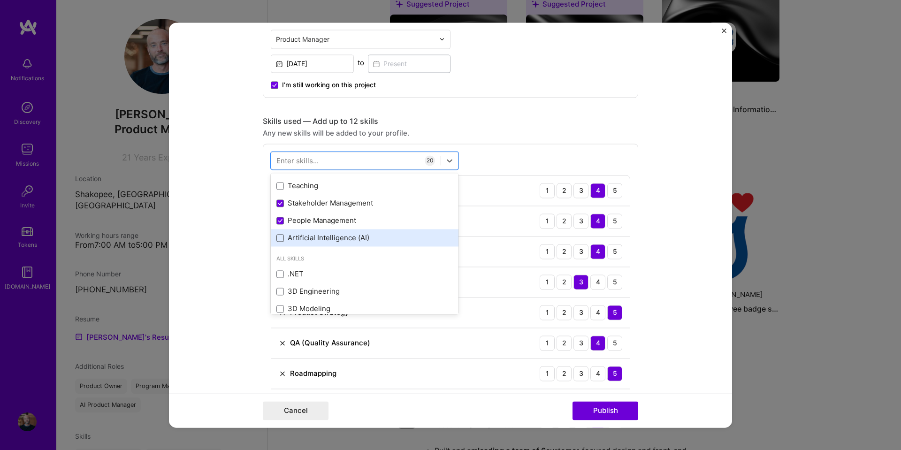
click at [277, 239] on span at bounding box center [280, 238] width 8 height 8
click at [0, 0] on input "checkbox" at bounding box center [0, 0] width 0 height 0
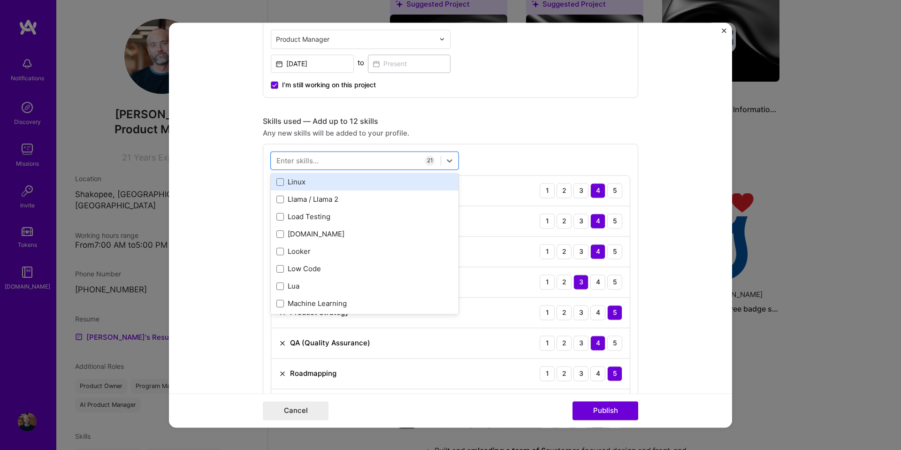
scroll to position [3707, 0]
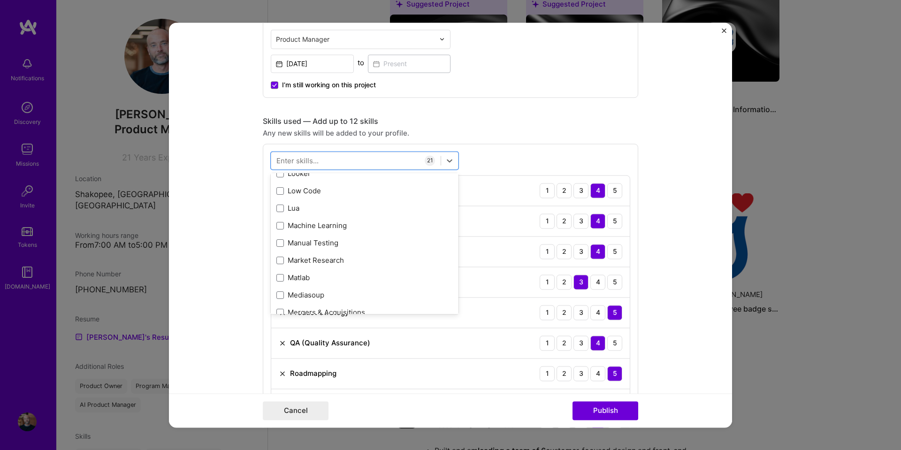
click at [533, 126] on div "Skills used — Add up to 12 skills" at bounding box center [450, 121] width 375 height 10
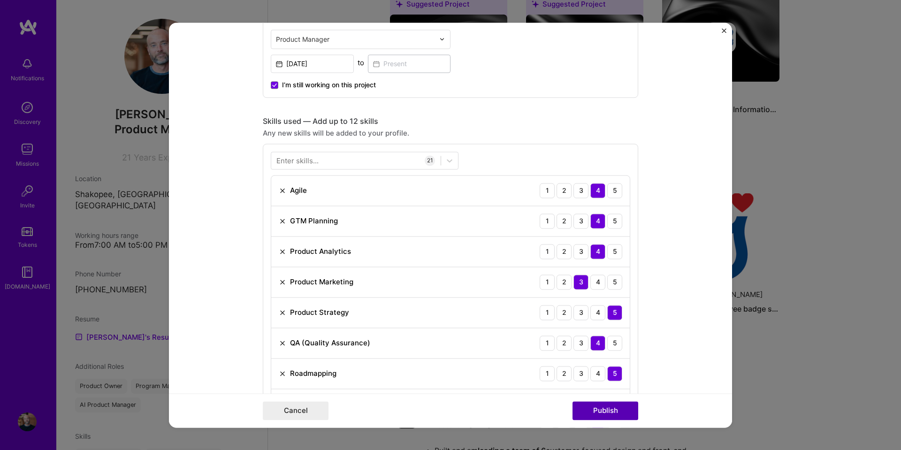
click at [611, 415] on button "Publish" at bounding box center [606, 410] width 66 height 19
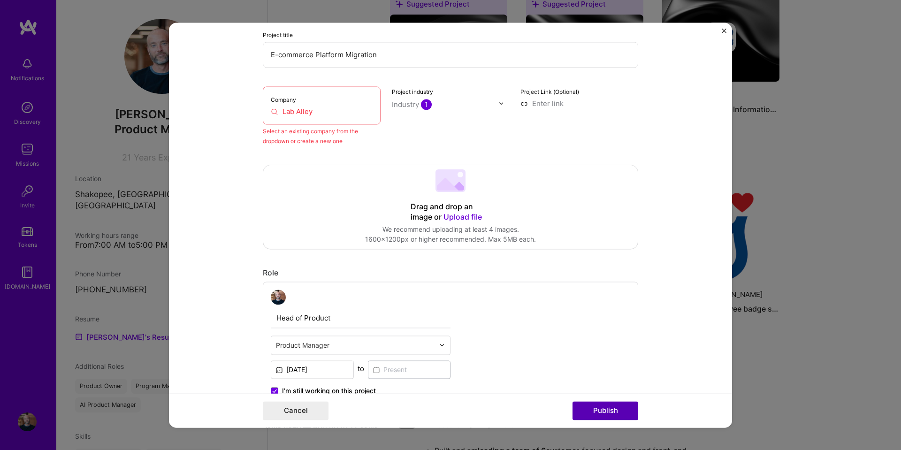
scroll to position [61, 0]
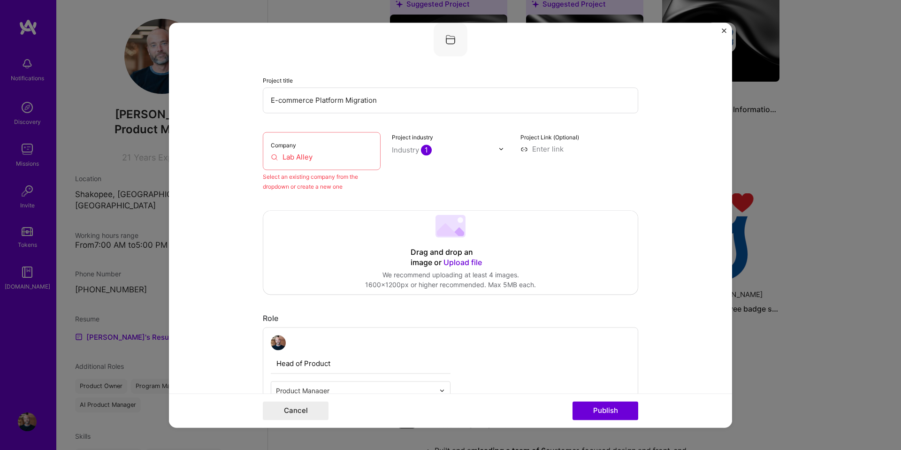
click at [319, 159] on input "Lab Alley" at bounding box center [322, 157] width 102 height 10
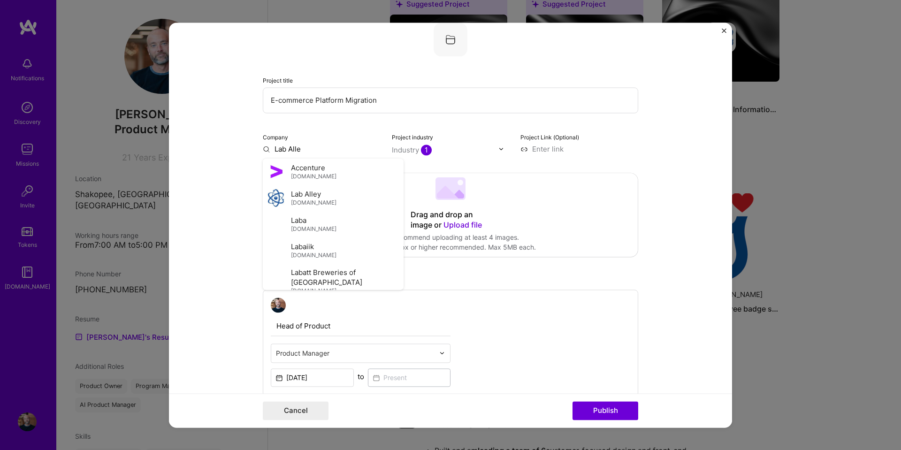
type input "Lab Alley"
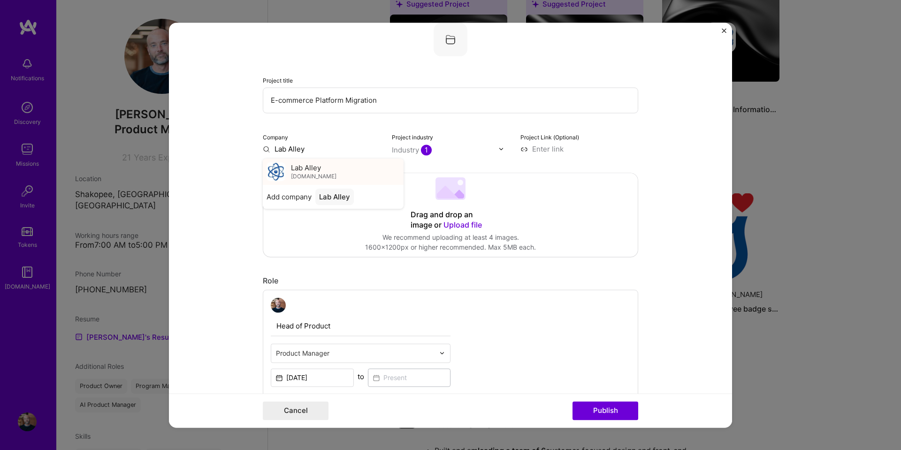
click at [308, 173] on span "[DOMAIN_NAME]" at bounding box center [314, 177] width 46 height 8
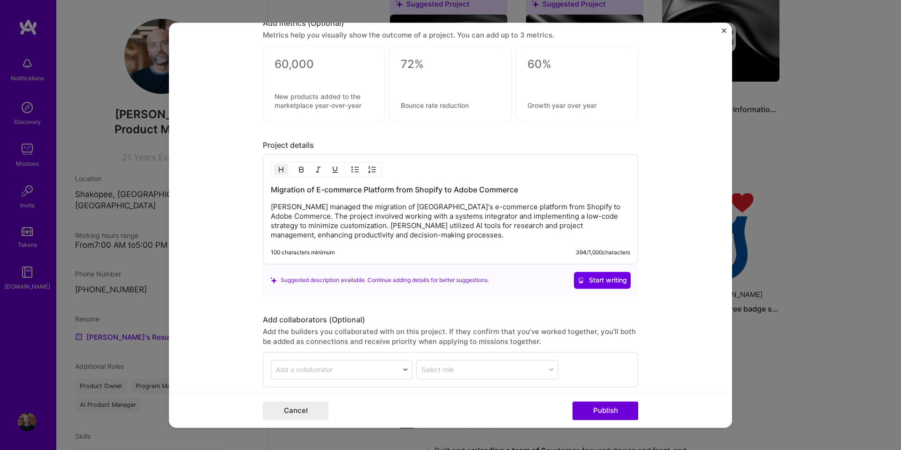
scroll to position [1407, 0]
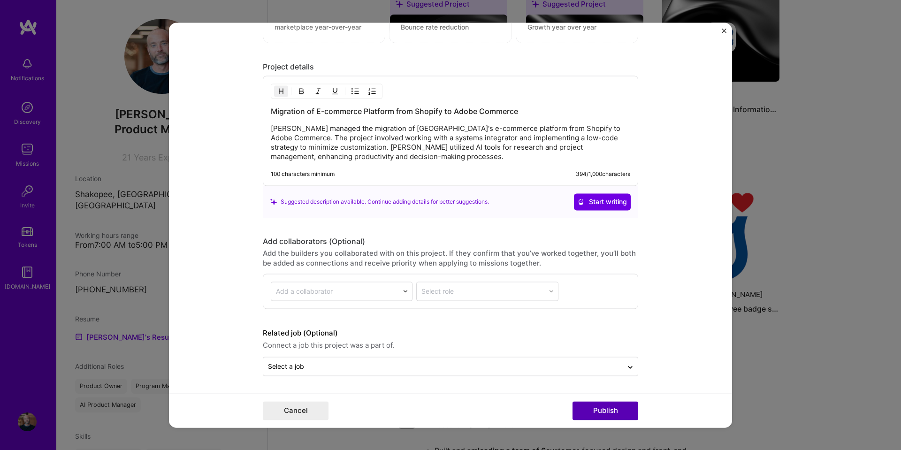
click at [611, 408] on button "Publish" at bounding box center [606, 410] width 66 height 19
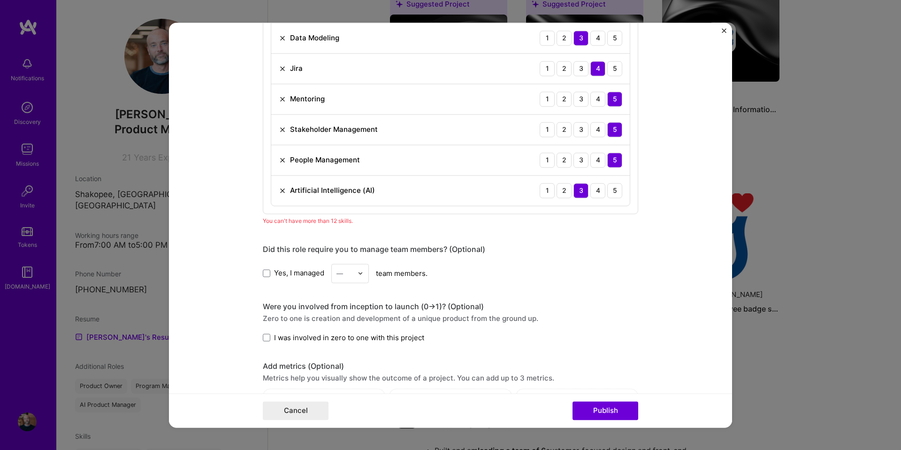
scroll to position [798, 0]
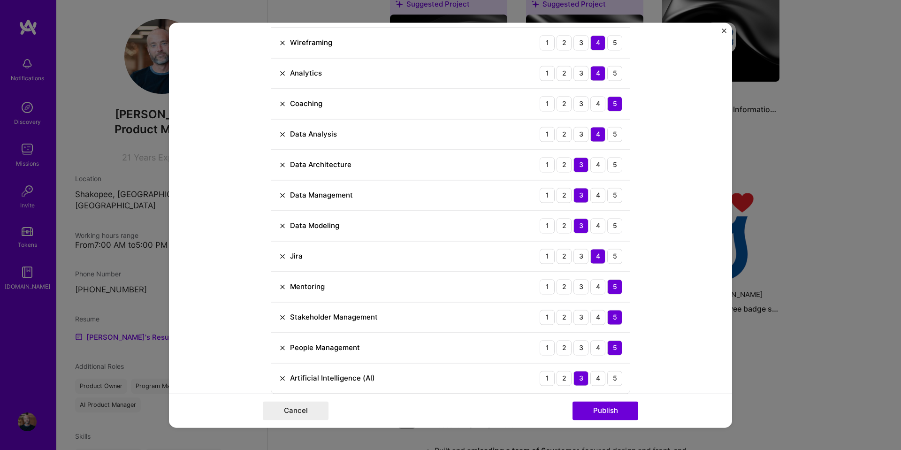
click at [279, 344] on img at bounding box center [283, 348] width 8 height 8
click at [279, 225] on img at bounding box center [283, 226] width 8 height 8
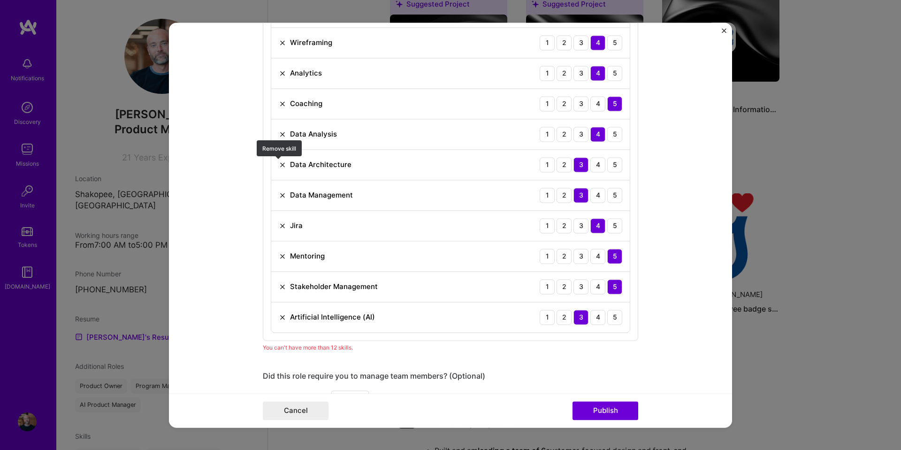
click at [279, 165] on img at bounding box center [283, 165] width 8 height 8
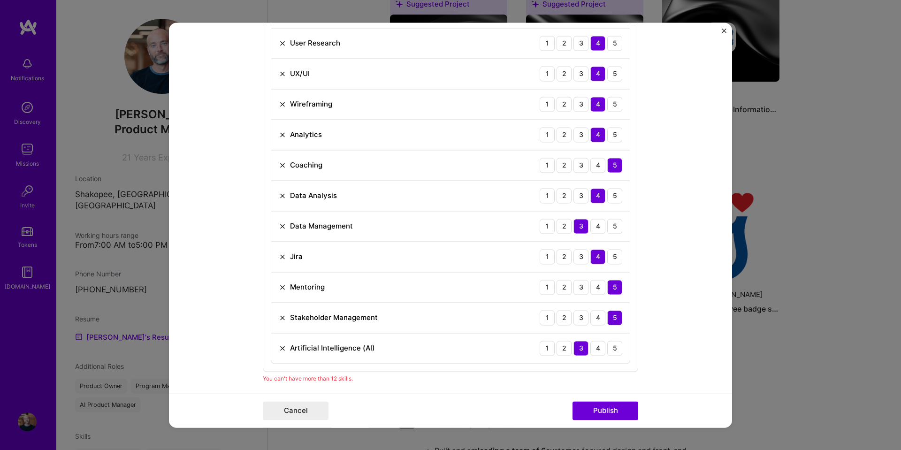
scroll to position [657, 0]
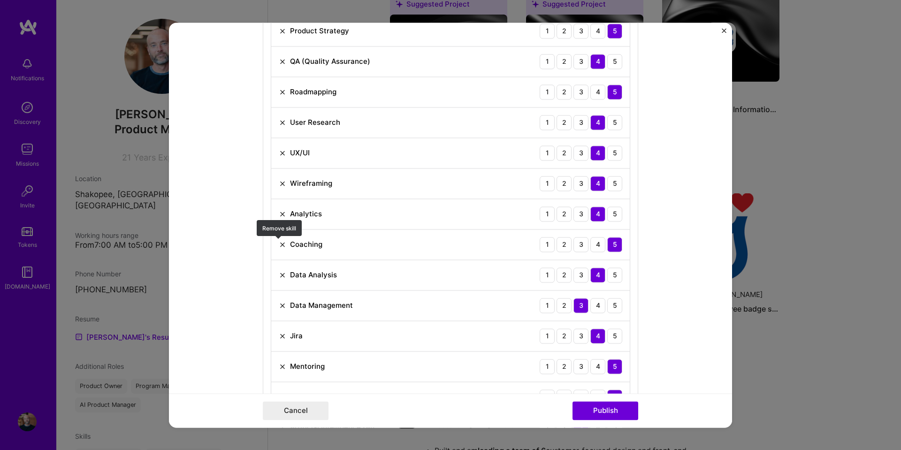
click at [280, 243] on img at bounding box center [283, 245] width 8 height 8
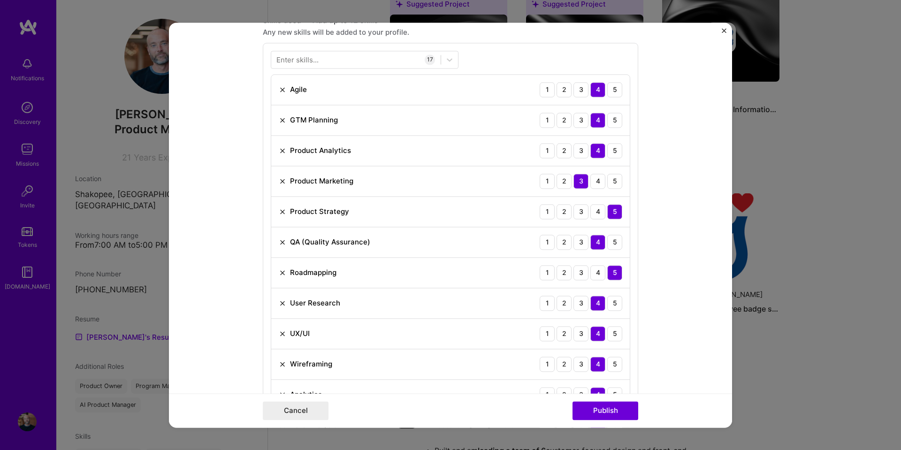
scroll to position [469, 0]
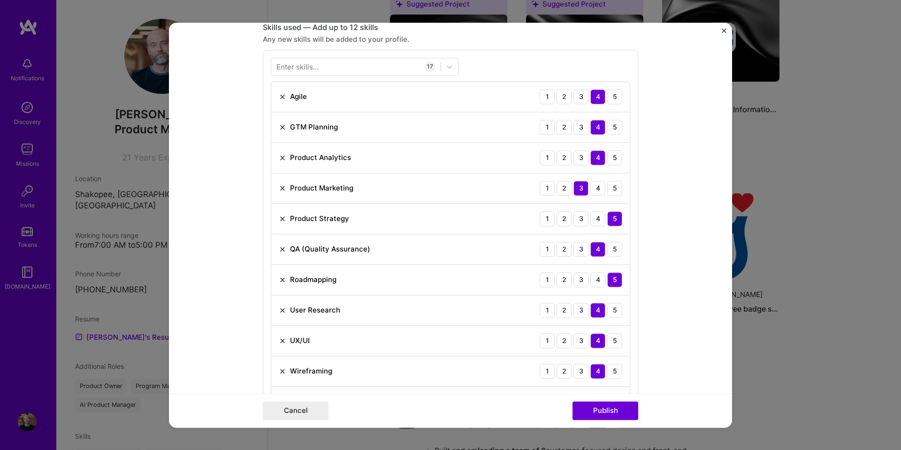
click at [279, 276] on img at bounding box center [283, 280] width 8 height 8
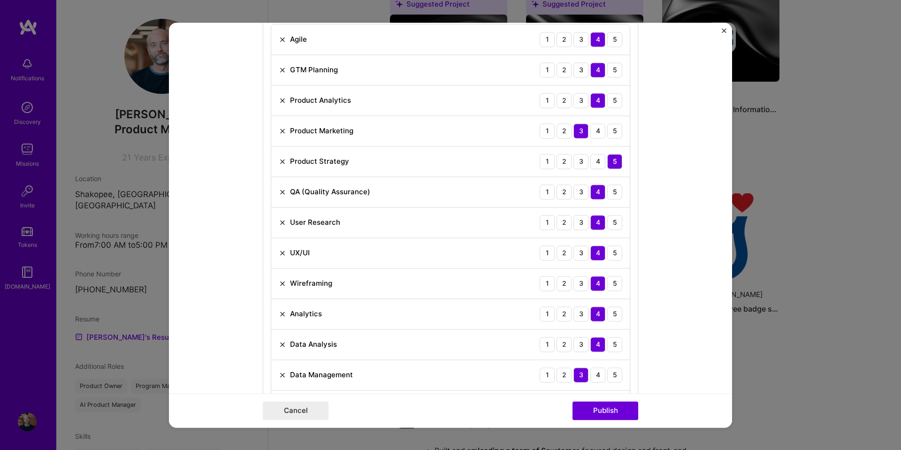
scroll to position [610, 0]
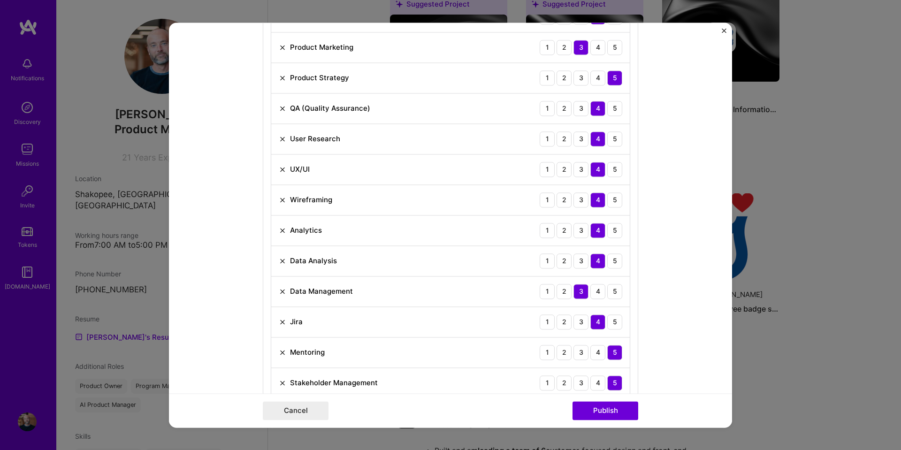
click at [279, 325] on img at bounding box center [283, 322] width 8 height 8
click at [279, 319] on img at bounding box center [283, 322] width 8 height 8
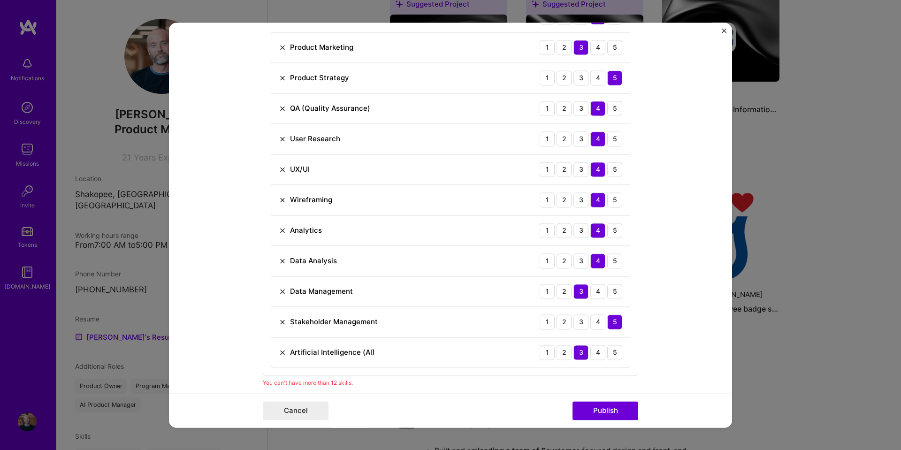
scroll to position [563, 0]
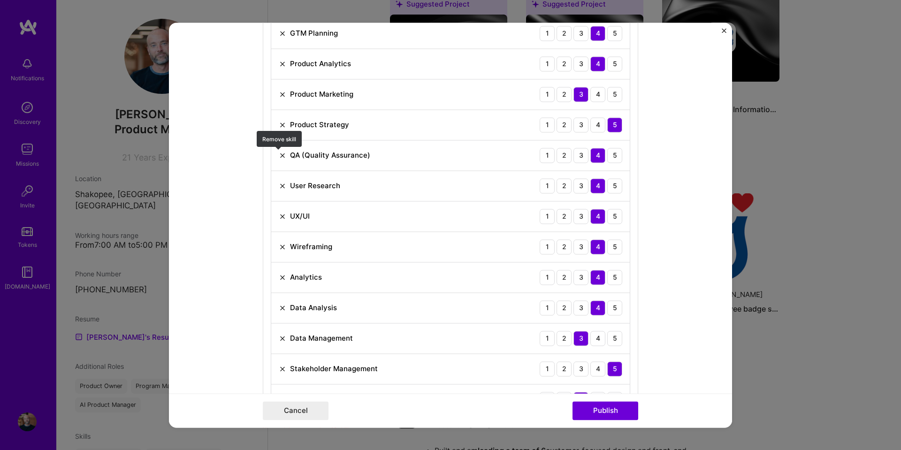
click at [279, 155] on img at bounding box center [283, 156] width 8 height 8
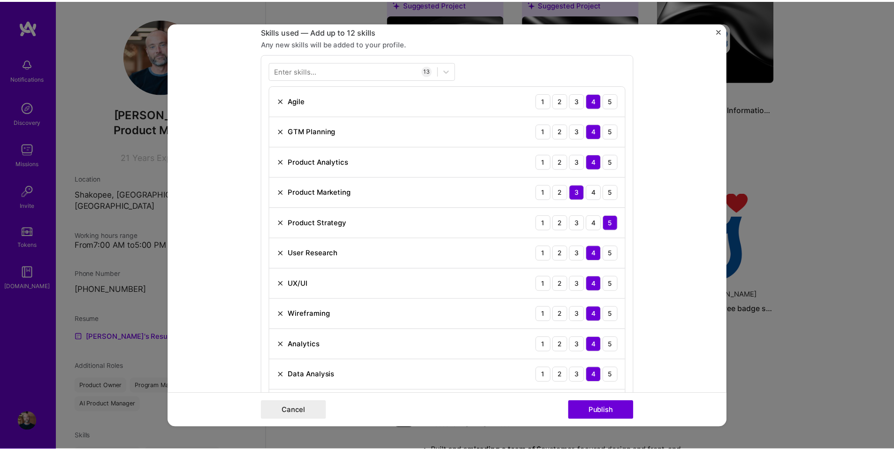
scroll to position [516, 0]
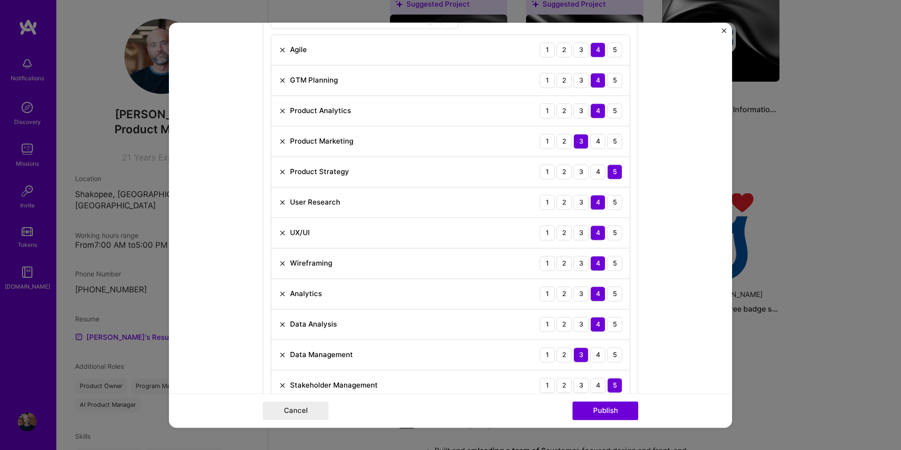
click at [281, 110] on img at bounding box center [283, 111] width 8 height 8
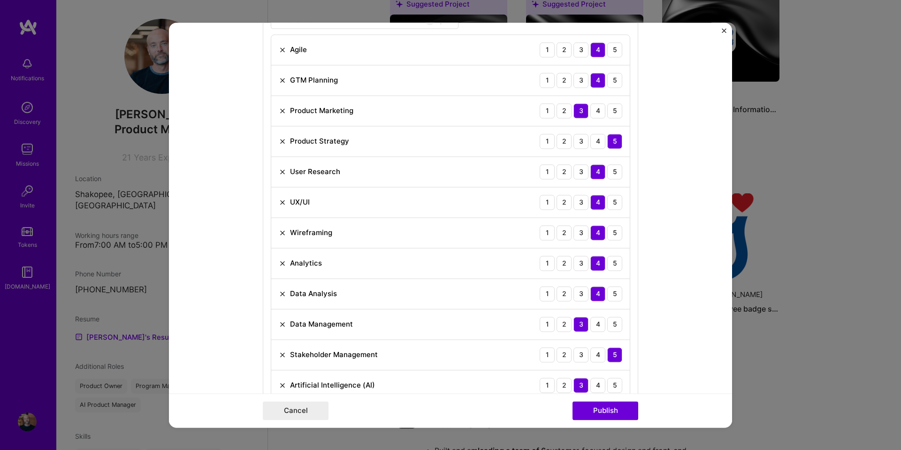
click at [279, 112] on img at bounding box center [283, 111] width 8 height 8
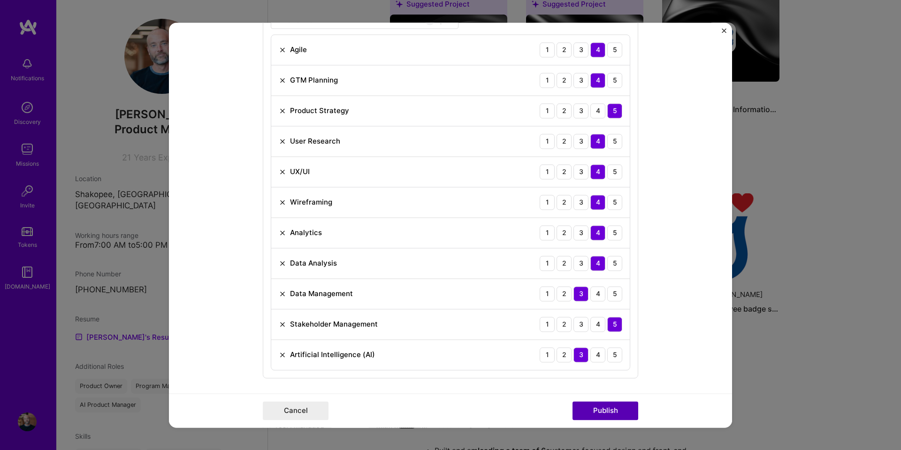
click at [605, 412] on button "Publish" at bounding box center [606, 410] width 66 height 19
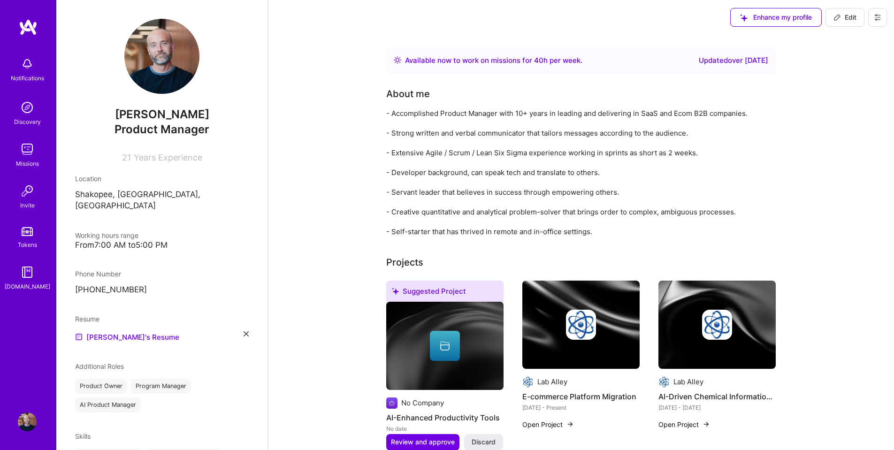
scroll to position [0, 0]
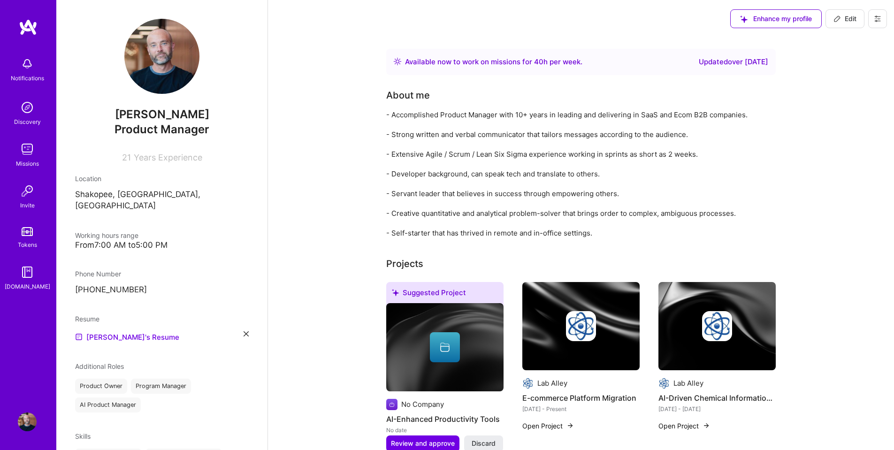
drag, startPoint x: 30, startPoint y: 407, endPoint x: 26, endPoint y: 411, distance: 5.0
click at [29, 408] on div "Notifications Discovery Missions Invite Tokens [DOMAIN_NAME] Profile" at bounding box center [28, 225] width 56 height 450
click at [26, 420] on img at bounding box center [27, 422] width 19 height 19
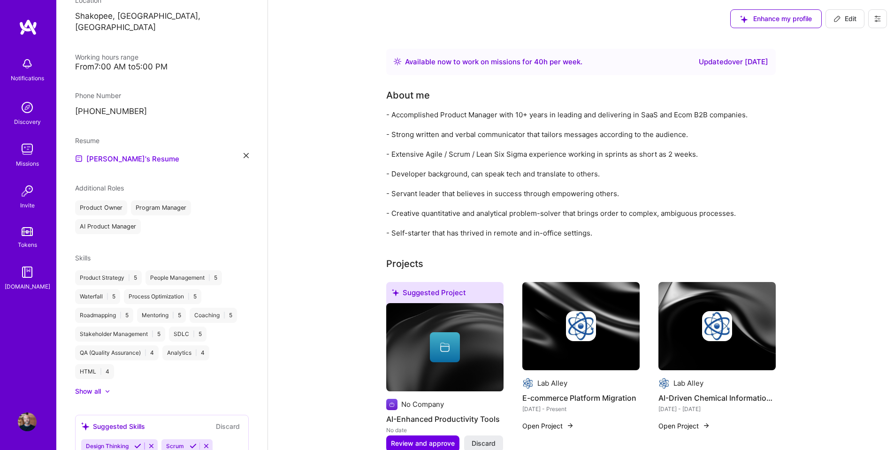
scroll to position [188, 0]
